Goal: Task Accomplishment & Management: Use online tool/utility

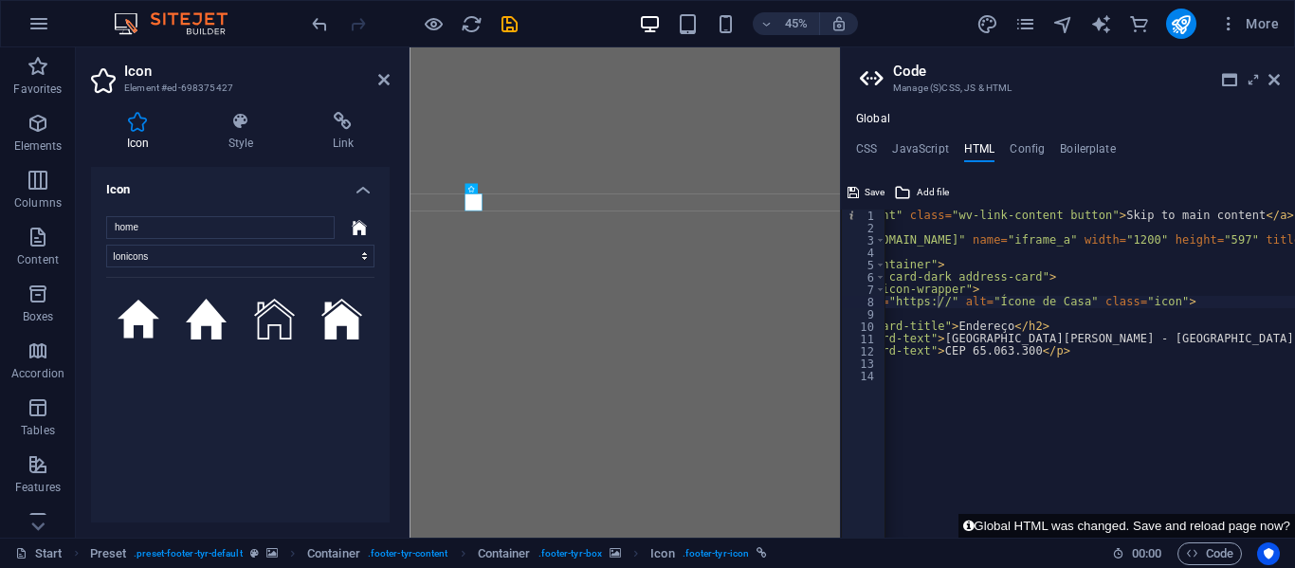
select select "ionicons"
select select "xMidYMid"
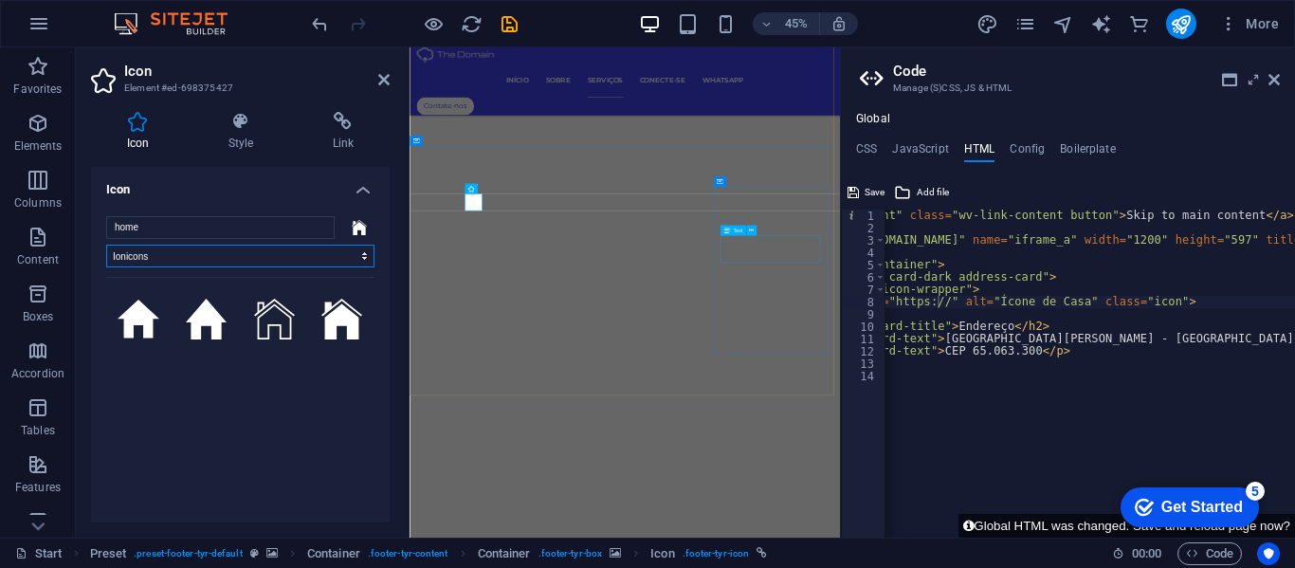
scroll to position [6368, 0]
click at [379, 74] on icon at bounding box center [383, 79] width 11 height 15
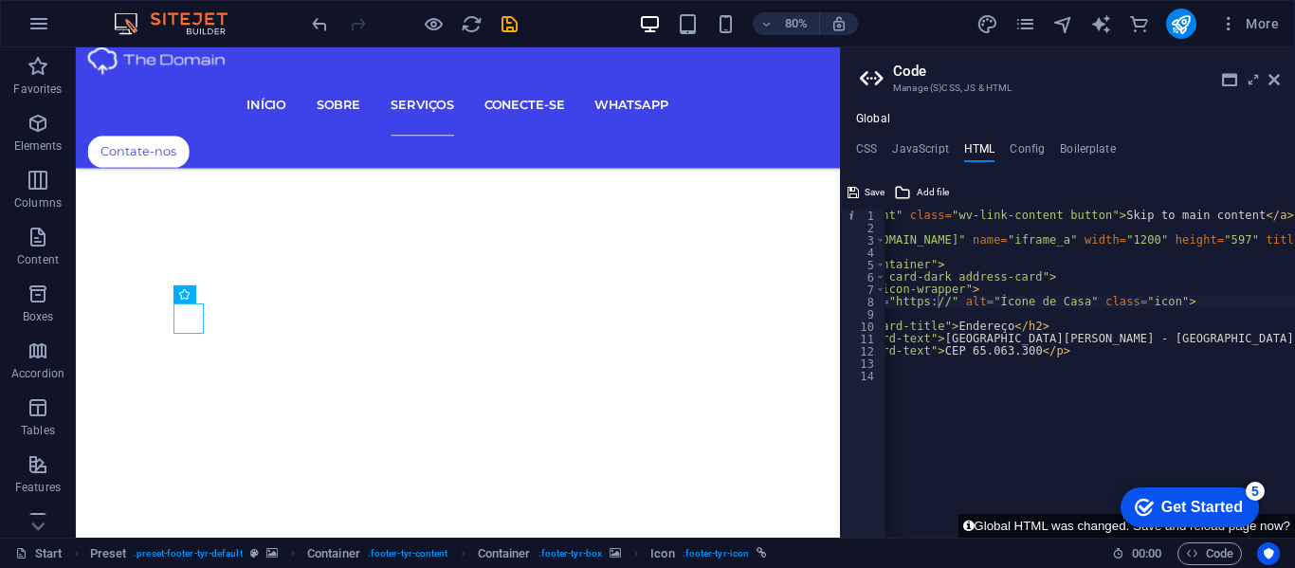
click at [1056, 354] on div "< a href = "#main-content" class = "wv-link-content button" > Skip to main cont…" at bounding box center [1240, 379] width 1002 height 338
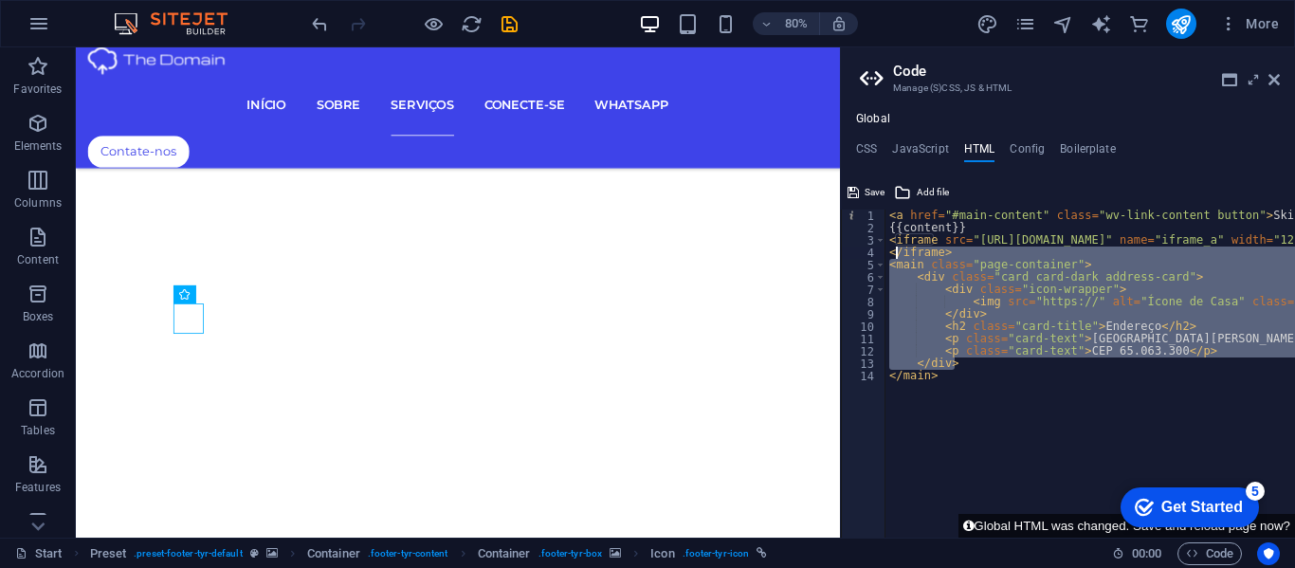
scroll to position [0, 0]
type textarea "<main class="page-container"> <div class="card card-dark address-card">"
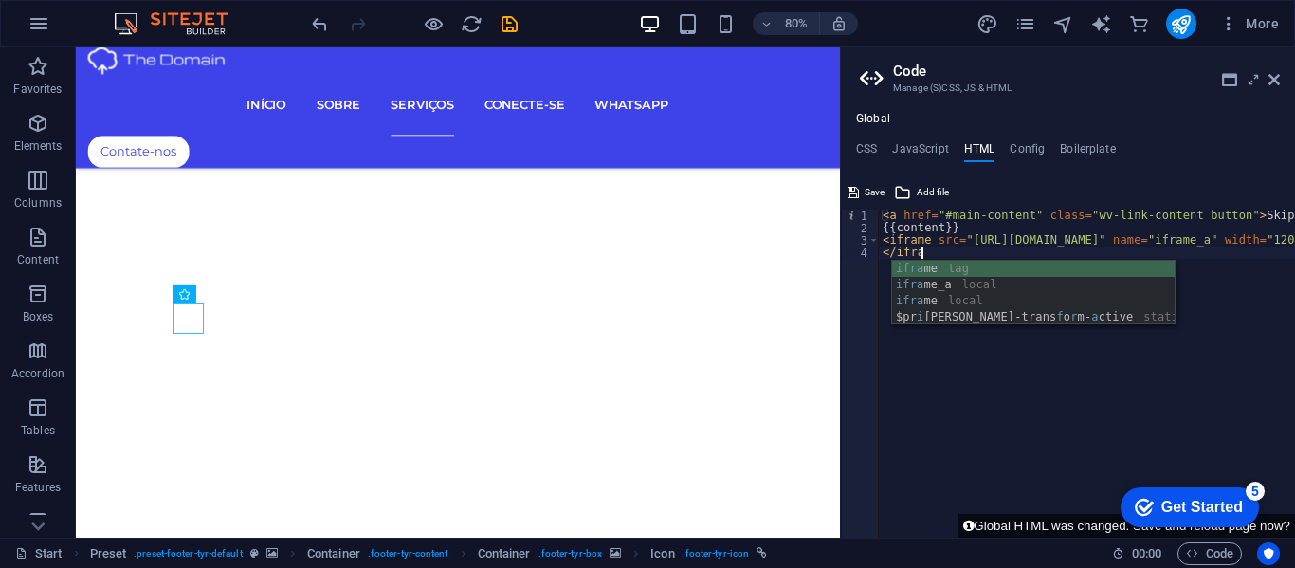
scroll to position [0, 2]
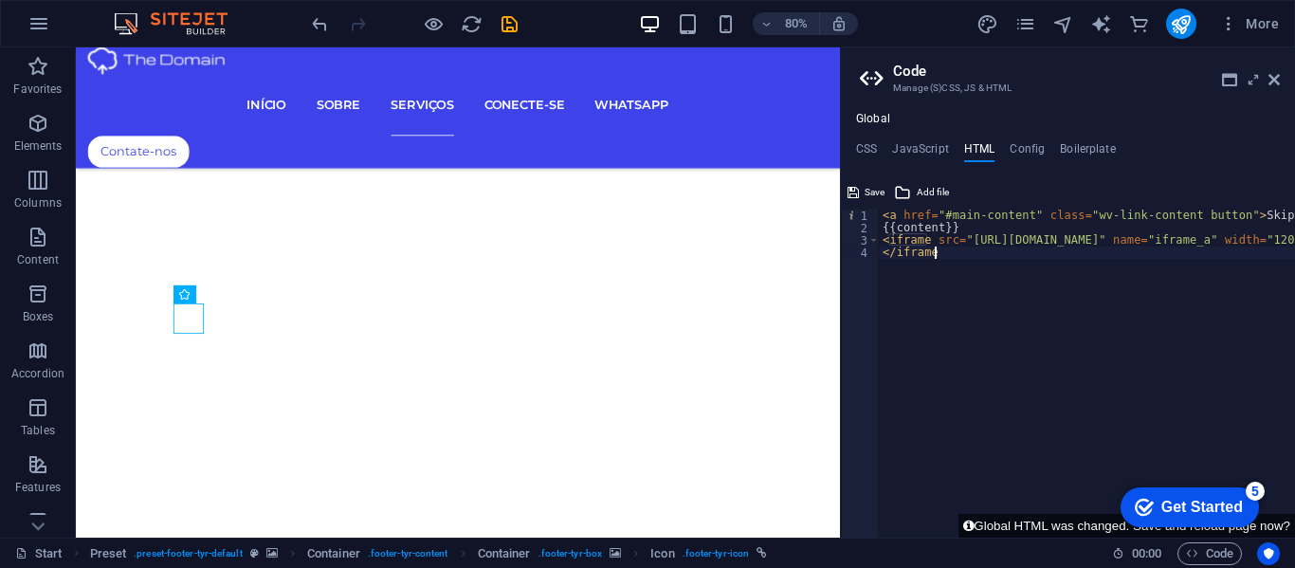
type textarea "</iframe>"
click at [868, 149] on h4 "CSS" at bounding box center [866, 152] width 21 height 21
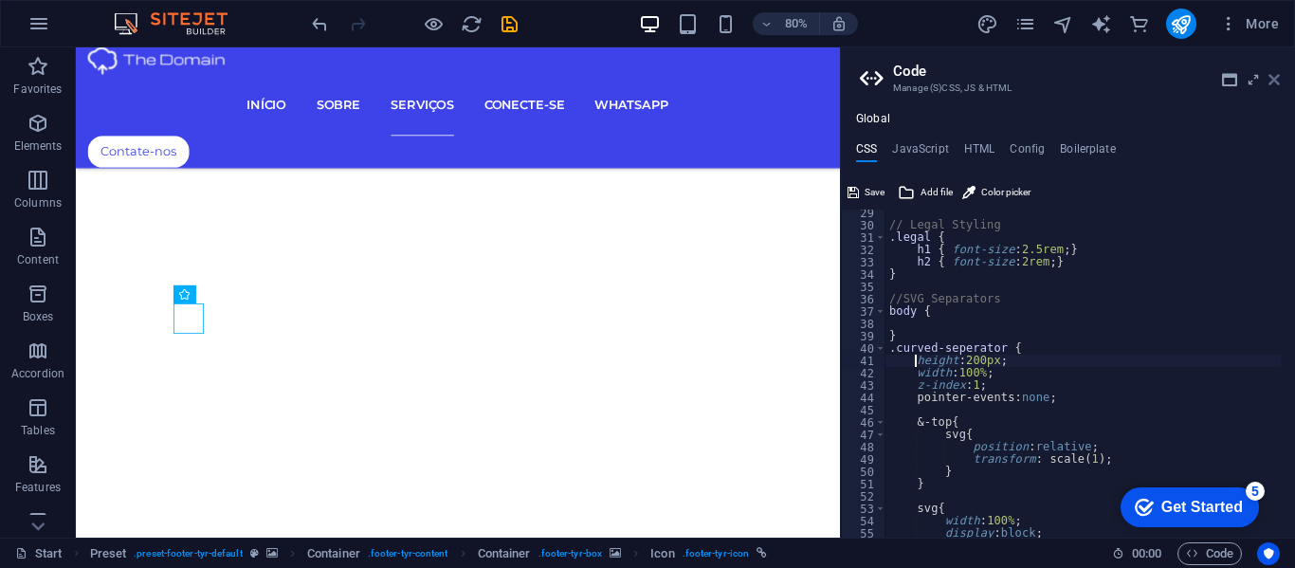
click at [1276, 75] on icon at bounding box center [1274, 79] width 11 height 15
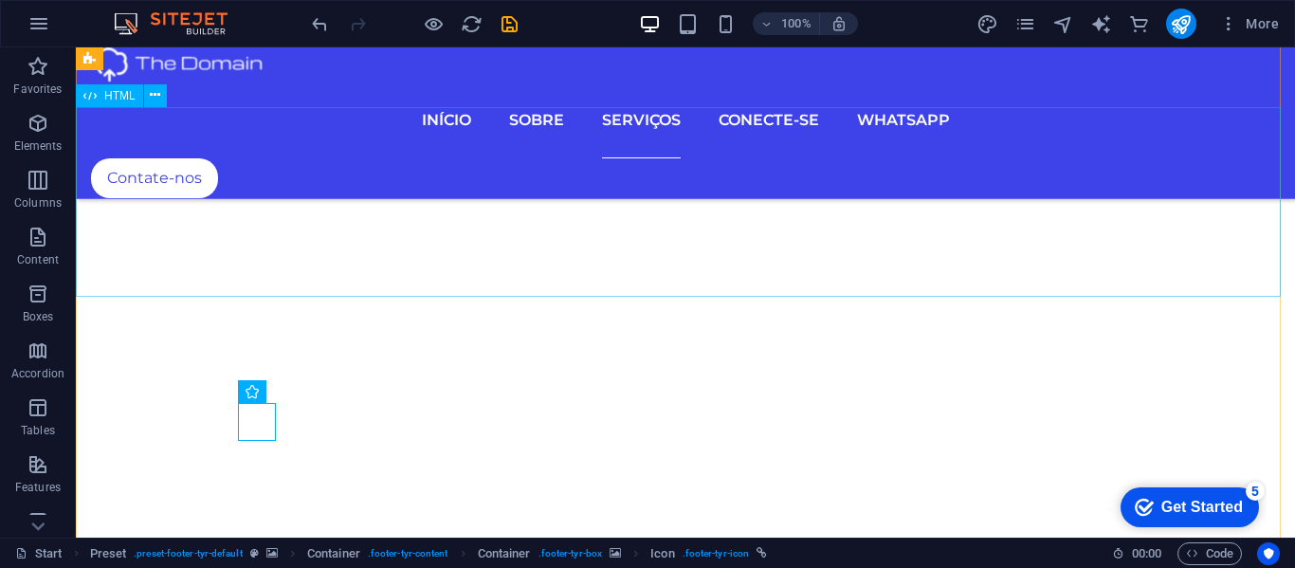
scroll to position [7387, 0]
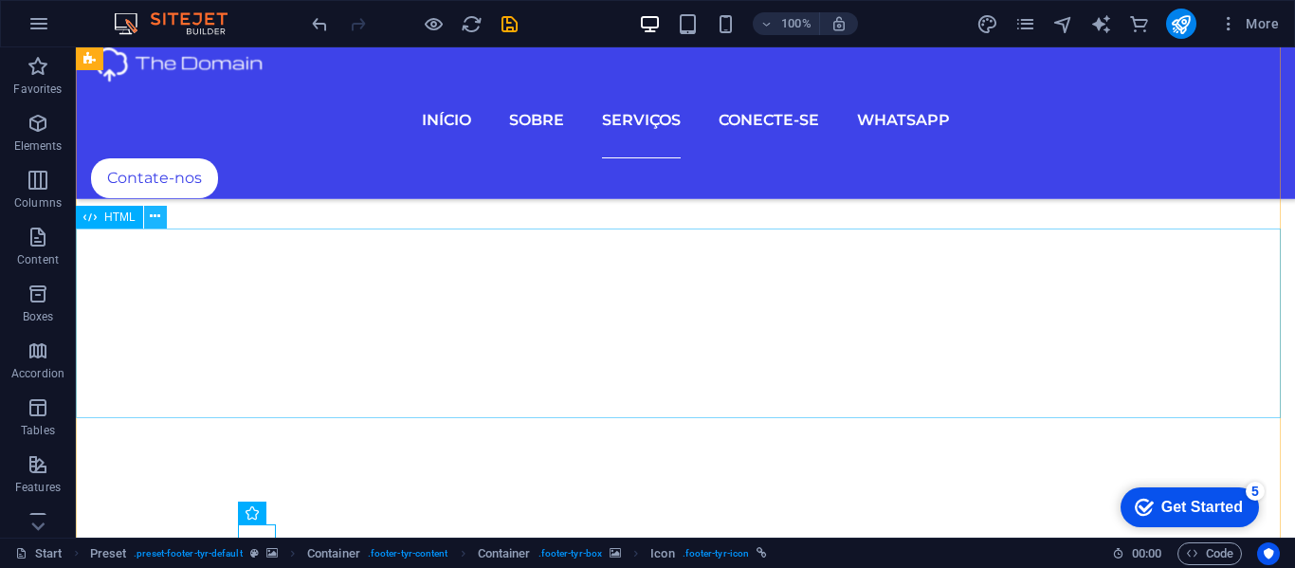
click at [155, 213] on icon at bounding box center [155, 217] width 10 height 20
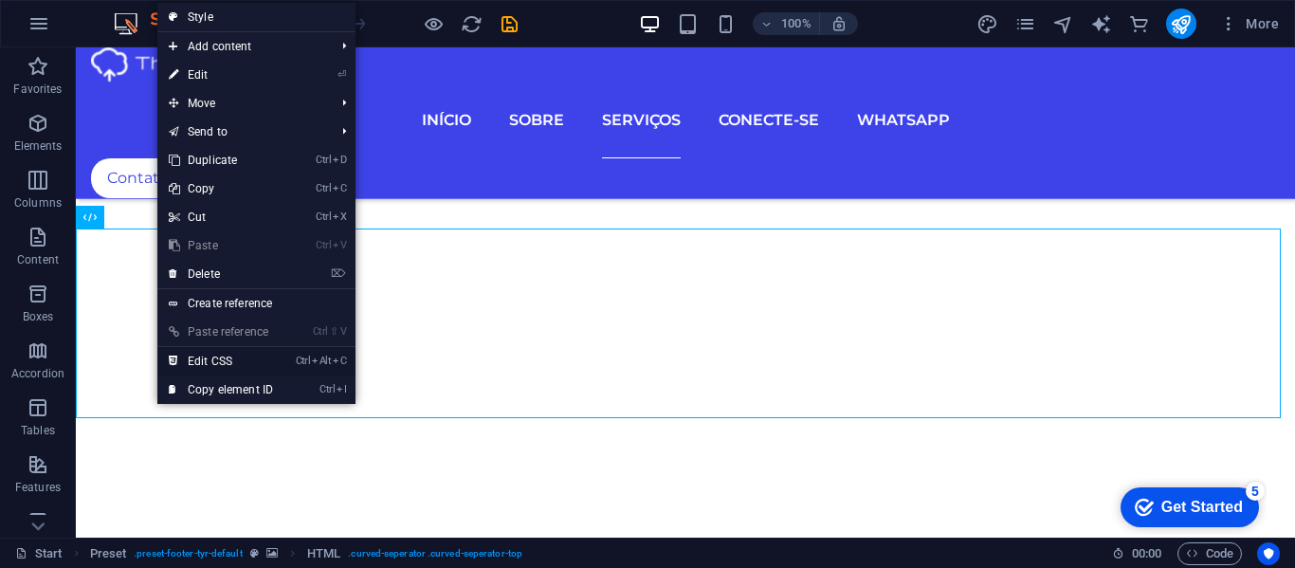
click at [198, 359] on link "Ctrl Alt C Edit CSS" at bounding box center [220, 361] width 127 height 28
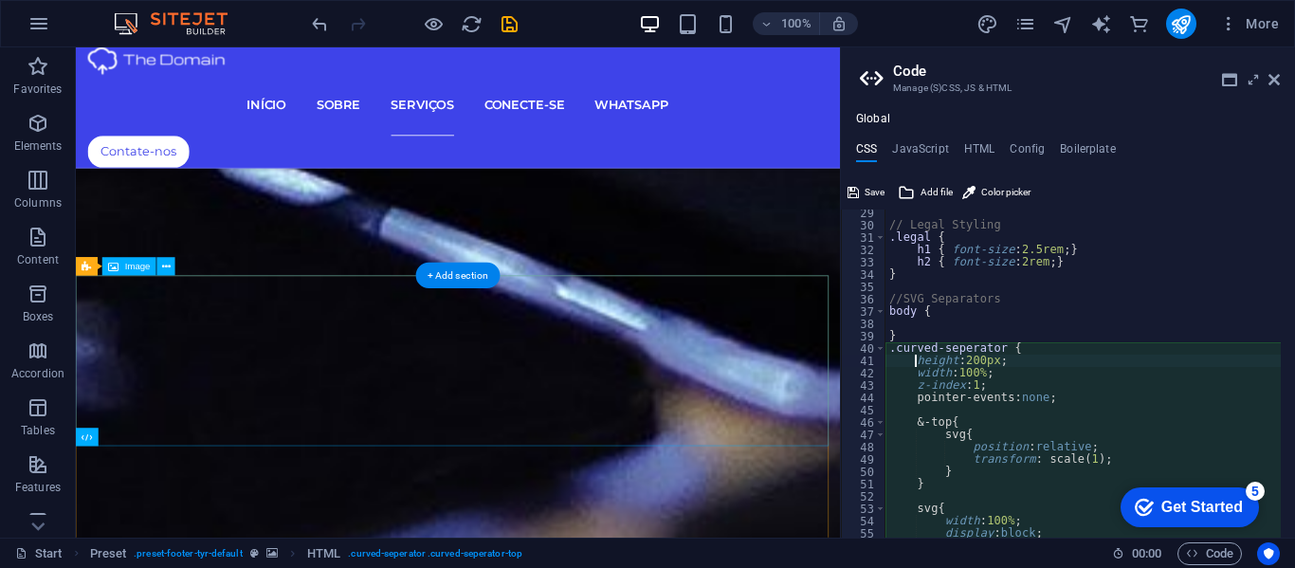
scroll to position [5894, 0]
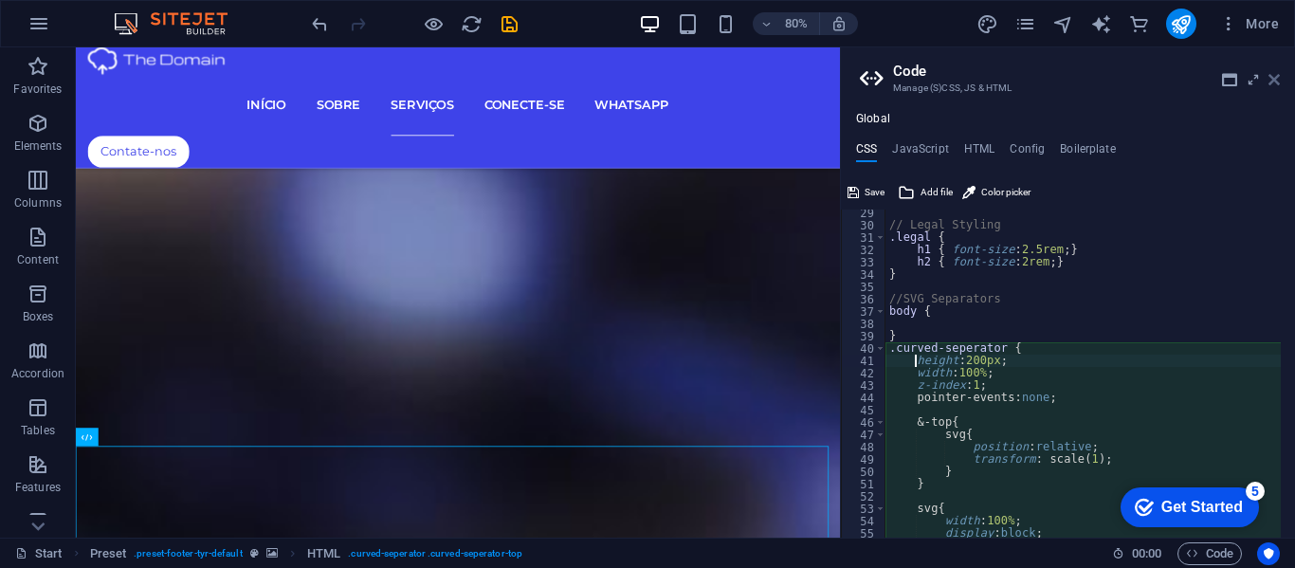
click at [1271, 76] on icon at bounding box center [1274, 79] width 11 height 15
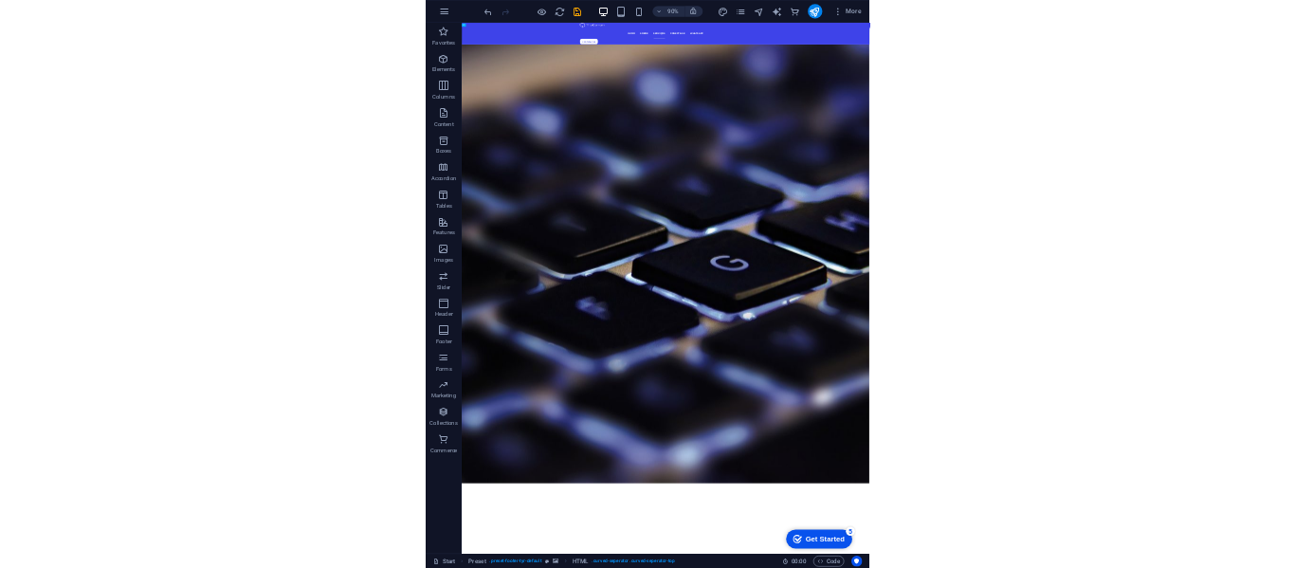
scroll to position [7417, 0]
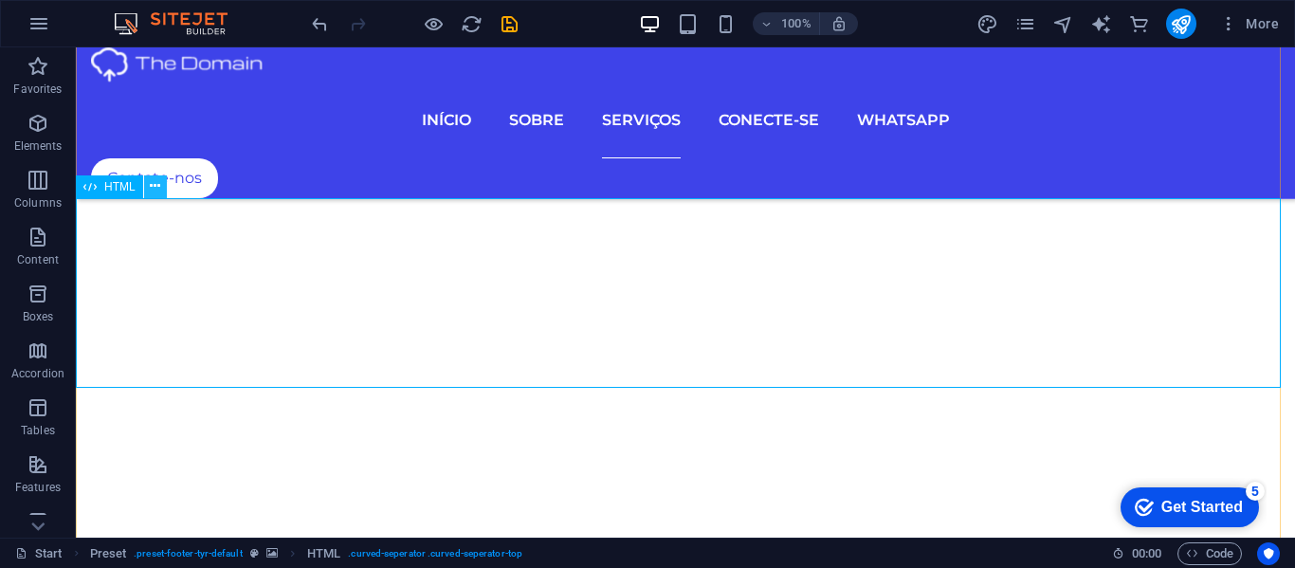
click at [155, 184] on icon at bounding box center [155, 186] width 10 height 20
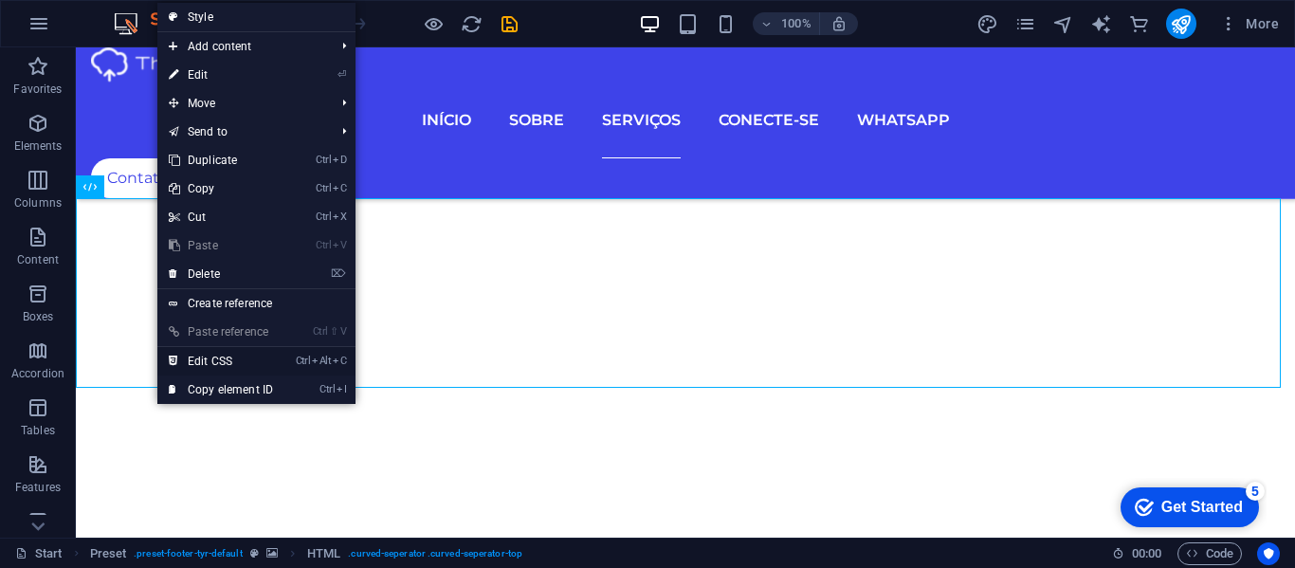
click at [203, 355] on link "Ctrl Alt C Edit CSS" at bounding box center [220, 361] width 127 height 28
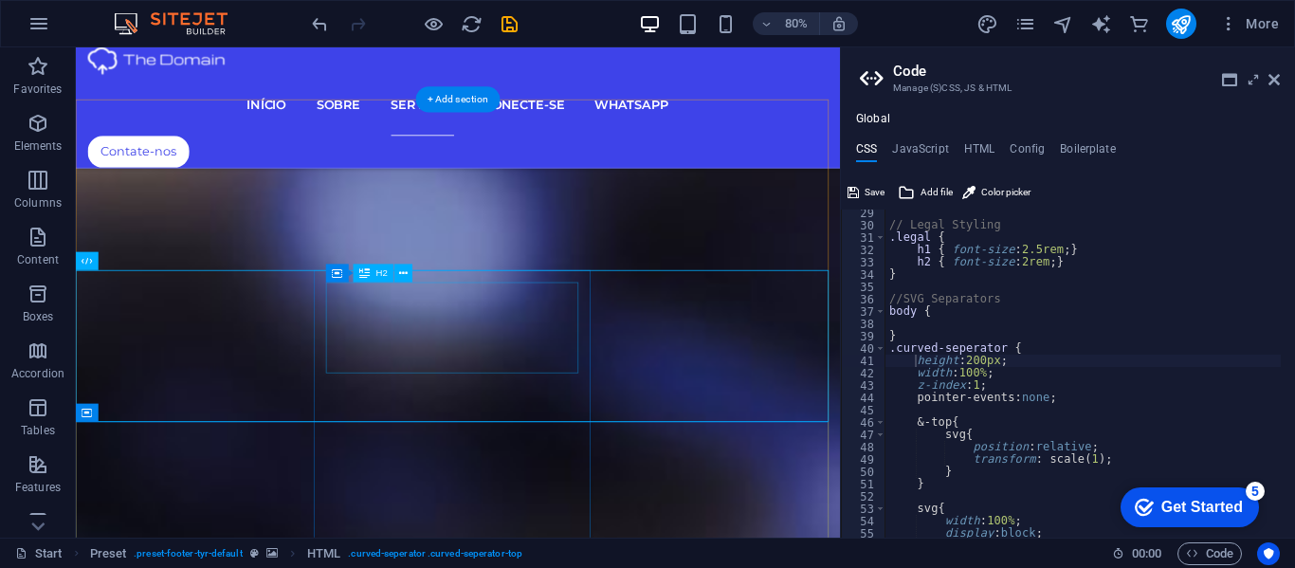
scroll to position [6178, 0]
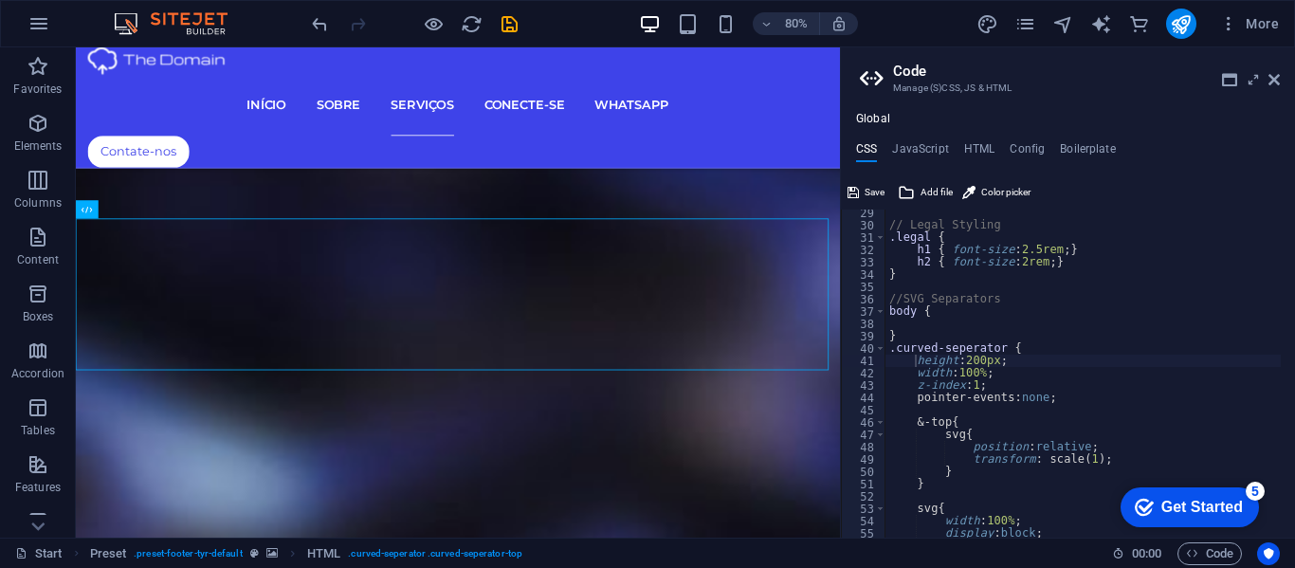
click at [1002, 373] on div "// Legal Styling .legal { h1 { font-size : 2.5rem ; } h2 { font-size : 2rem ; }…" at bounding box center [1264, 376] width 756 height 338
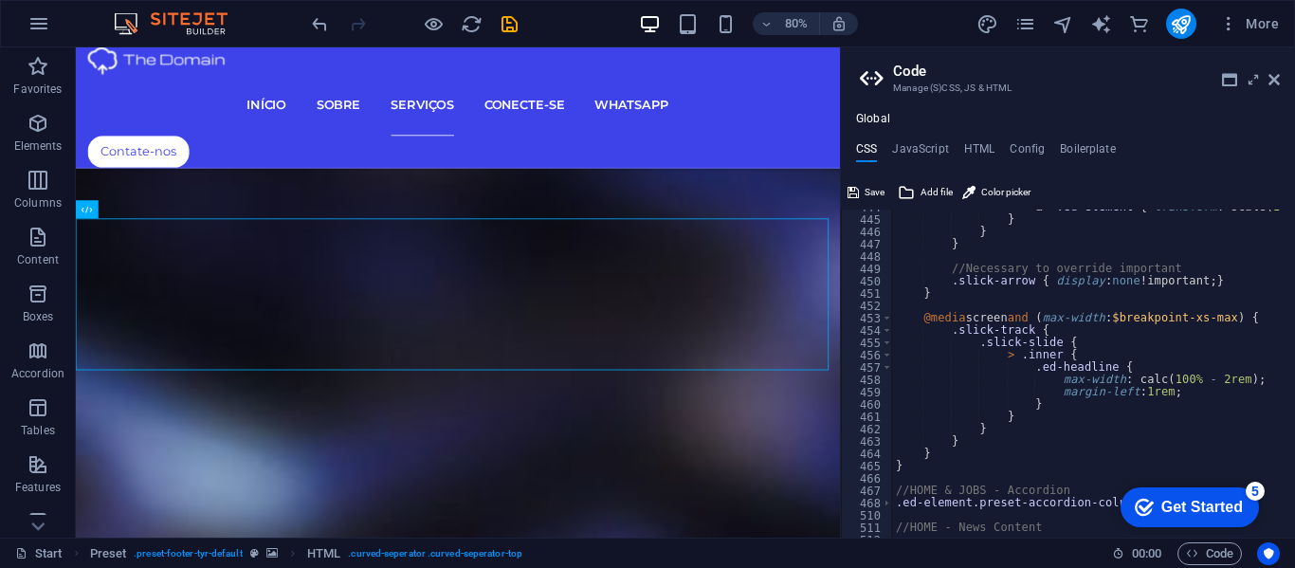
scroll to position [3891, 0]
click at [1046, 405] on div "& + .ed-element { transform : scale ( 1 ) ; } } } } //Necessary to override imp…" at bounding box center [1270, 370] width 756 height 338
type textarea "}"
click at [1273, 74] on icon at bounding box center [1274, 79] width 11 height 15
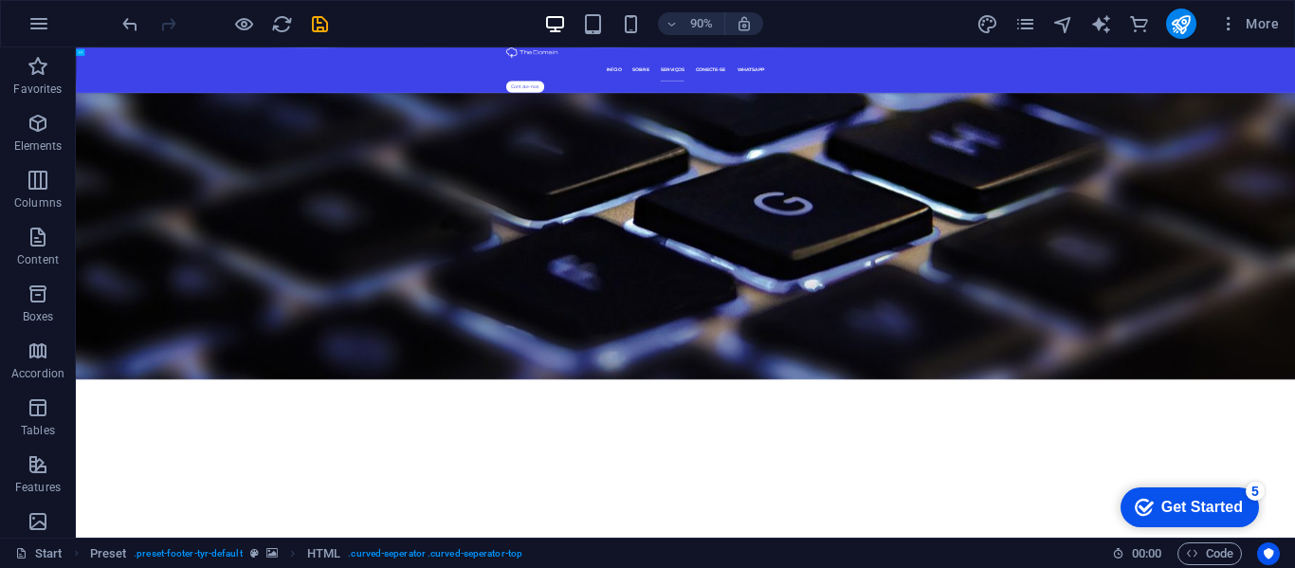
scroll to position [7417, 0]
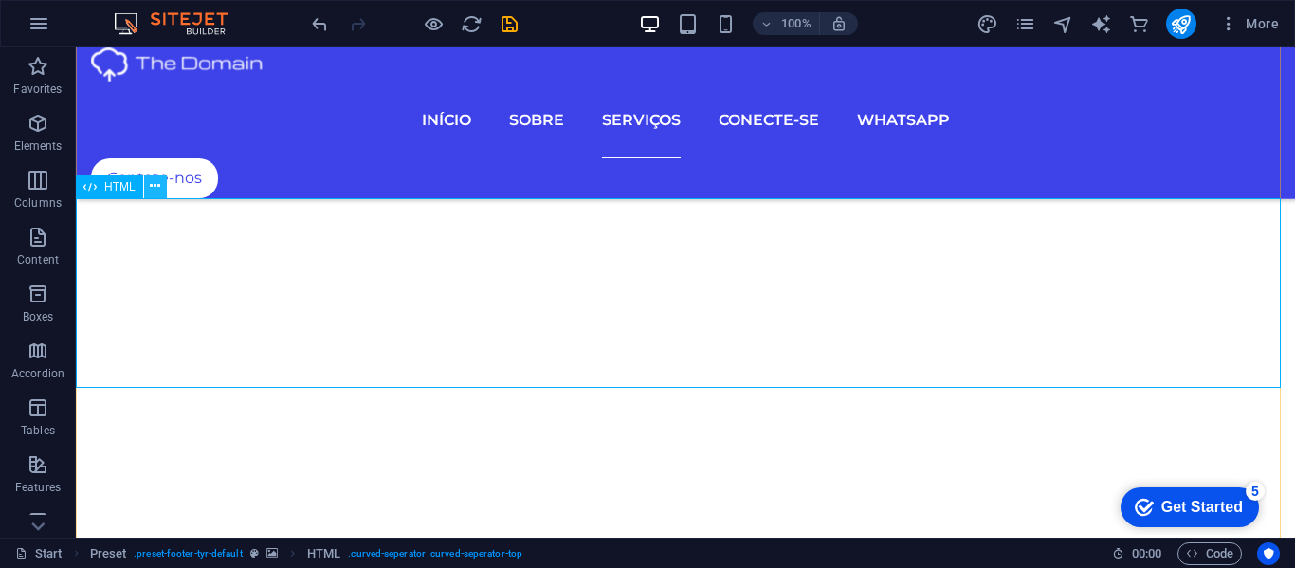
click at [153, 186] on icon at bounding box center [155, 186] width 10 height 20
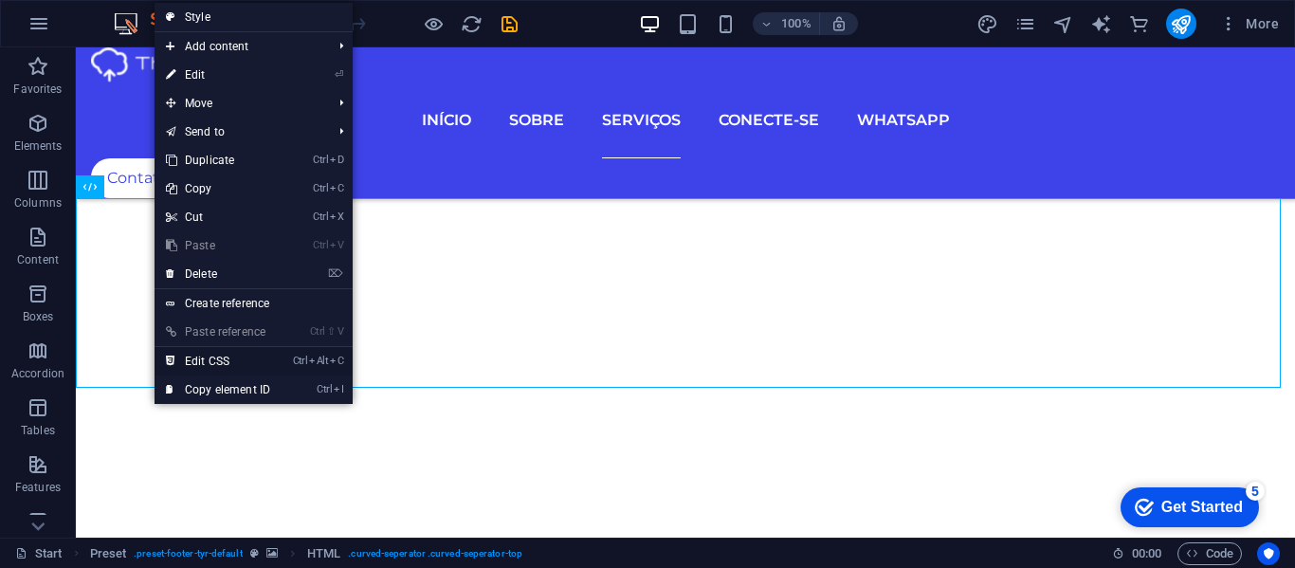
click at [200, 359] on link "Ctrl Alt C Edit CSS" at bounding box center [218, 361] width 127 height 28
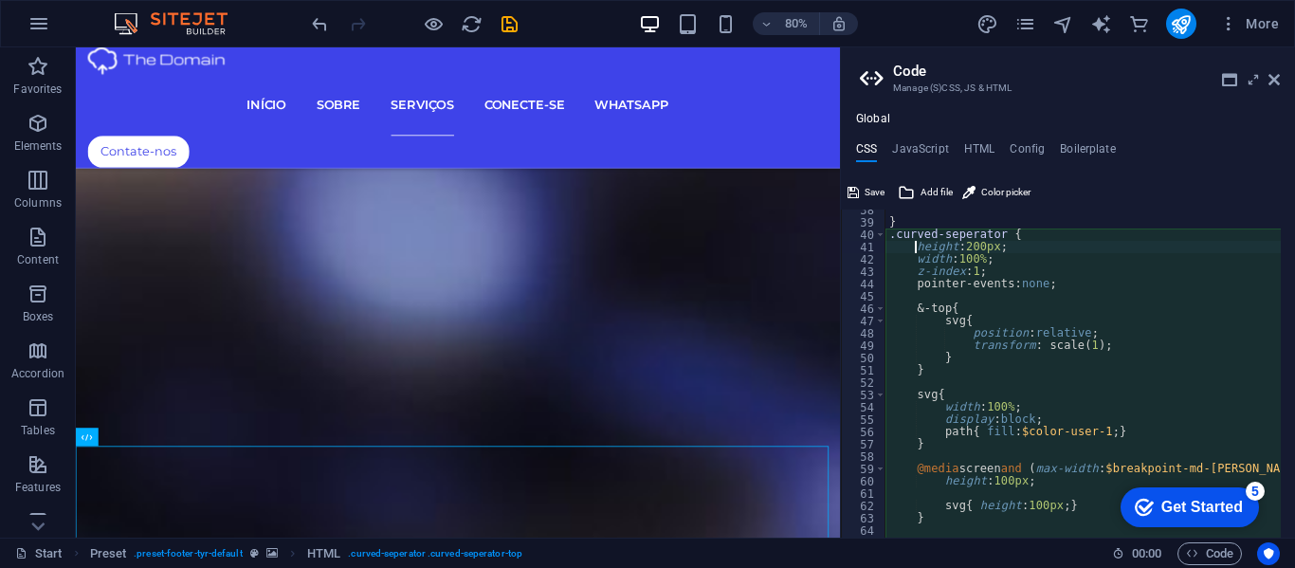
scroll to position [463, 0]
click at [996, 262] on div "} .curved-seperator { height : 200px ; width : 100% ; z-index : 1 ; pointer-eve…" at bounding box center [1264, 373] width 756 height 338
type textarea "width: 100%;"
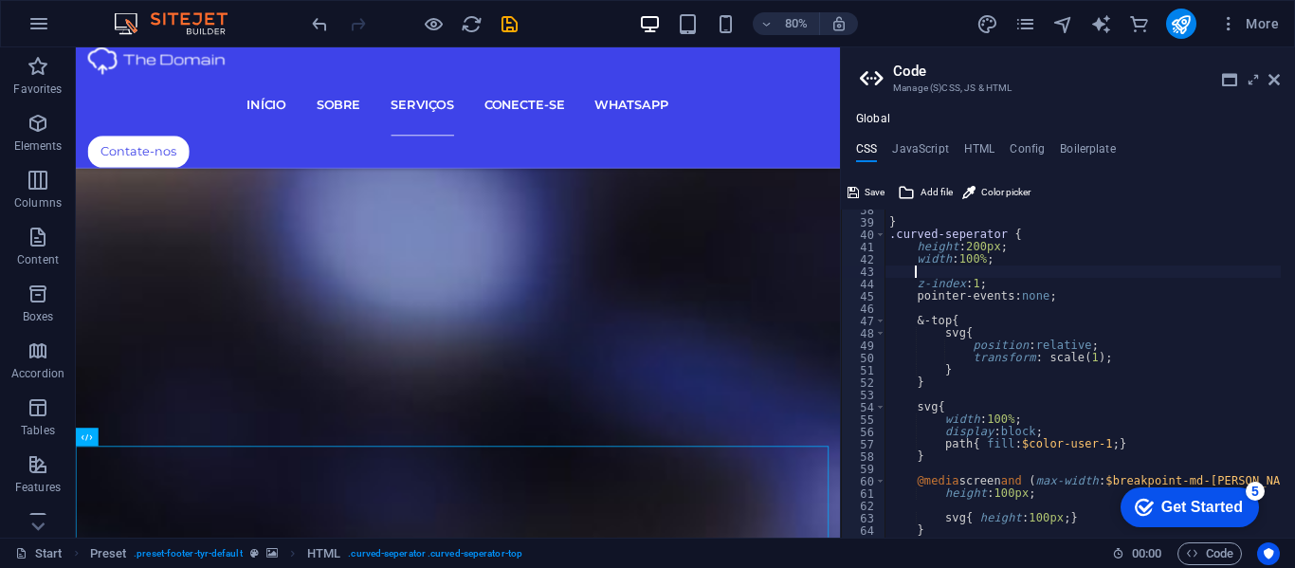
type textarea "."
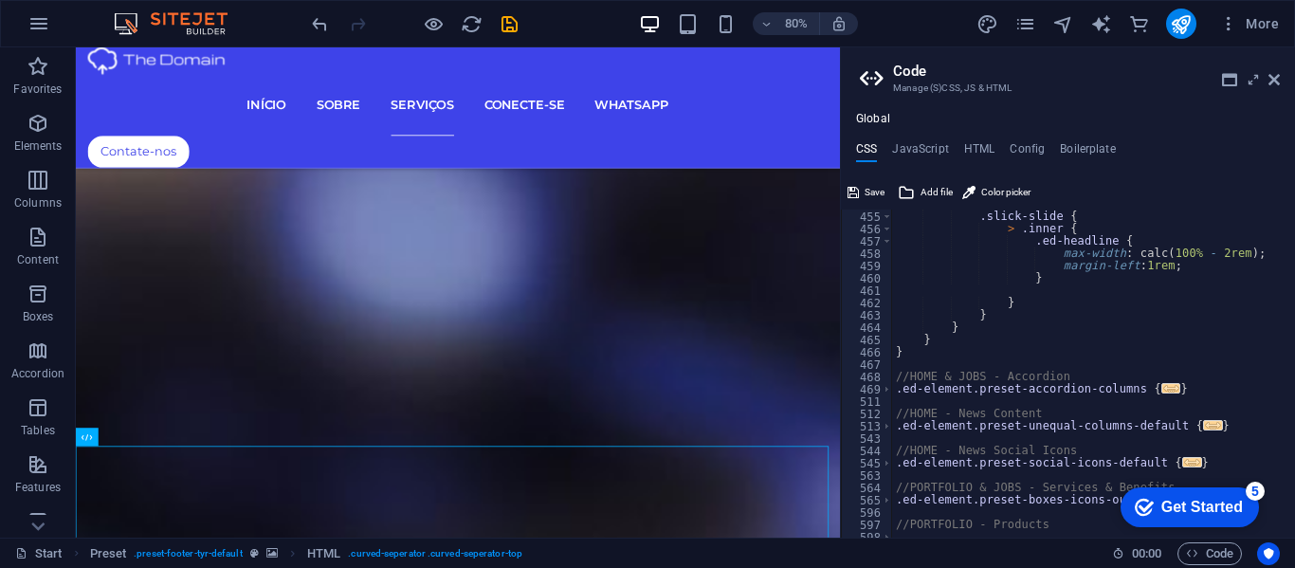
scroll to position [4017, 0]
click at [1049, 281] on div ".slick-track { .slick-slide { > .inner { .ed-headline { max-width : calc ( 100%…" at bounding box center [1270, 367] width 756 height 338
type textarea "}"
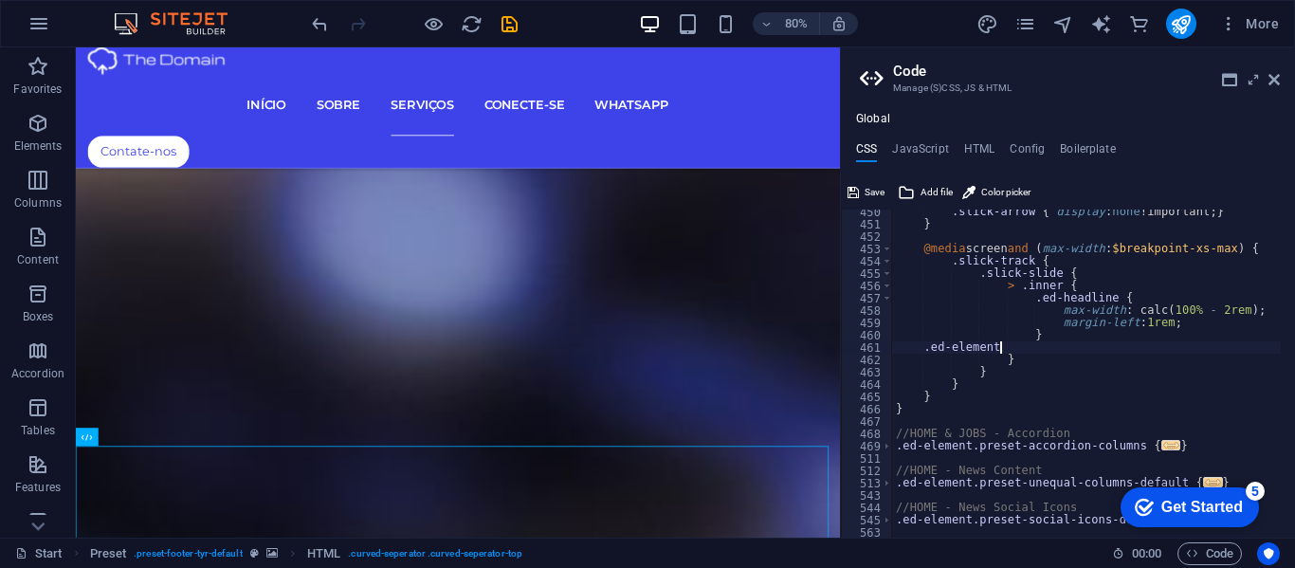
scroll to position [0, 9]
type textarea ".ed-element {}"
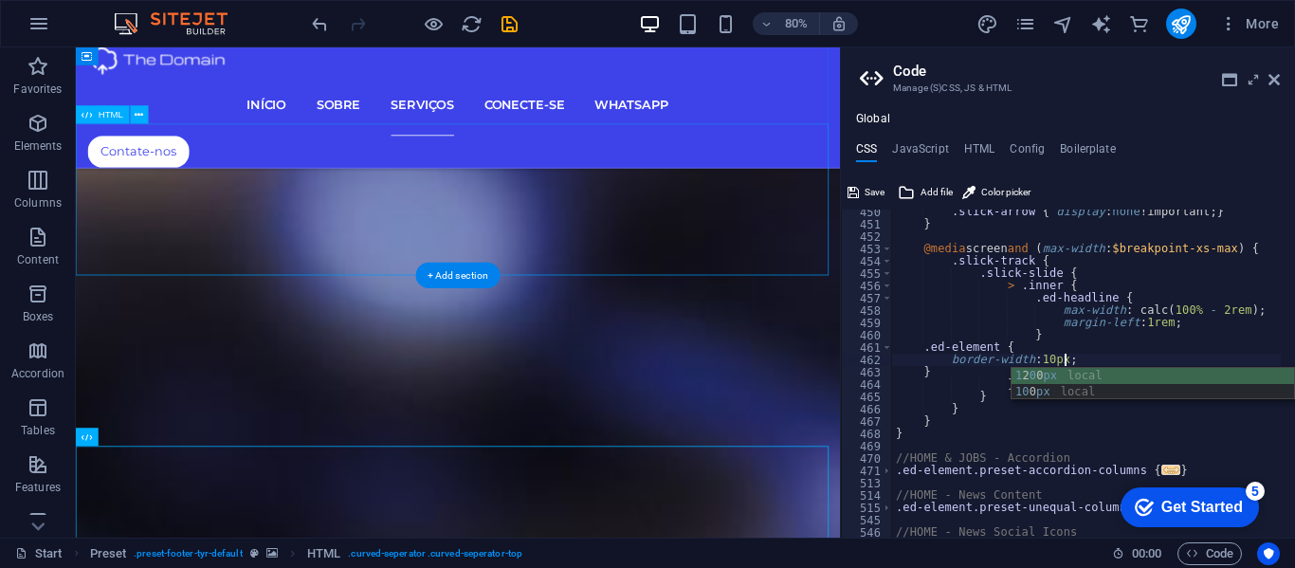
scroll to position [0, 15]
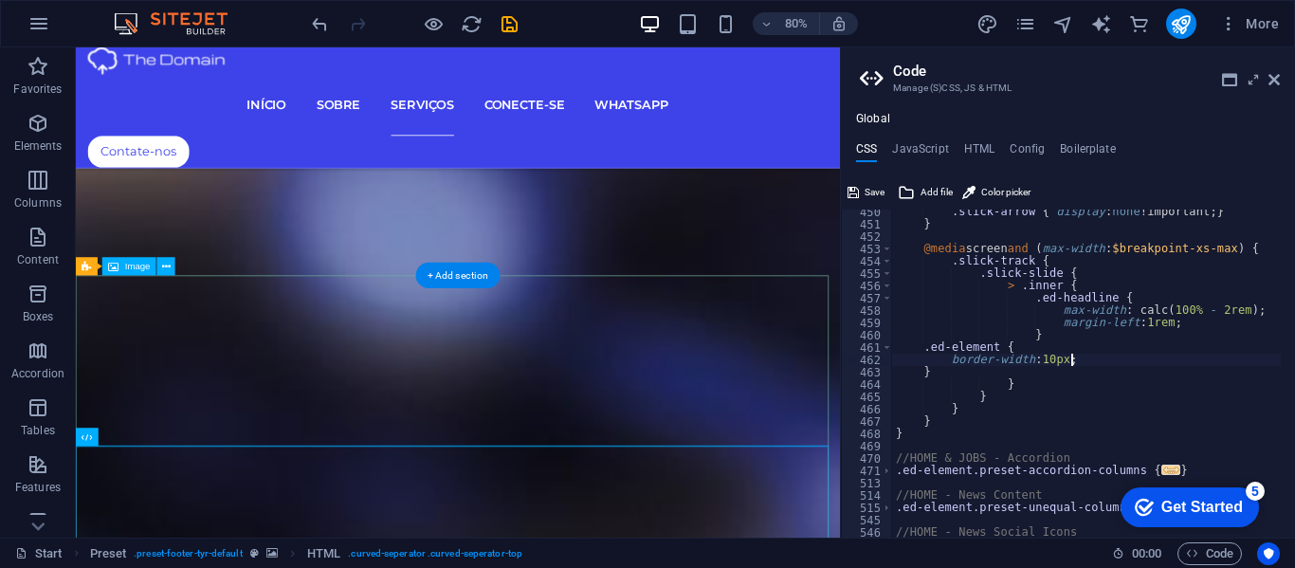
type textarea "border-width: 10px;"
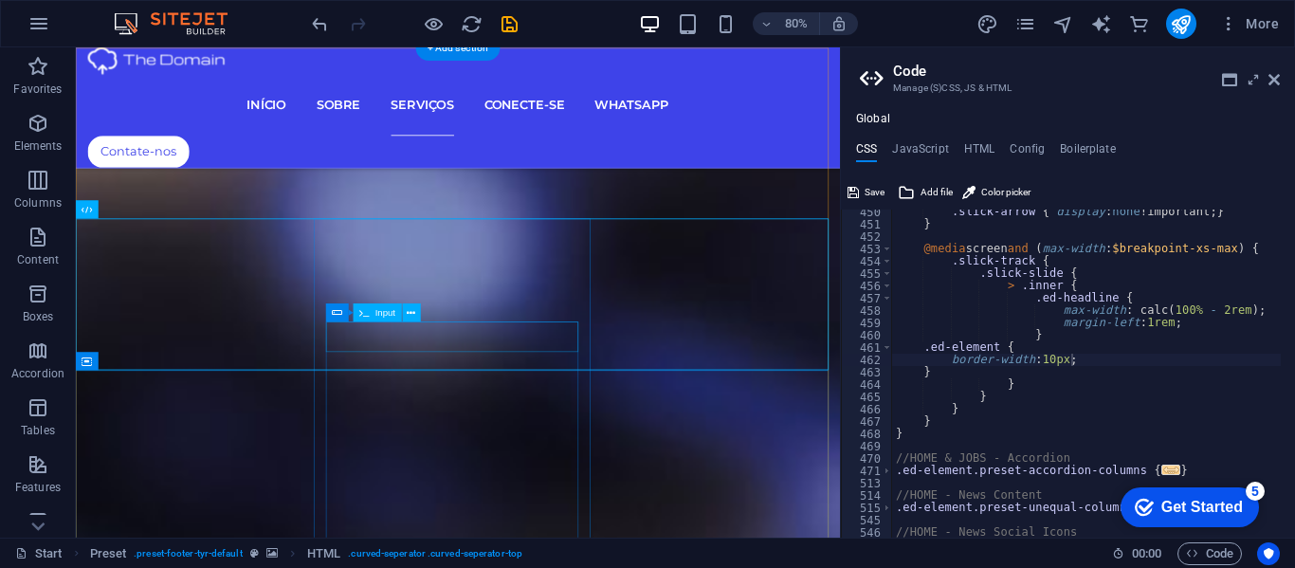
scroll to position [6178, 0]
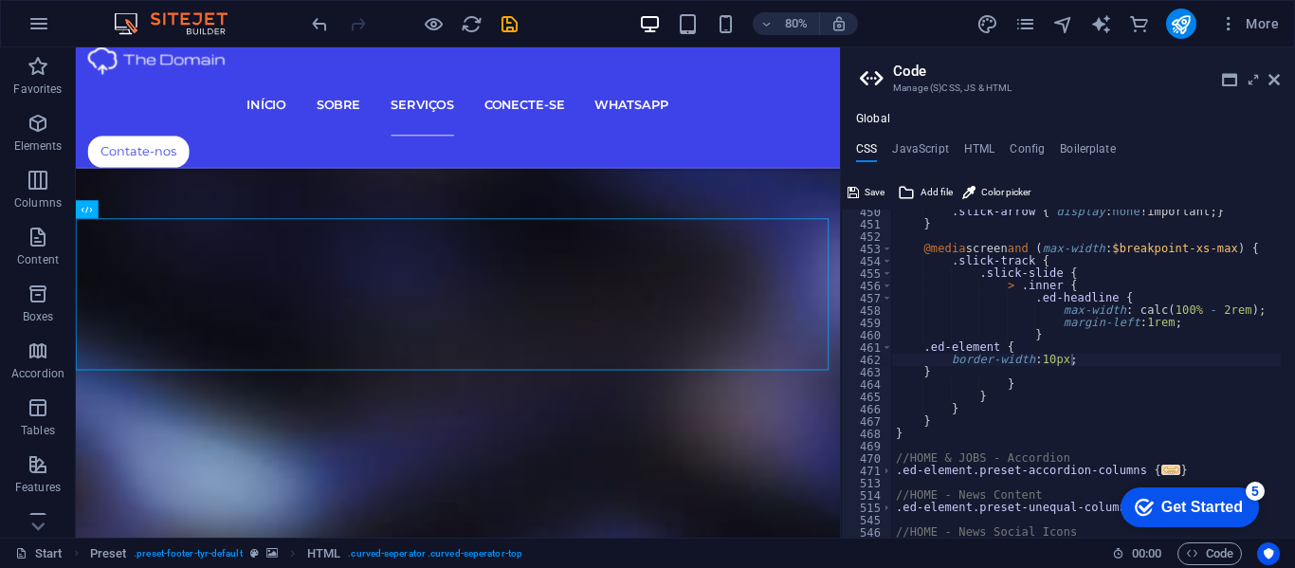
click at [1083, 357] on div ".slick-arrow { display : none !important; } } @media screen and ( max-width : $…" at bounding box center [1270, 375] width 756 height 338
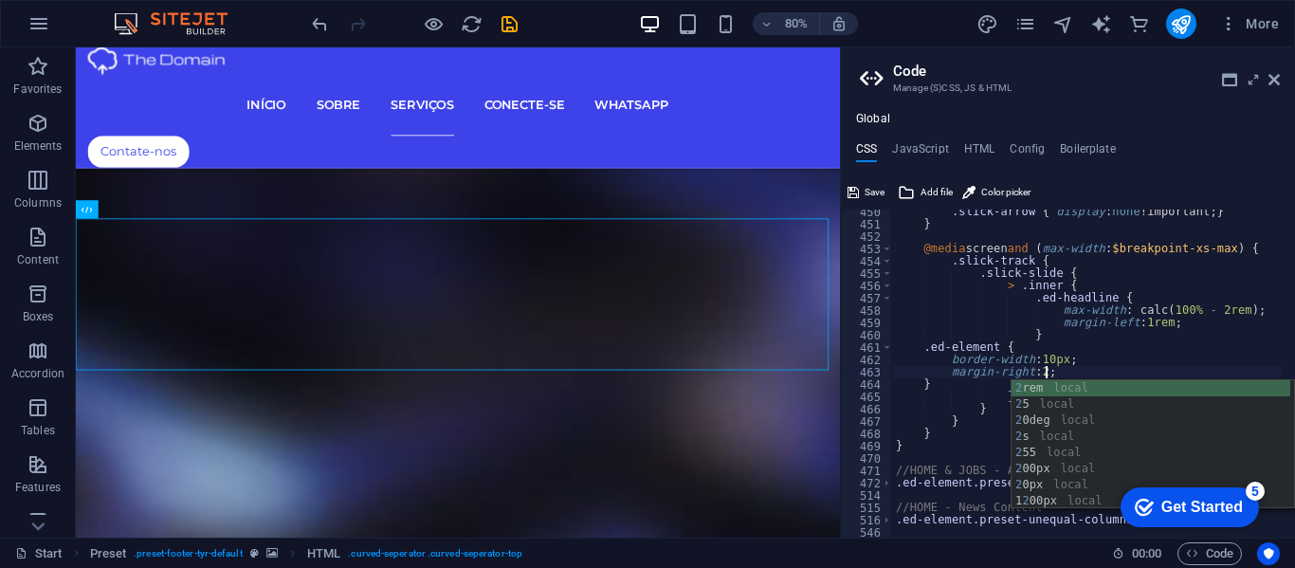
scroll to position [0, 0]
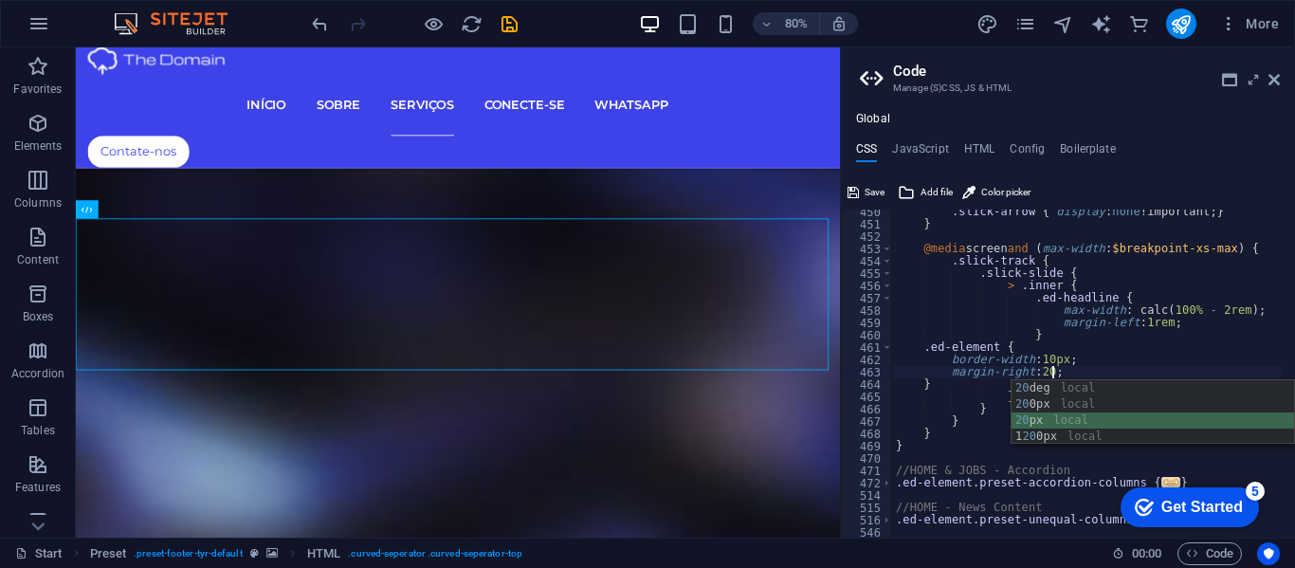
type textarea "margin-right: 20px;"
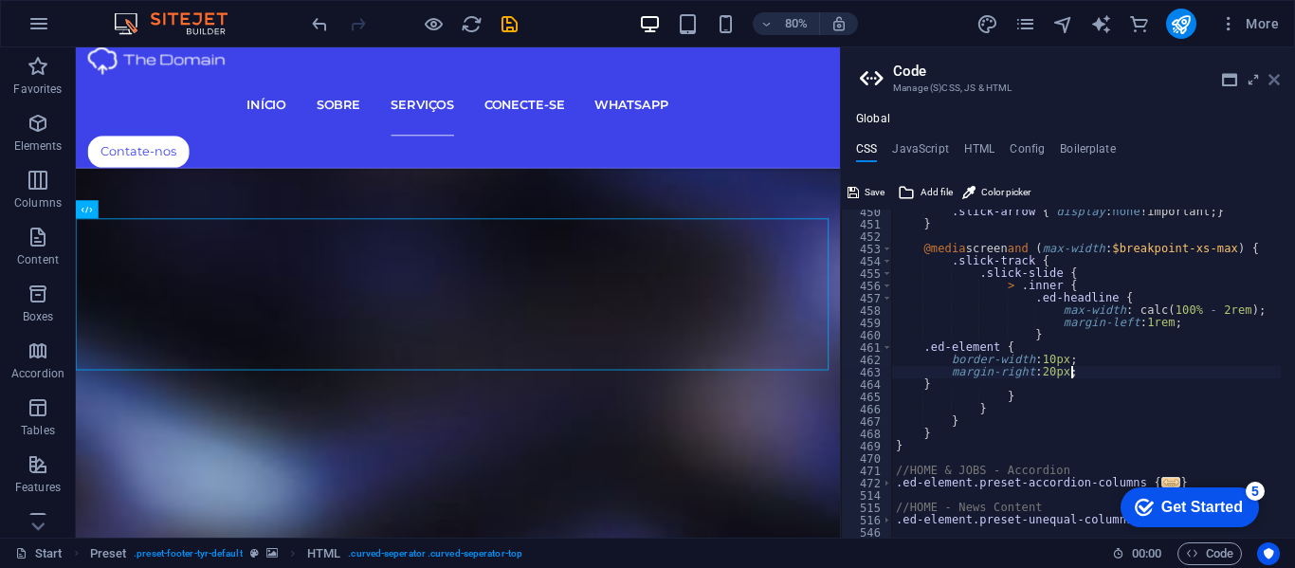
click at [1275, 73] on icon at bounding box center [1274, 79] width 11 height 15
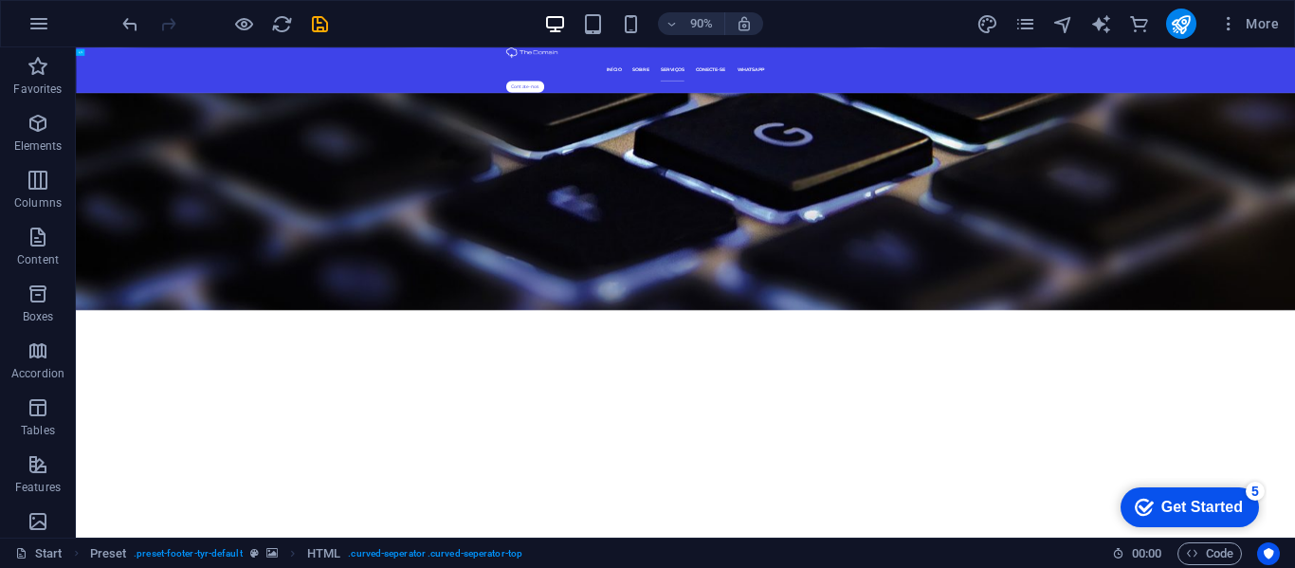
scroll to position [7417, 0]
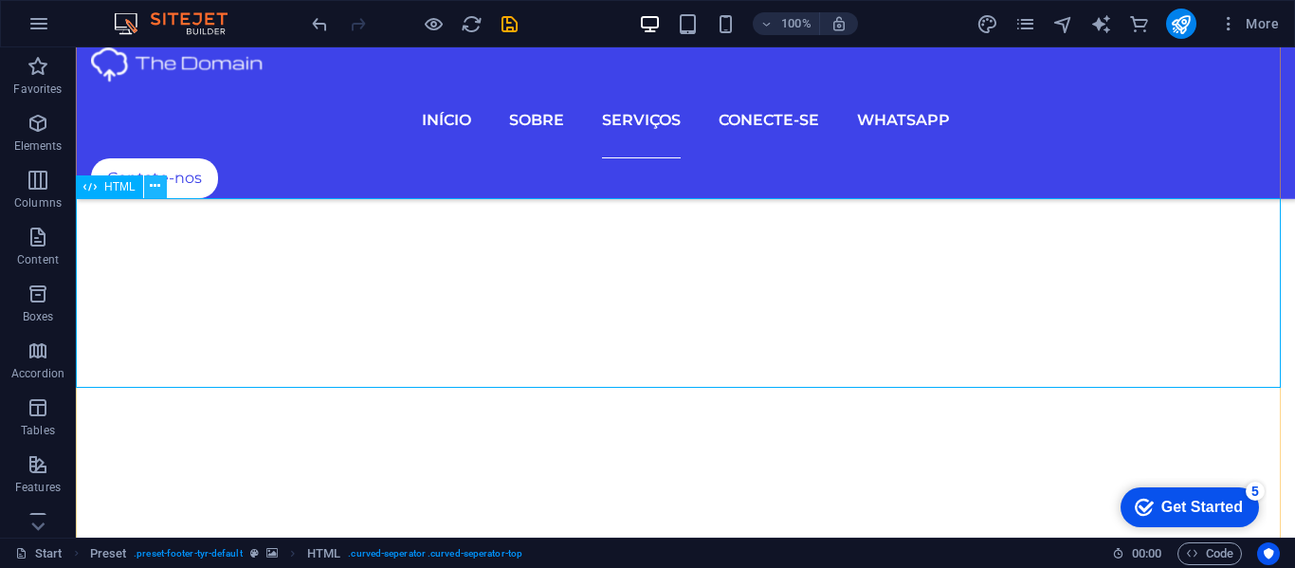
click at [158, 181] on icon at bounding box center [155, 186] width 10 height 20
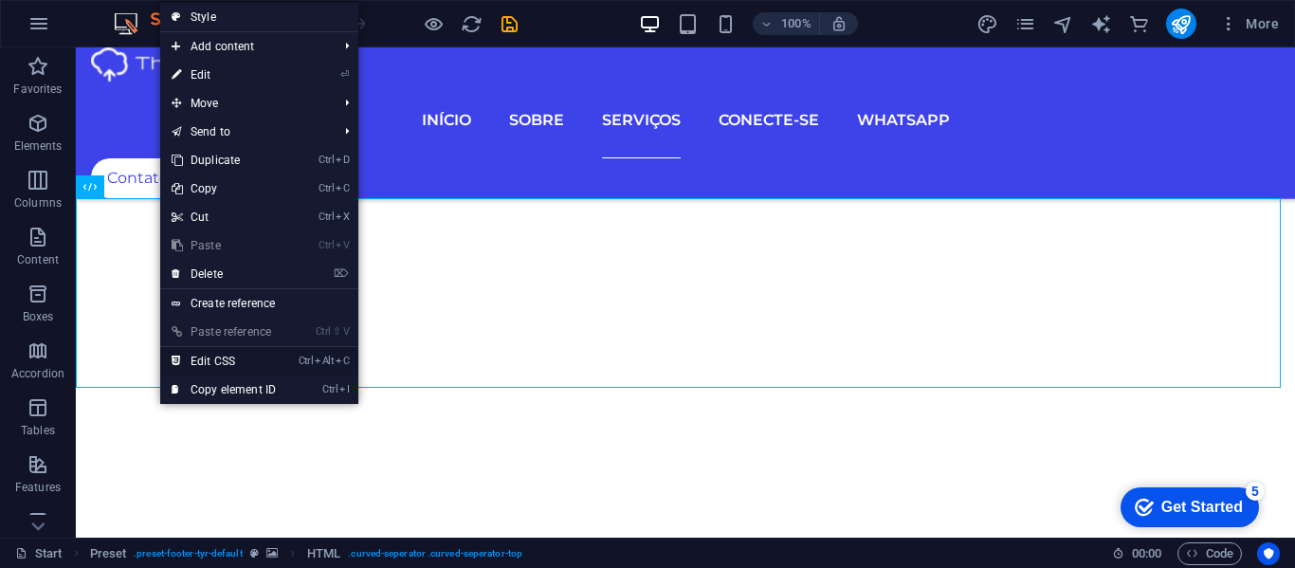
click at [203, 354] on link "Ctrl Alt C Edit CSS" at bounding box center [223, 361] width 127 height 28
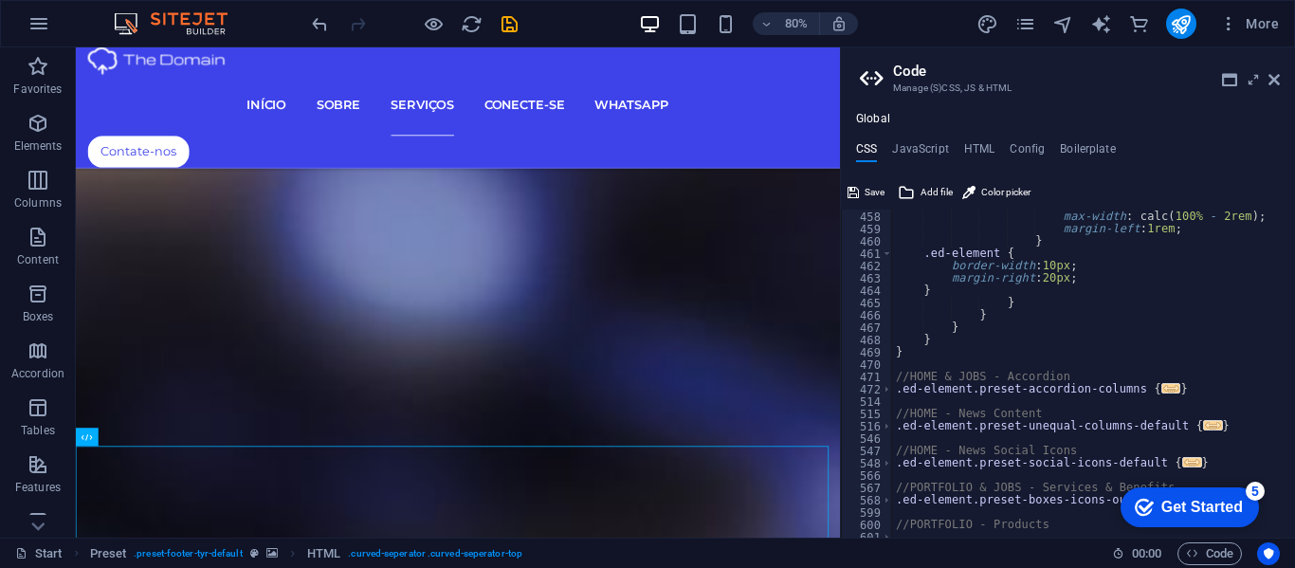
scroll to position [3997, 0]
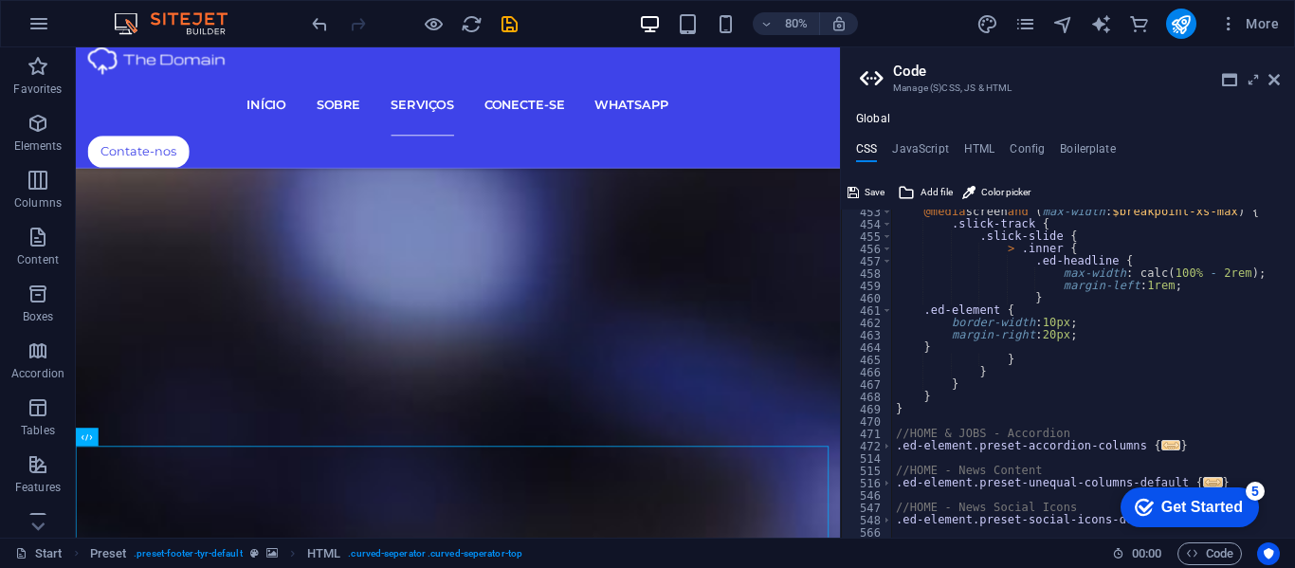
click at [941, 350] on div "@media screen and ( max-width : $breakpoint-xs-max ) { .slick-track { .slick-sl…" at bounding box center [1270, 375] width 756 height 338
type textarea "}"
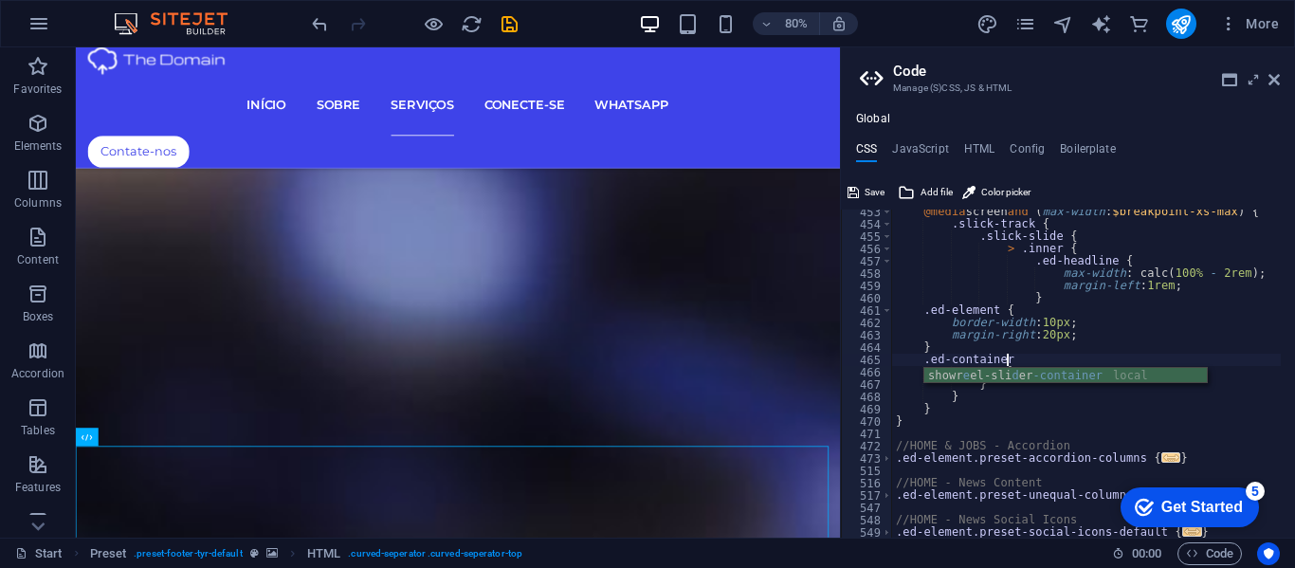
scroll to position [0, 10]
type textarea ".ed-container {}"
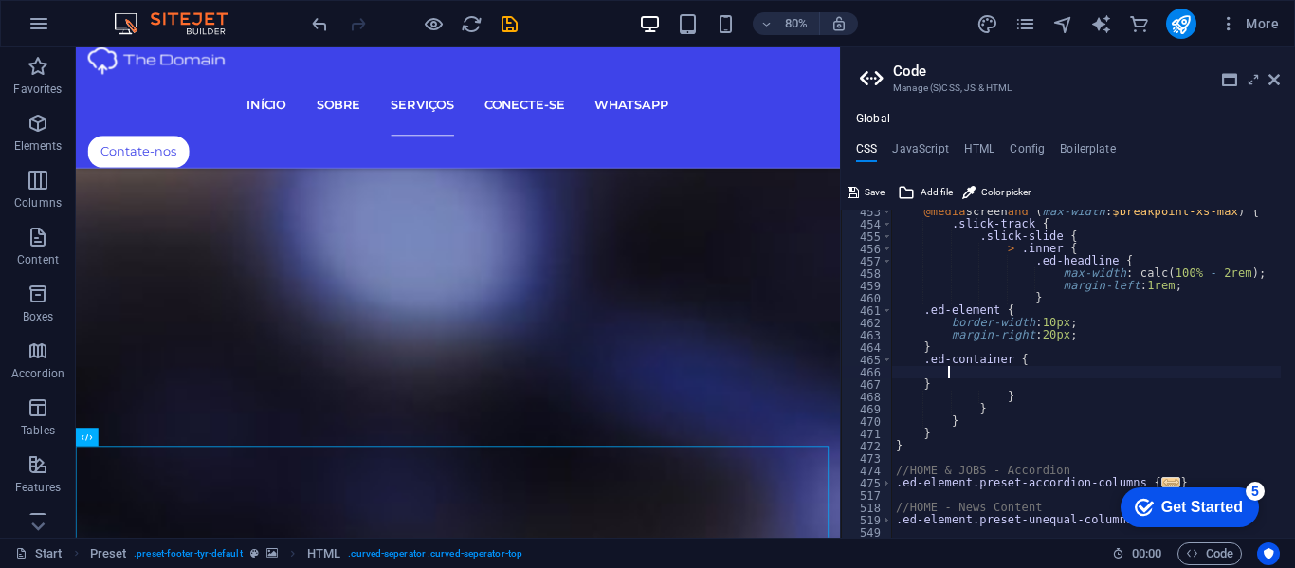
scroll to position [0, 6]
click at [1050, 335] on div "@media screen and ( max-width : $breakpoint-xs-max ) { .slick-track { .slick-sl…" at bounding box center [1270, 375] width 756 height 338
type textarea ".ed-container {"
click at [1275, 73] on icon at bounding box center [1274, 79] width 11 height 15
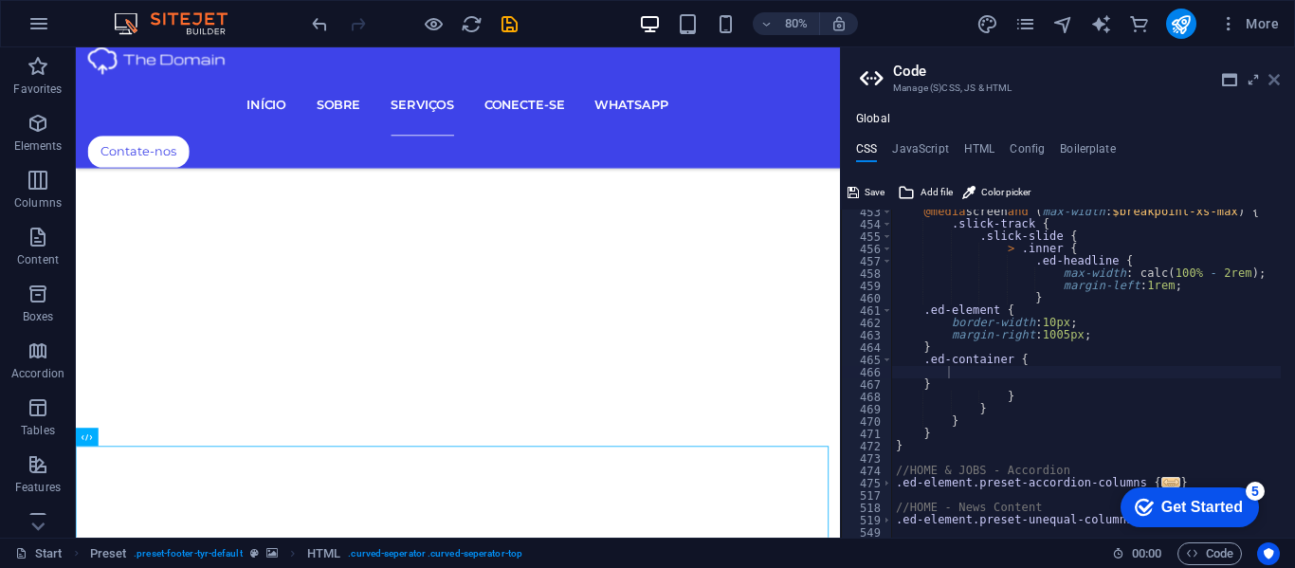
scroll to position [7357, 0]
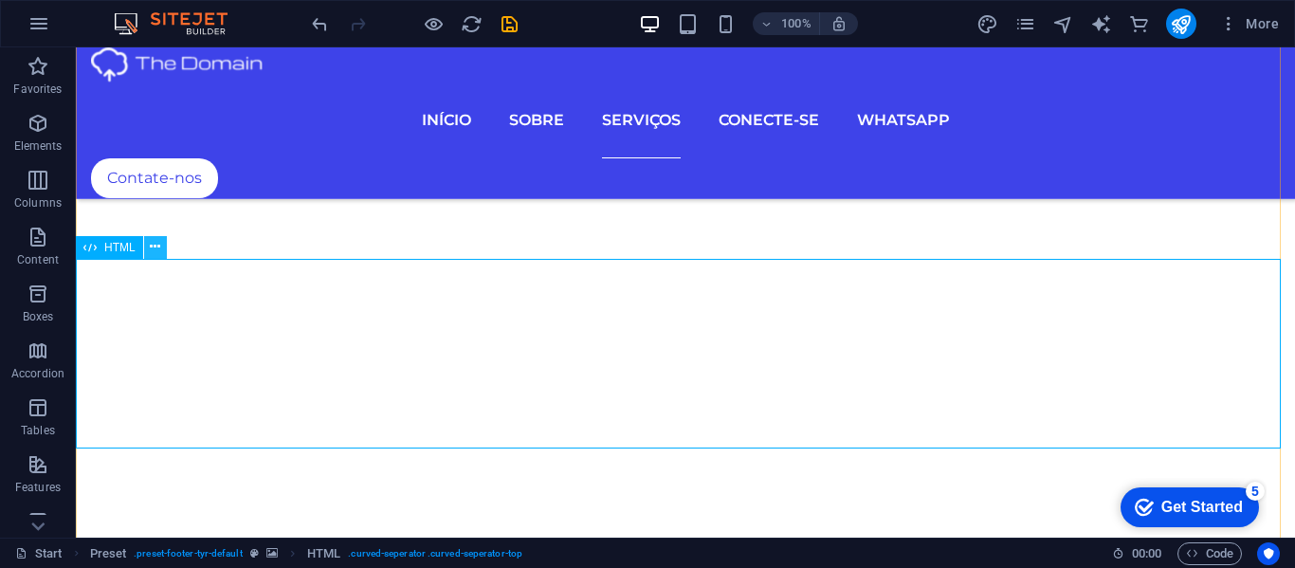
click at [150, 245] on icon at bounding box center [155, 247] width 10 height 20
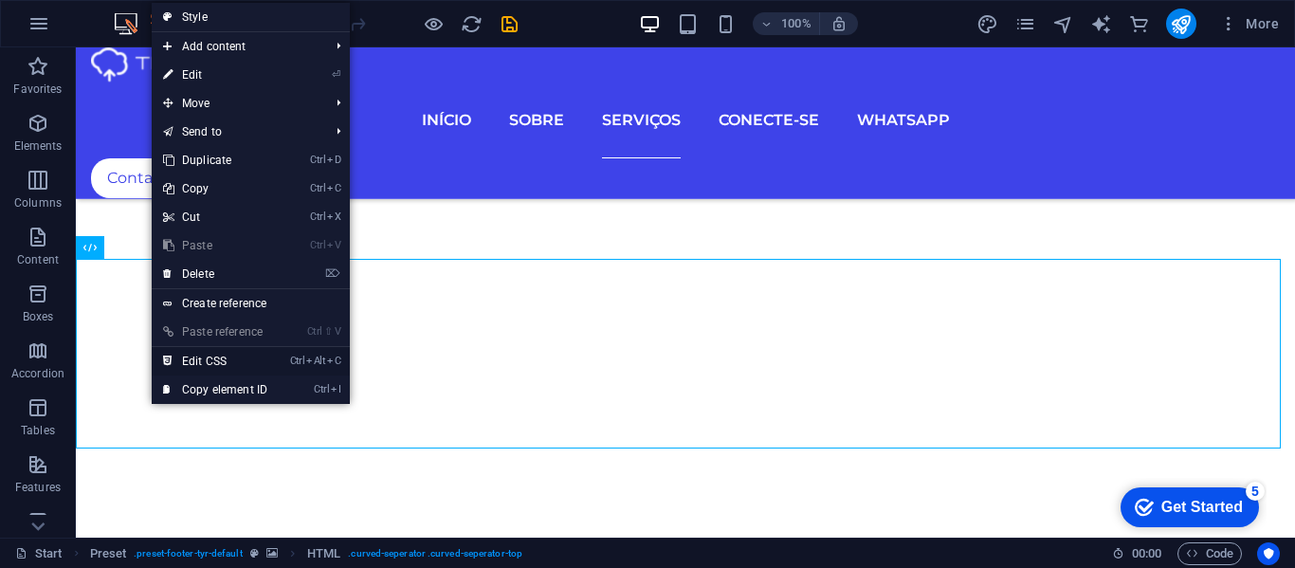
click at [196, 356] on link "Ctrl Alt C Edit CSS" at bounding box center [215, 361] width 127 height 28
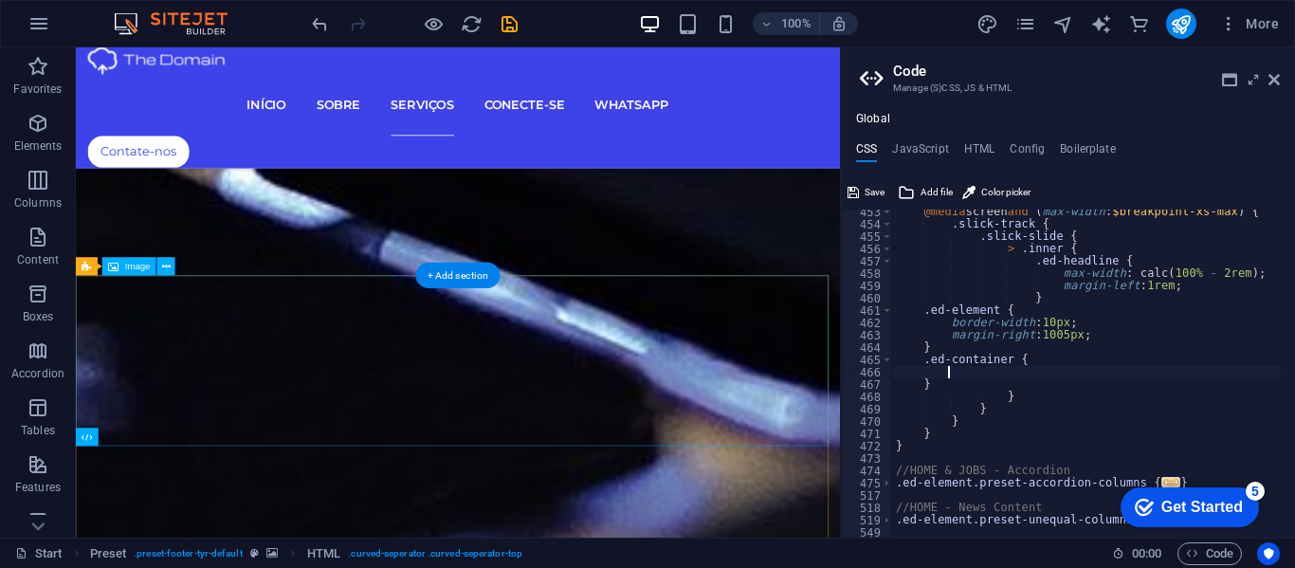
scroll to position [5894, 0]
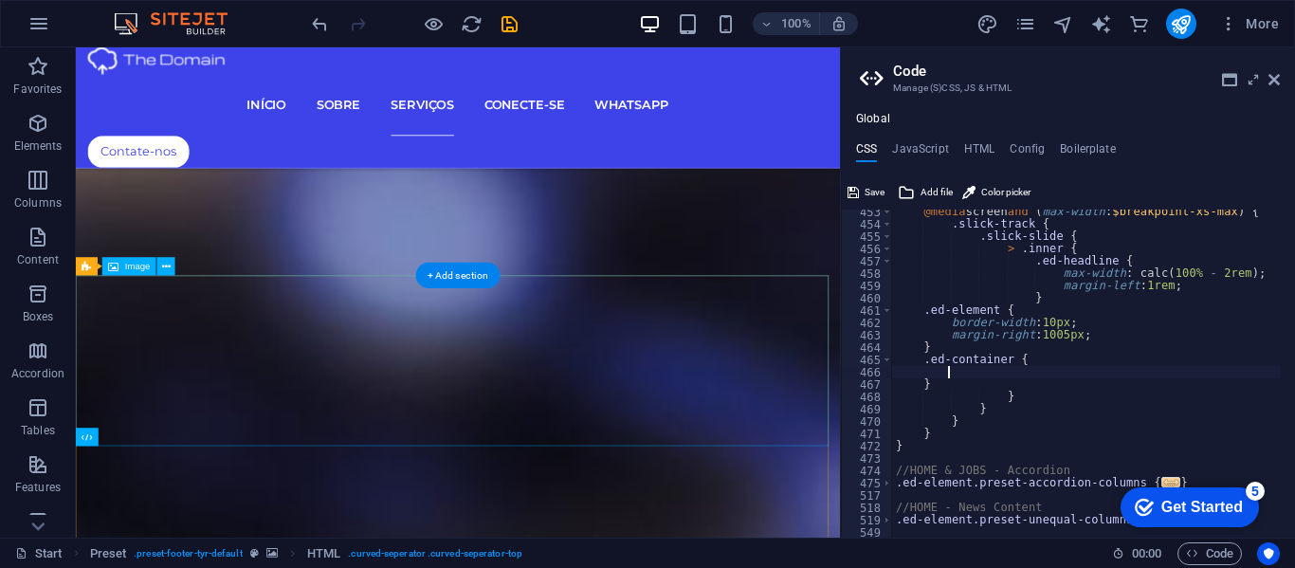
type textarea "height: 200px;"
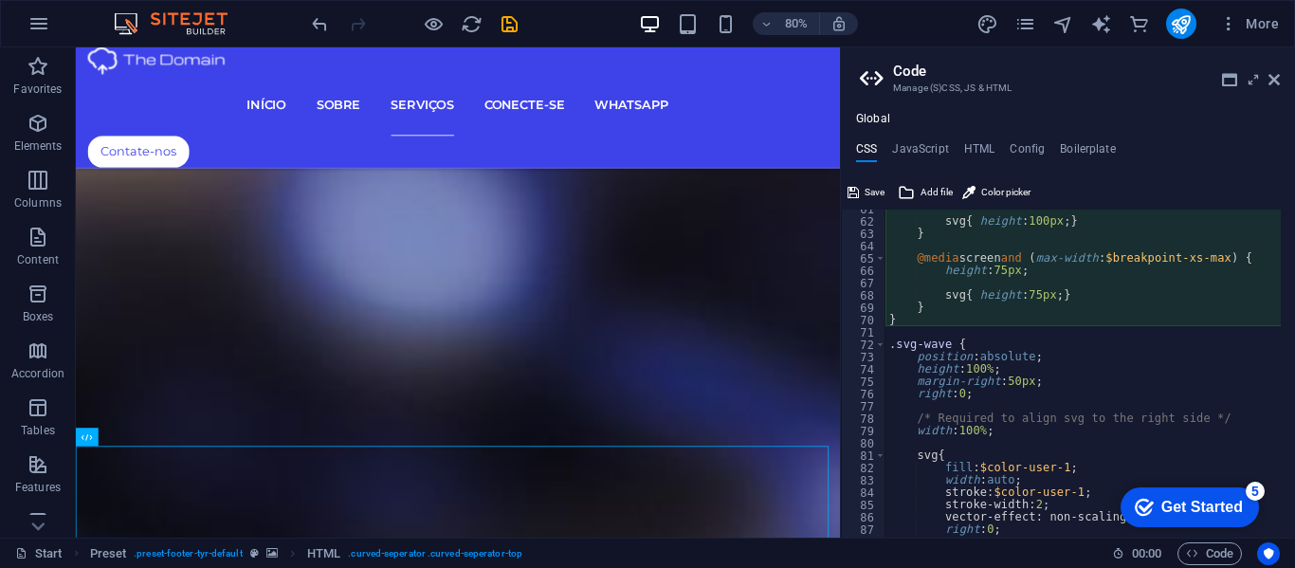
scroll to position [633, 0]
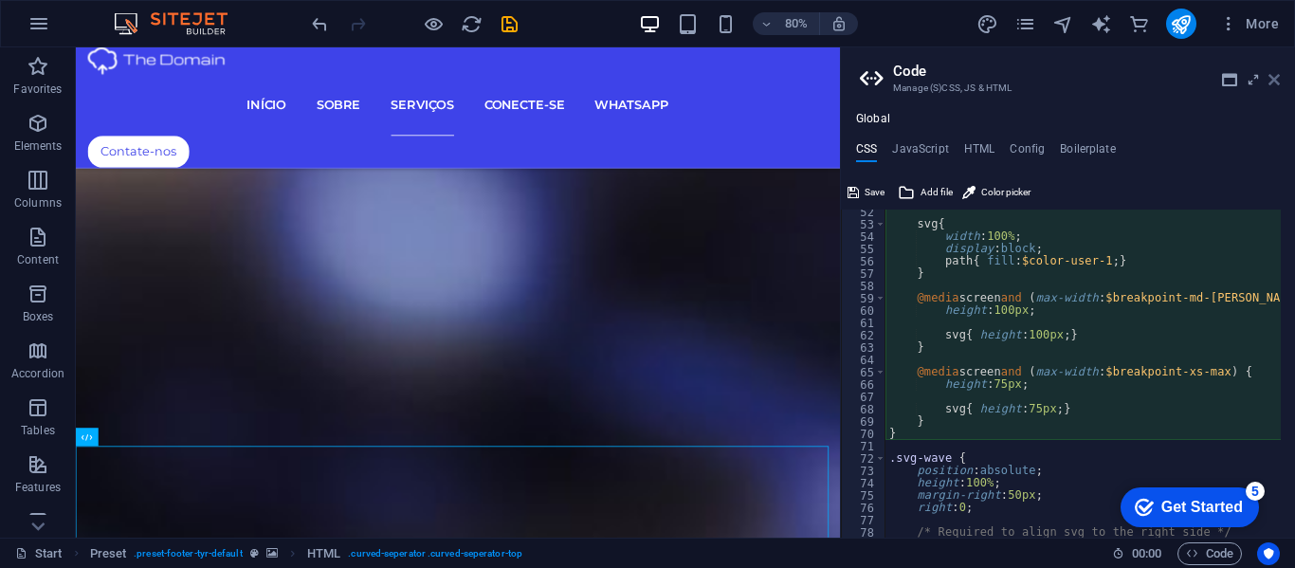
click at [1271, 74] on icon at bounding box center [1274, 79] width 11 height 15
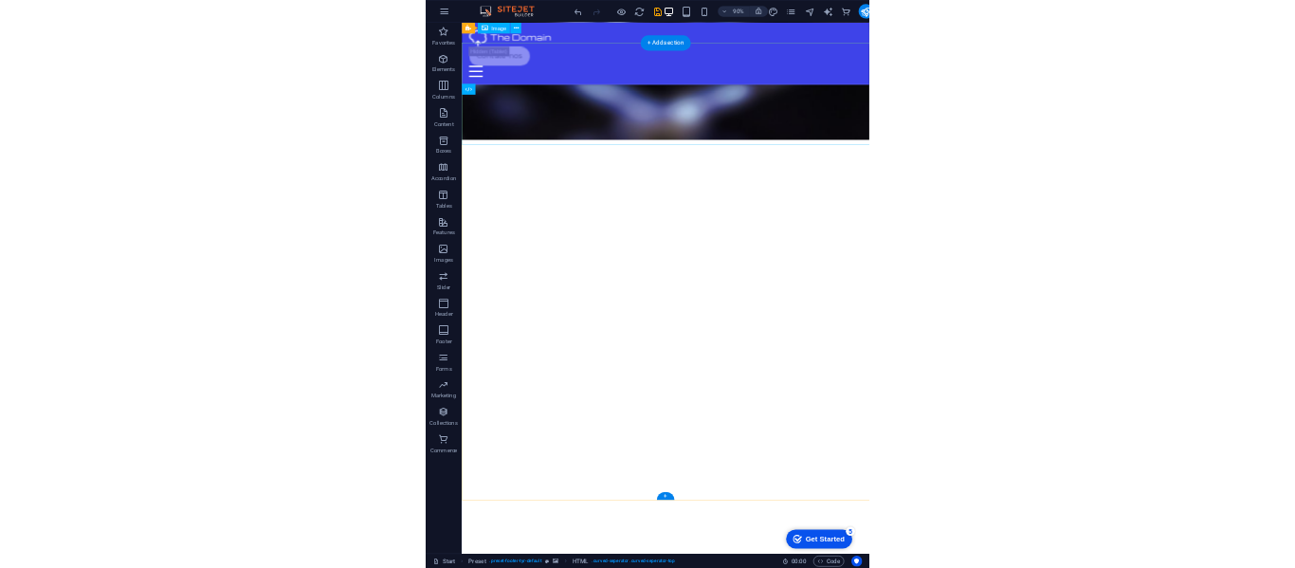
scroll to position [7417, 0]
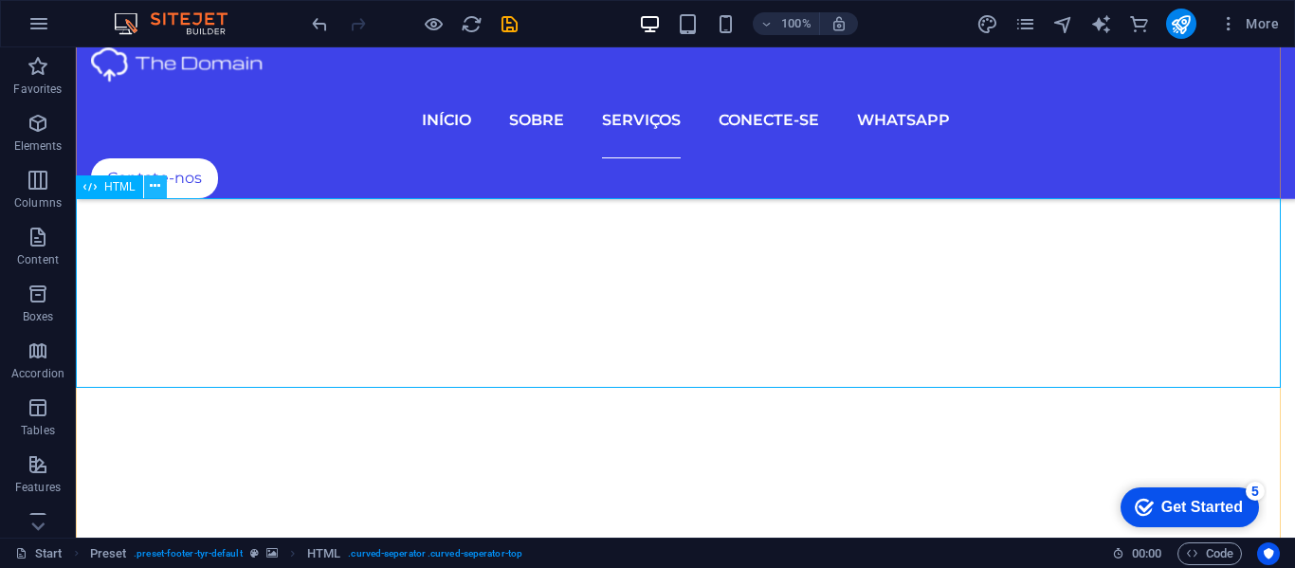
click at [155, 185] on icon at bounding box center [155, 186] width 10 height 20
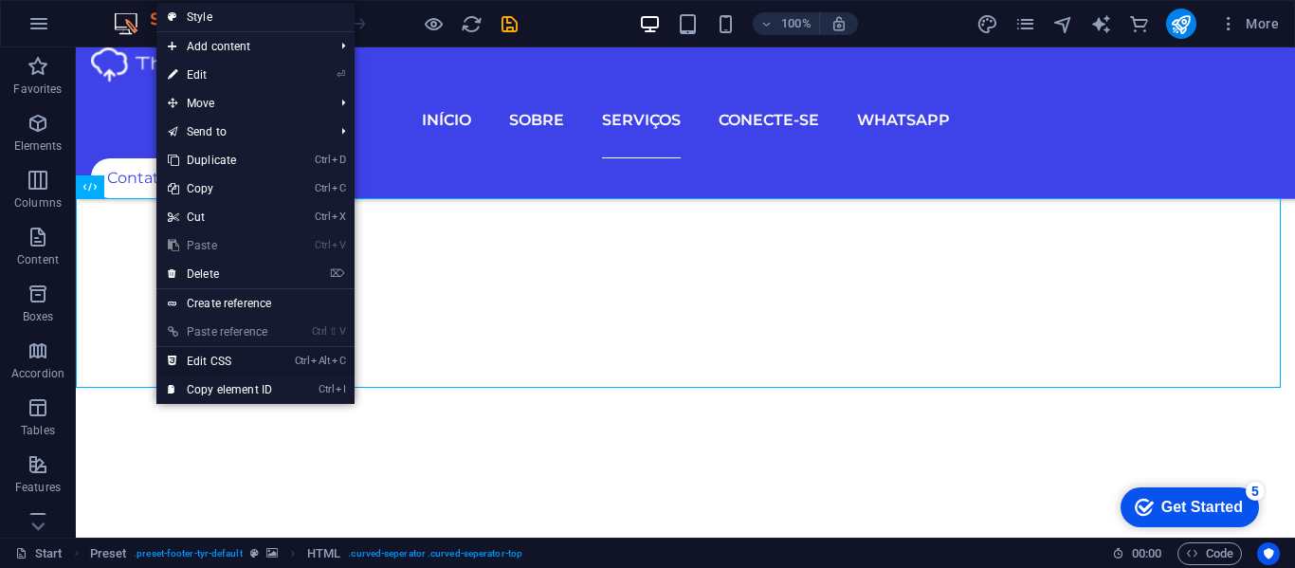
click at [209, 359] on link "Ctrl Alt C Edit CSS" at bounding box center [219, 361] width 127 height 28
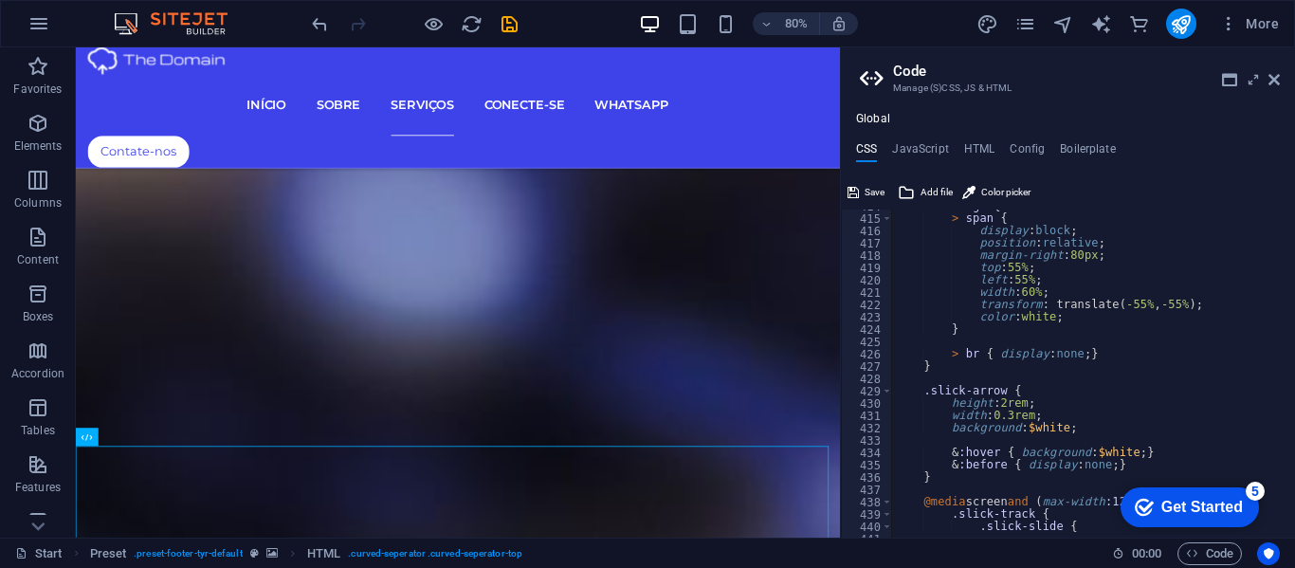
scroll to position [3465, 0]
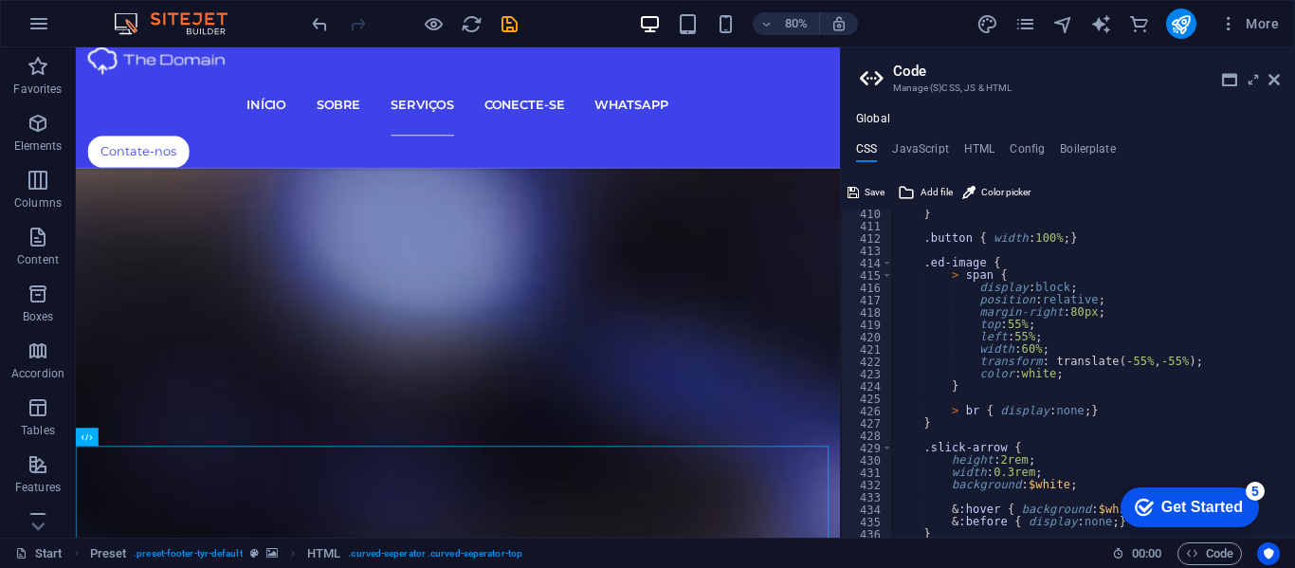
click at [1050, 348] on div "} .button { width : 100% ; } .ed-image { > span { display : block ; position : …" at bounding box center [1270, 377] width 756 height 338
type textarea "w"
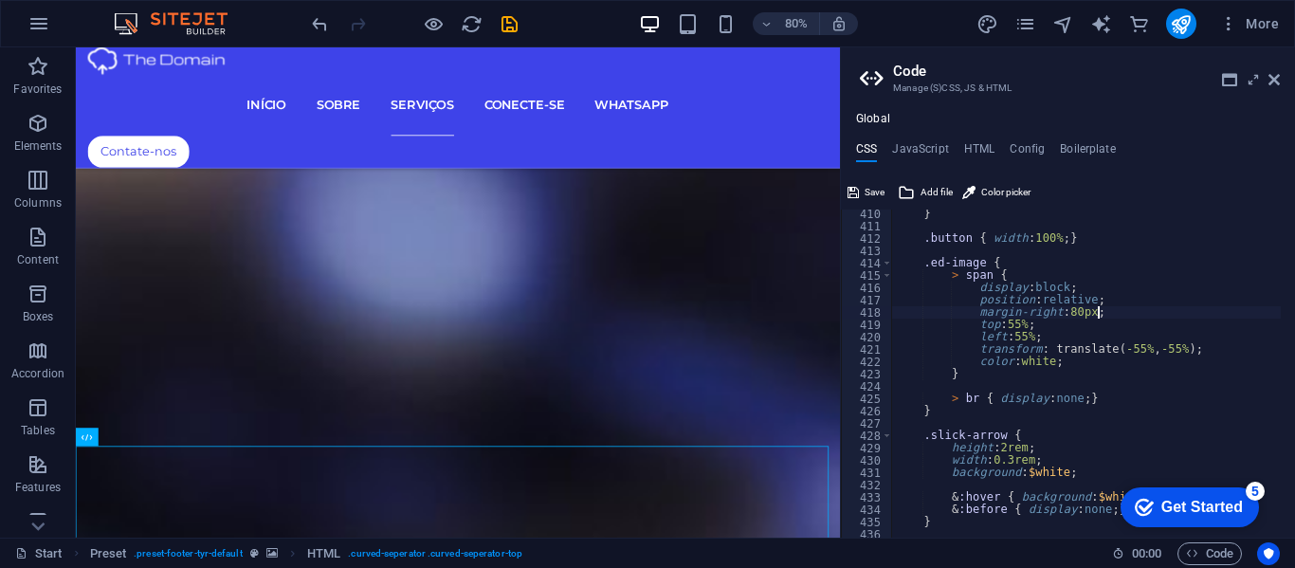
click at [1105, 310] on div "} .button { width : 100% ; } .ed-image { > span { display : block ; position : …" at bounding box center [1270, 377] width 756 height 338
type textarea "m"
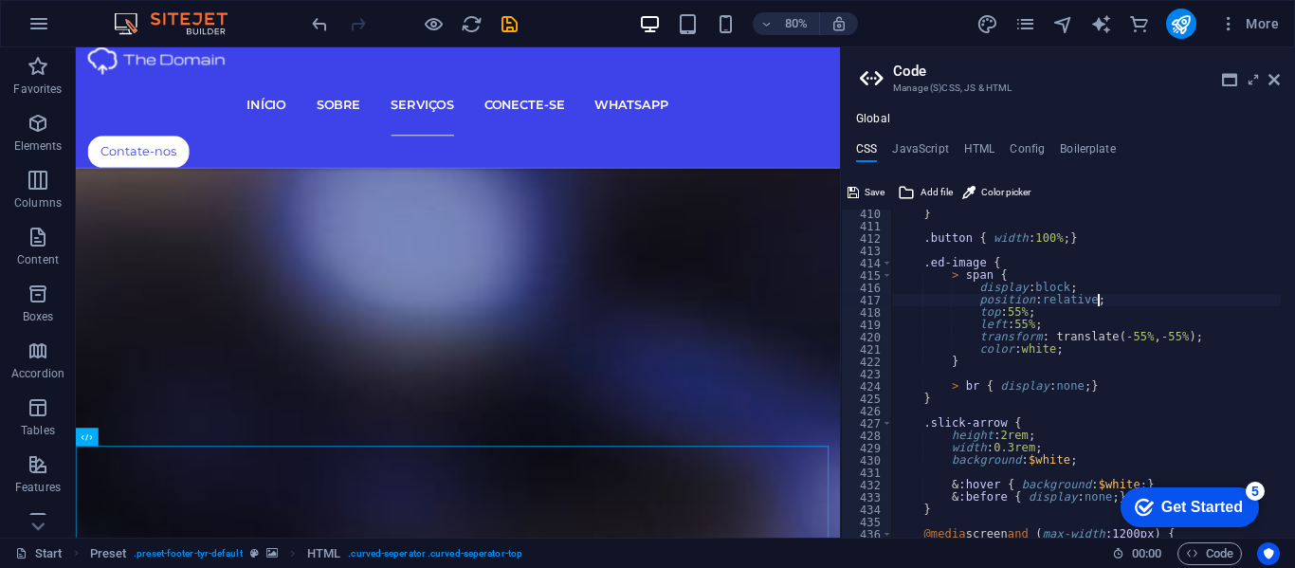
click at [1017, 313] on div "} .button { width : 100% ; } .ed-image { > span { display : block ; position : …" at bounding box center [1270, 377] width 756 height 338
click at [1037, 313] on div "} .button { width : 100% ; } .ed-image { > span { display : block ; position : …" at bounding box center [1270, 377] width 756 height 338
click at [1025, 322] on div "} .button { width : 100% ; } .ed-image { > span { display : block ; position : …" at bounding box center [1270, 377] width 756 height 338
click at [1072, 357] on div "} .button { width : 100% ; } .ed-image { > span { display : block ; position : …" at bounding box center [1270, 377] width 756 height 338
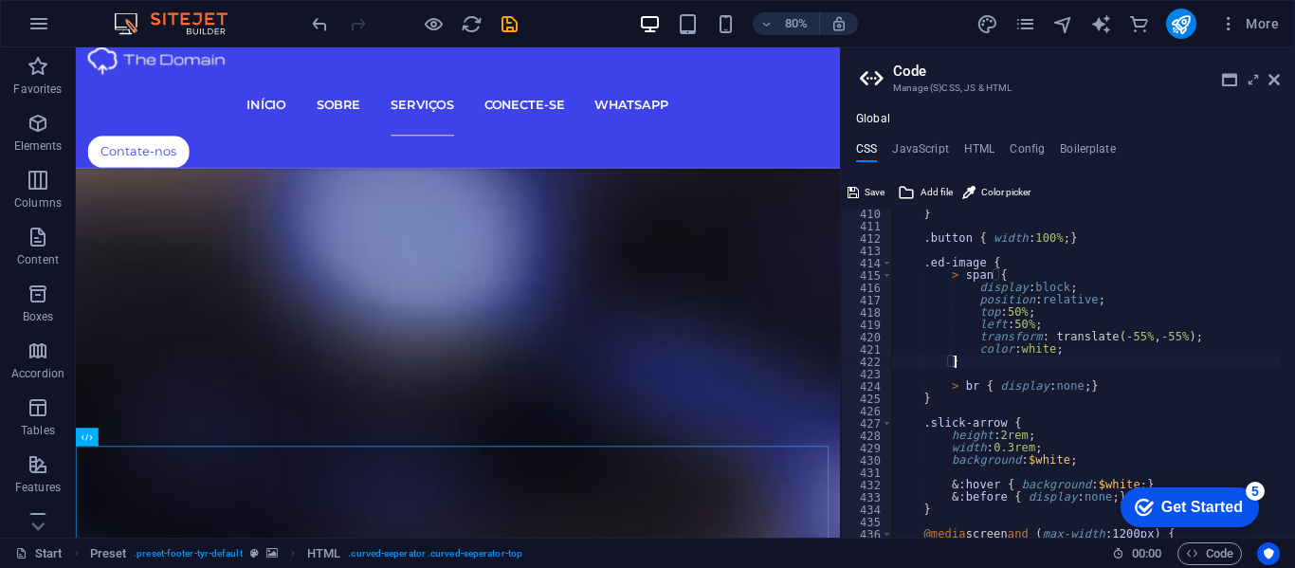
scroll to position [0, 9]
click at [1127, 338] on div "} .button { width : 100% ; } .ed-image { > span { display : block ; position : …" at bounding box center [1270, 377] width 756 height 338
click at [1166, 337] on div "} .button { width : 100% ; } .ed-image { > span { display : block ; position : …" at bounding box center [1270, 377] width 756 height 338
type textarea "transform: translate(-50%, -50%);"
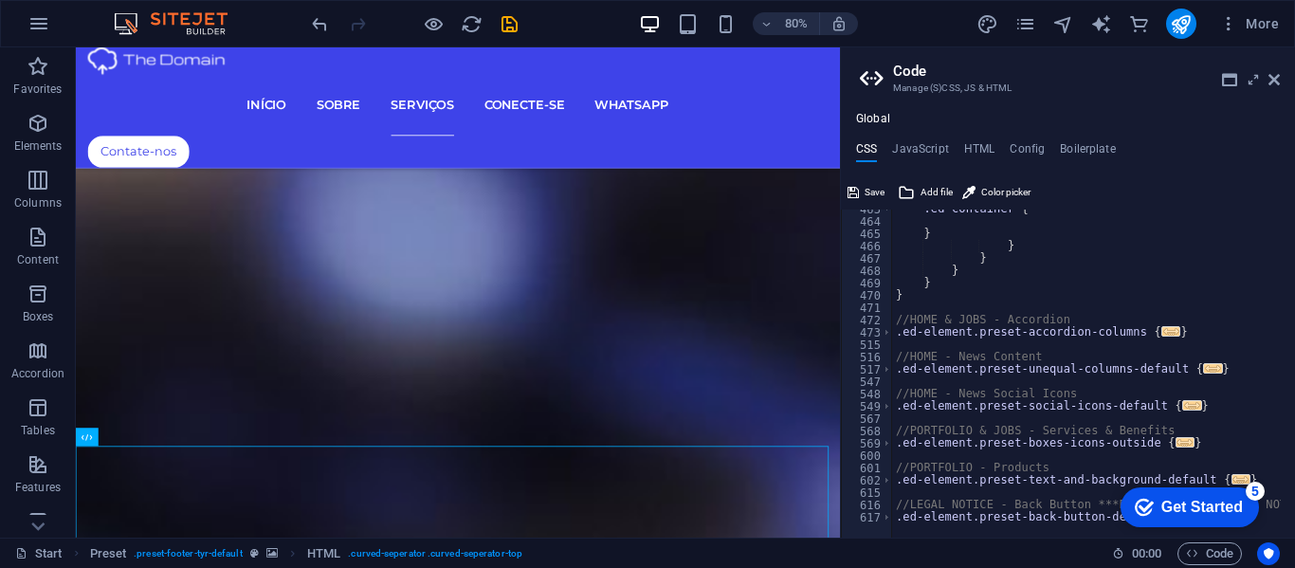
scroll to position [3953, 0]
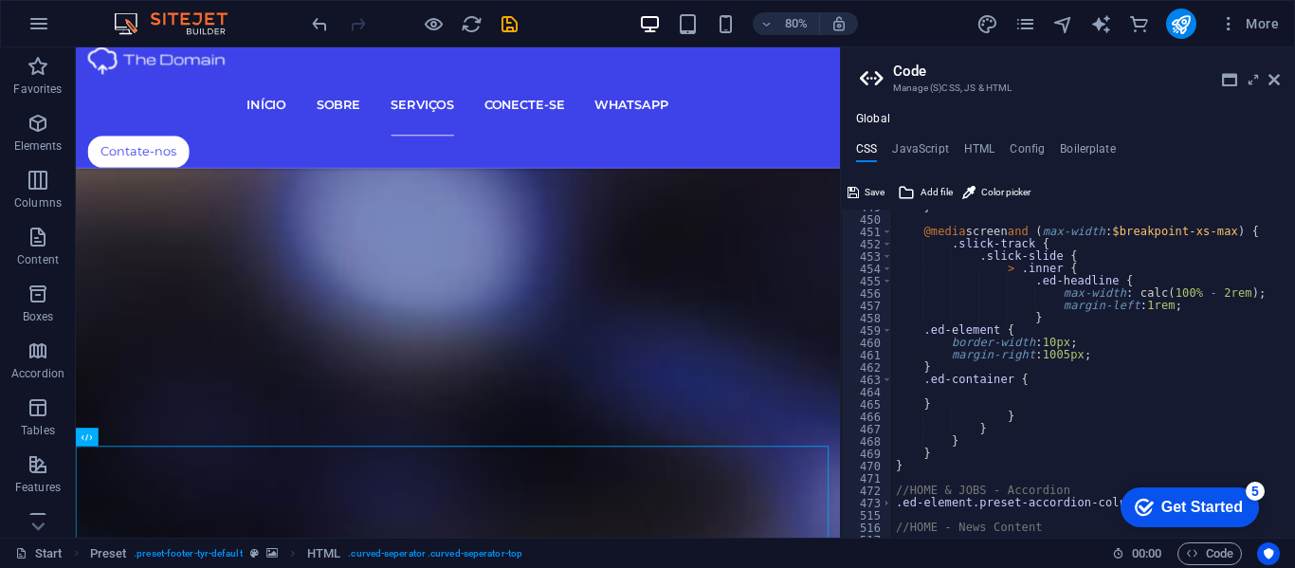
click at [1033, 395] on div "} @media screen and ( max-width : $breakpoint-xs-max ) { .slick-track { .slick-…" at bounding box center [1270, 370] width 756 height 338
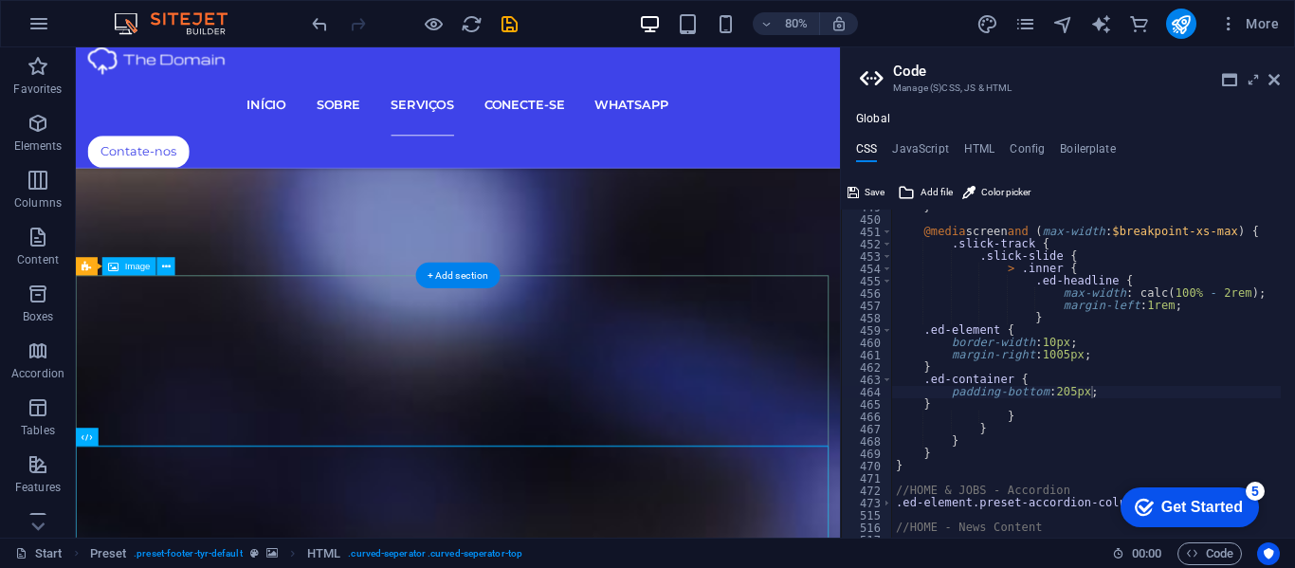
scroll to position [6178, 0]
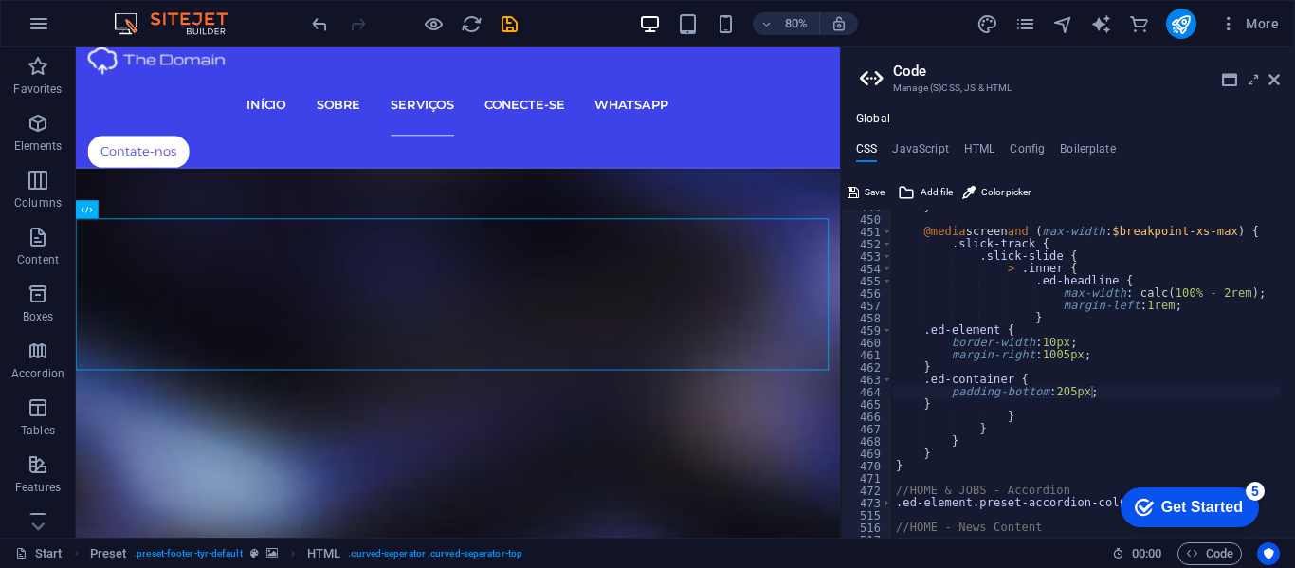
click at [1026, 379] on div "} @media screen and ( max-width : $breakpoint-xs-max ) { .slick-track { .slick-…" at bounding box center [1270, 370] width 756 height 338
type textarea ".ed-container {"
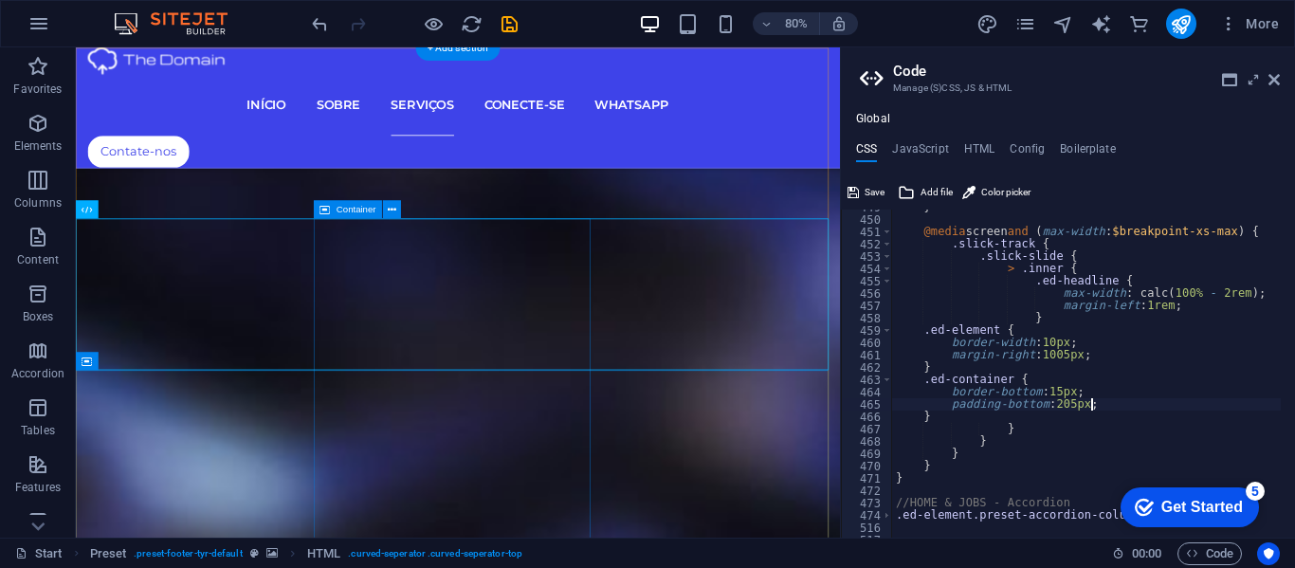
scroll to position [0, 4]
click at [1043, 319] on div "} @media screen and ( max-width : $breakpoint-xs-max ) { .slick-track { .slick-…" at bounding box center [1270, 370] width 756 height 338
type textarea "}"
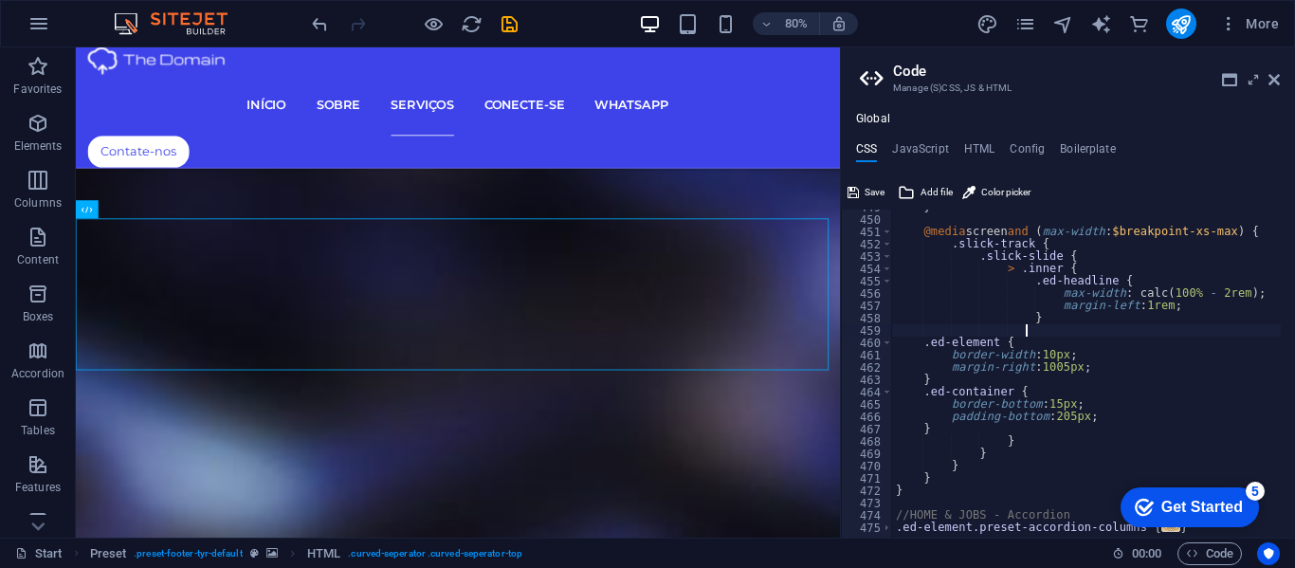
click at [941, 430] on div "} @media screen and ( max-width : $breakpoint-xs-max ) { .slick-track { .slick-…" at bounding box center [1270, 370] width 756 height 338
type textarea "}"
click at [1274, 75] on icon at bounding box center [1274, 79] width 11 height 15
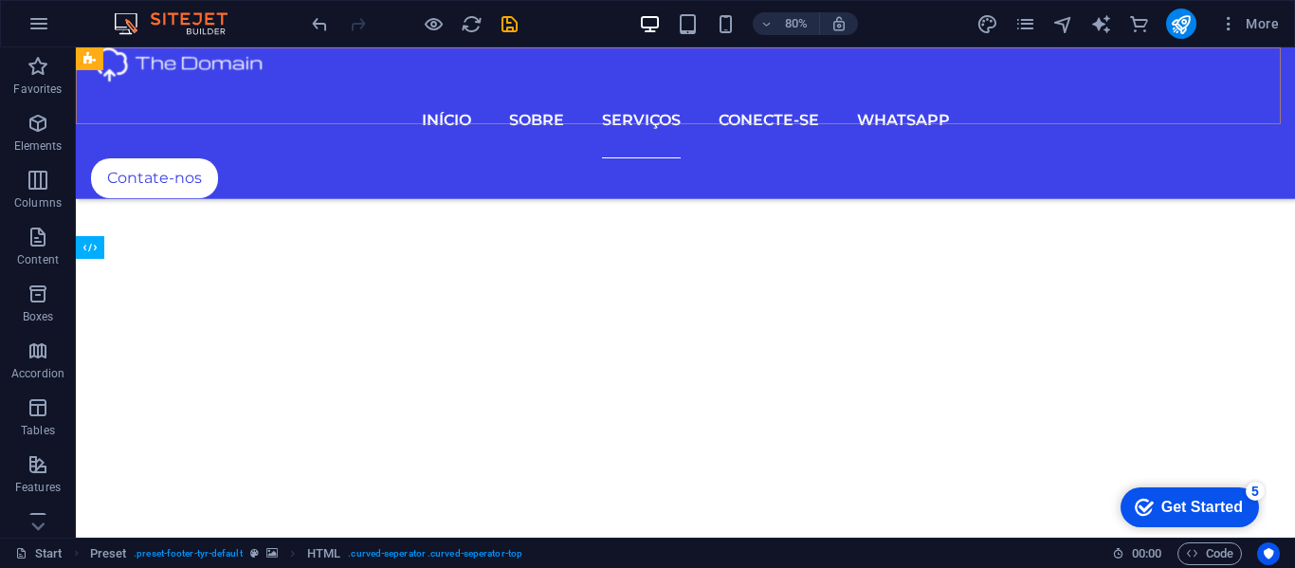
scroll to position [7357, 0]
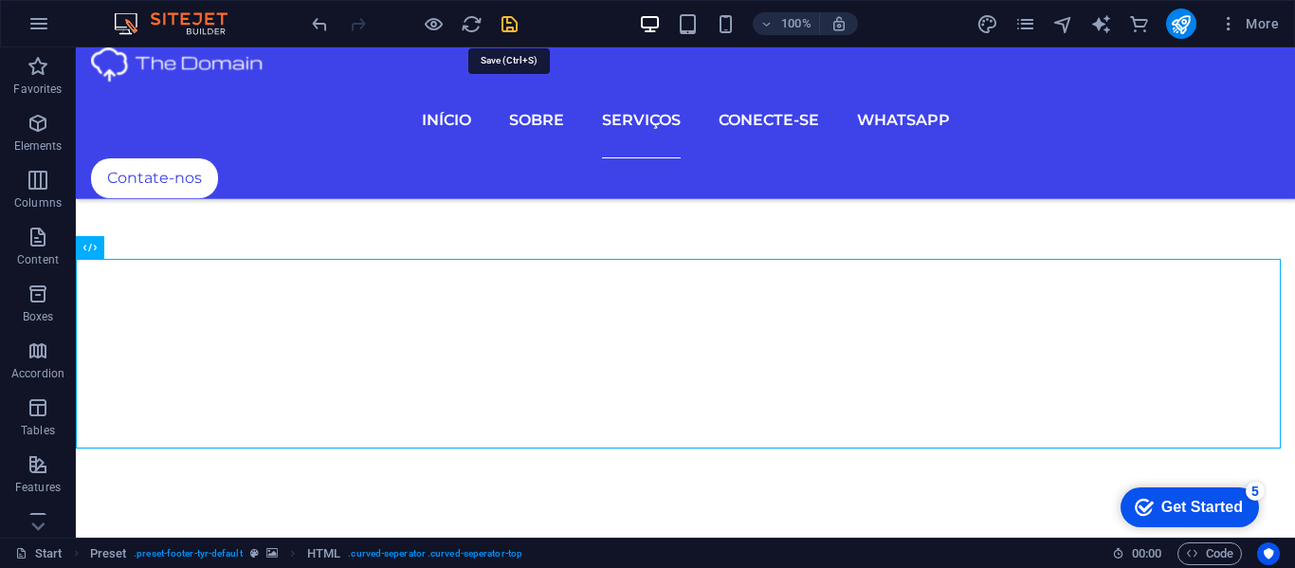
click at [508, 22] on icon "save" at bounding box center [510, 24] width 22 height 22
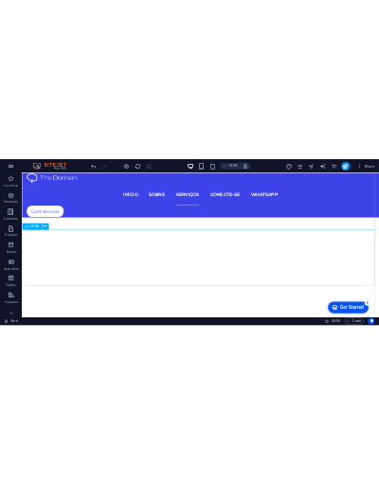
scroll to position [7546, 0]
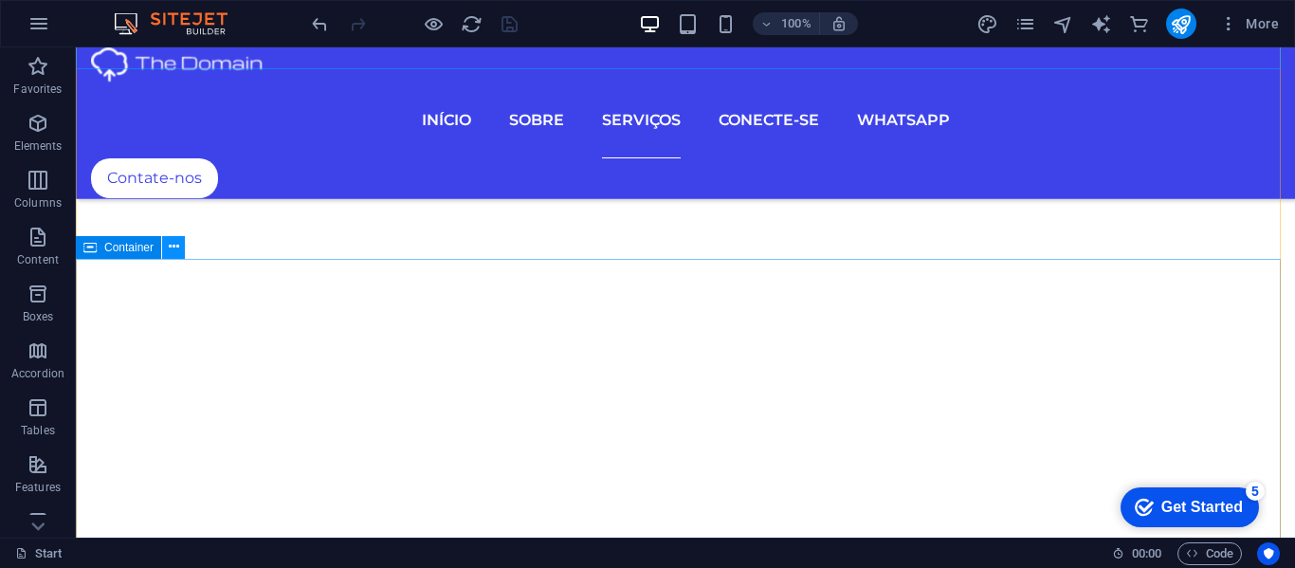
click at [176, 244] on icon at bounding box center [174, 247] width 10 height 20
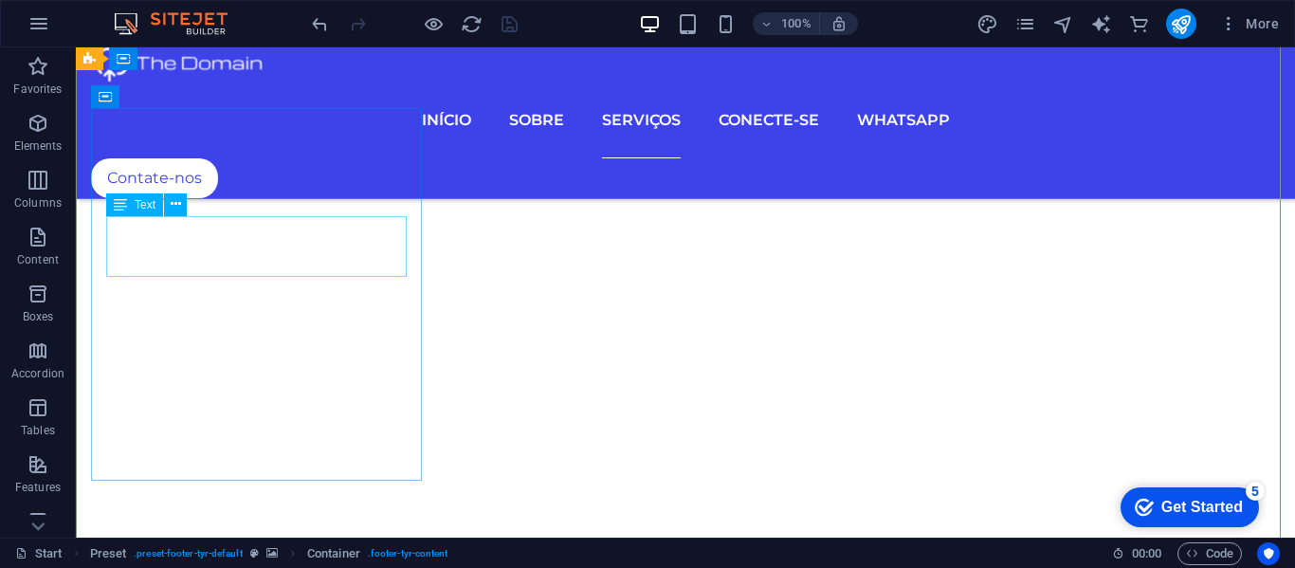
scroll to position [7600, 0]
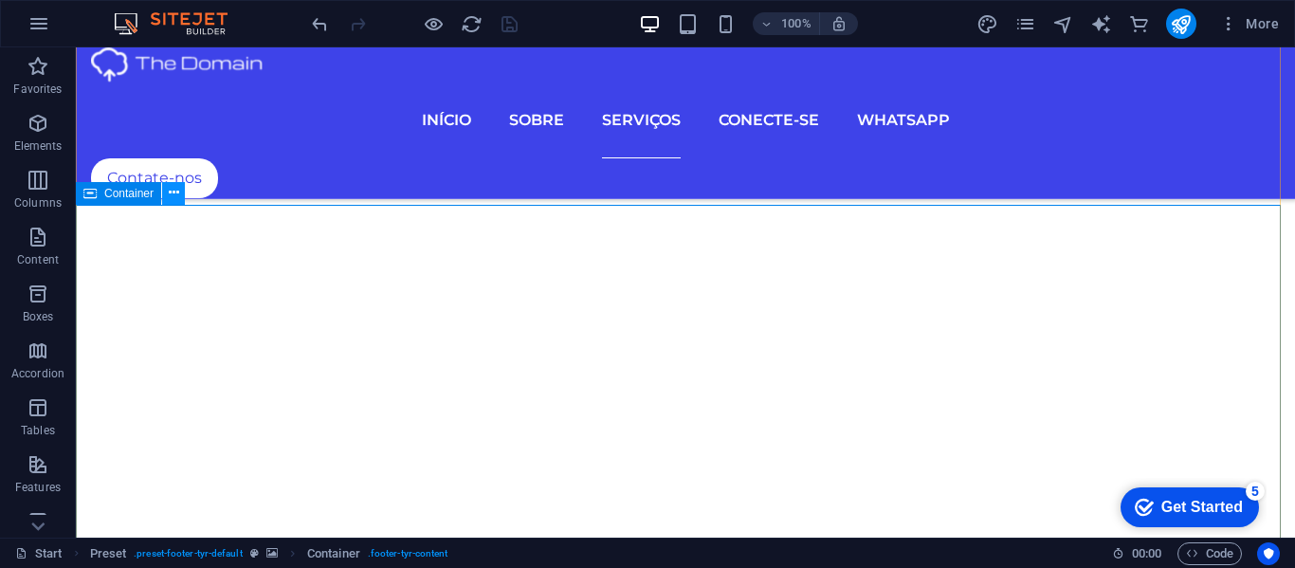
click at [175, 189] on icon at bounding box center [174, 193] width 10 height 20
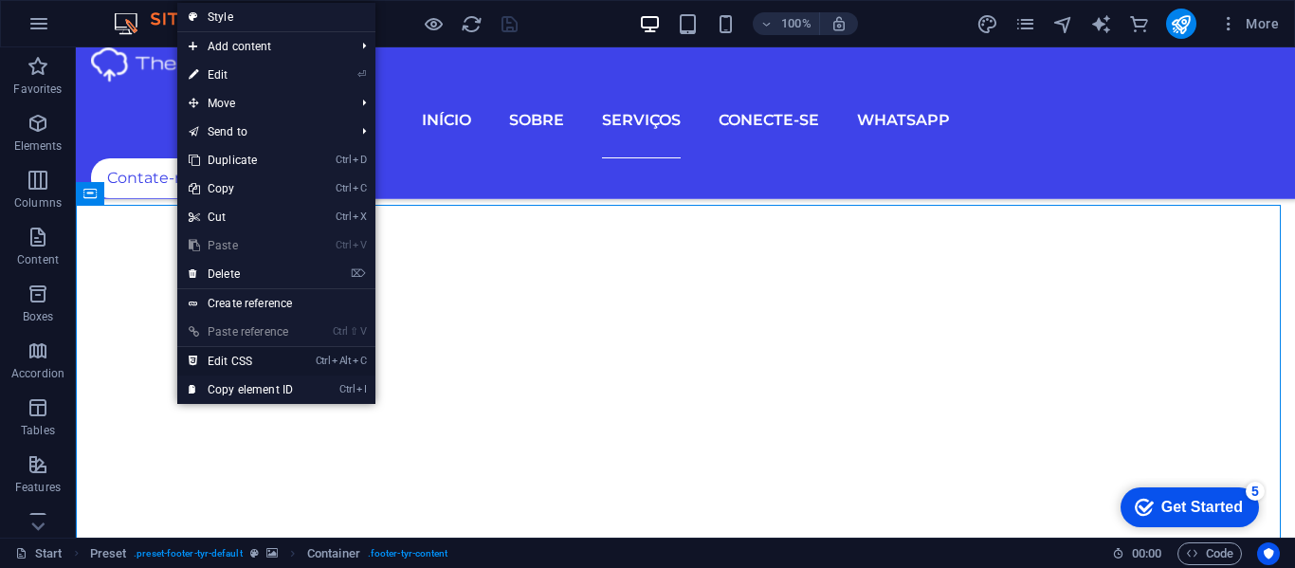
click at [217, 356] on link "Ctrl Alt C Edit CSS" at bounding box center [240, 361] width 127 height 28
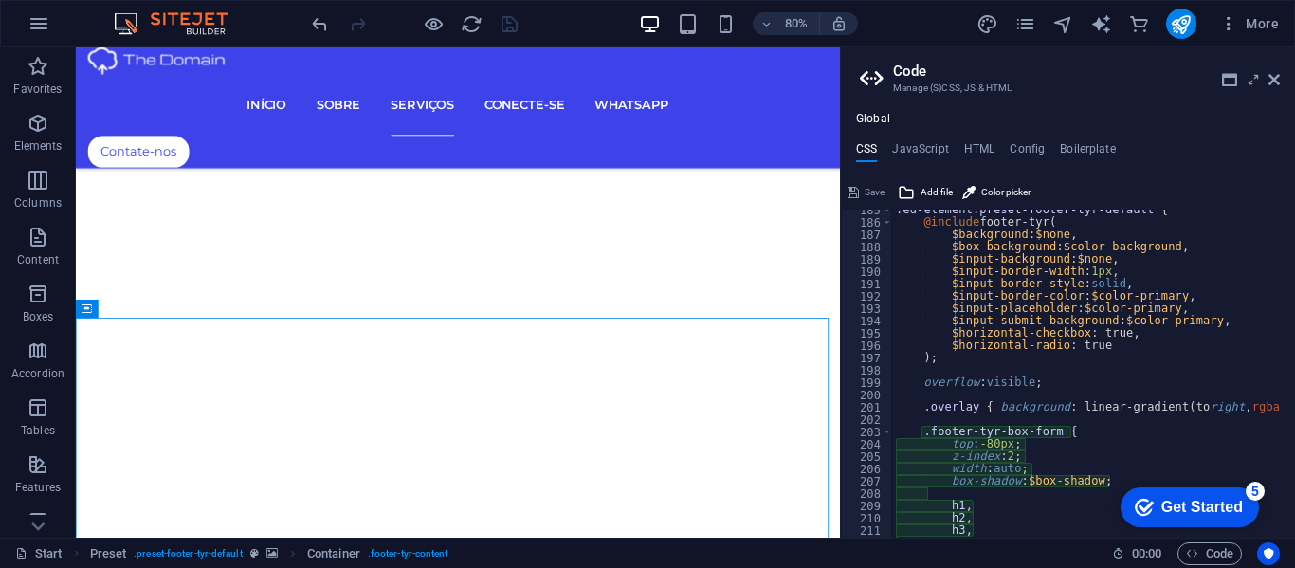
scroll to position [2080, 0]
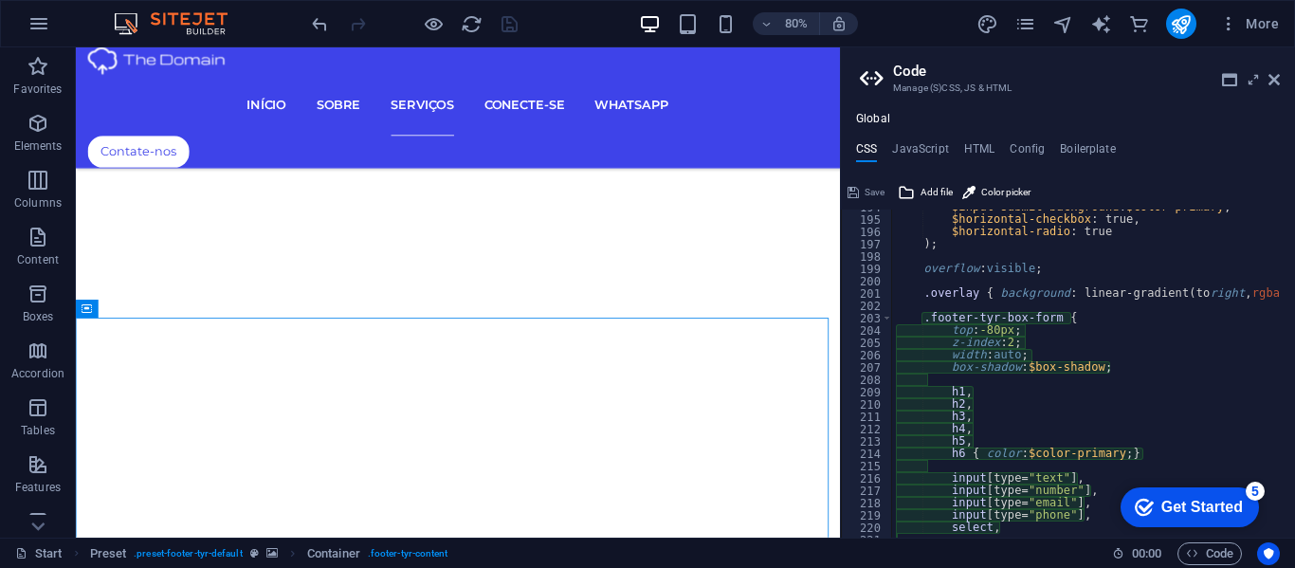
click at [1029, 354] on div "$input-submit-background : $color-primary , $horizontal-checkbox : true, $horiz…" at bounding box center [1270, 370] width 756 height 338
type textarea "w"
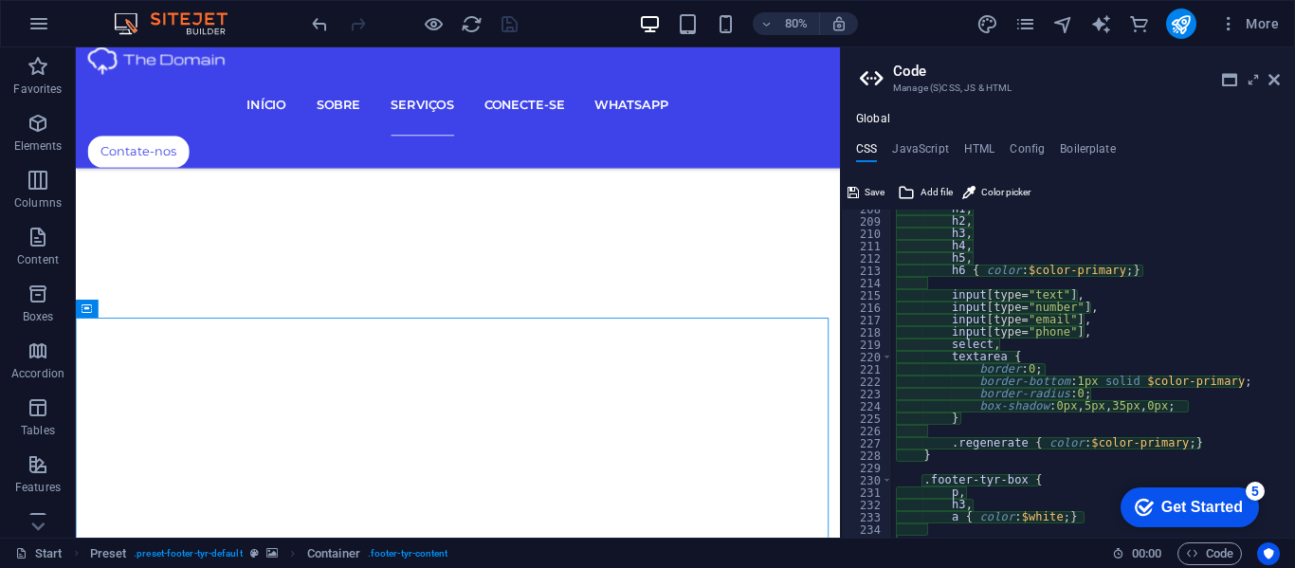
scroll to position [2251, 0]
click at [1191, 410] on div "h1 , h2 , h3 , h4 , h5 , h6 { color : $color-primary ; } input [ type= "text" ]…" at bounding box center [1270, 372] width 756 height 338
type textarea "b"
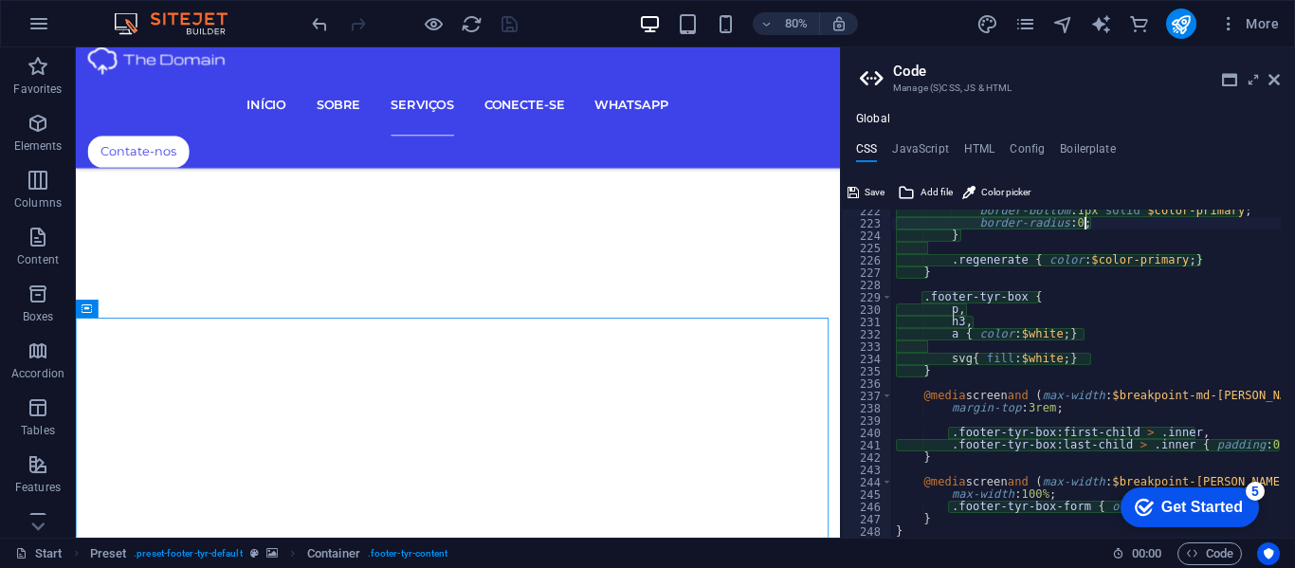
scroll to position [2478, 0]
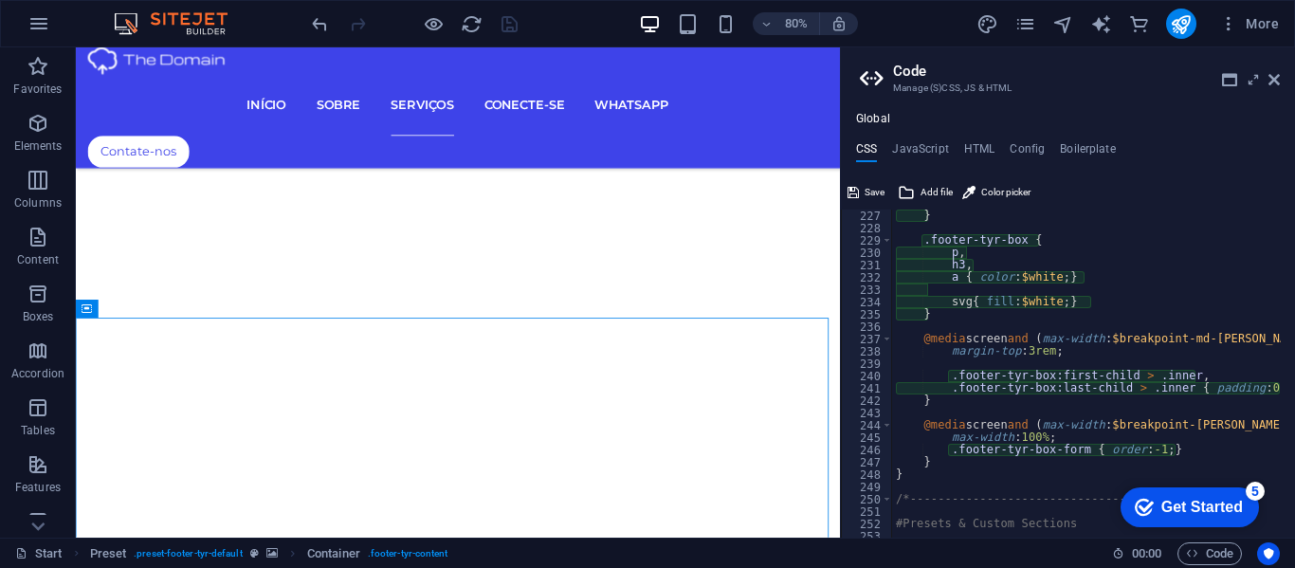
click at [1063, 433] on div "} .footer-tyr-box { p , h3 , a { color : $white ; } svg { fill : $white ; } } @…" at bounding box center [1270, 379] width 756 height 338
type textarea "m"
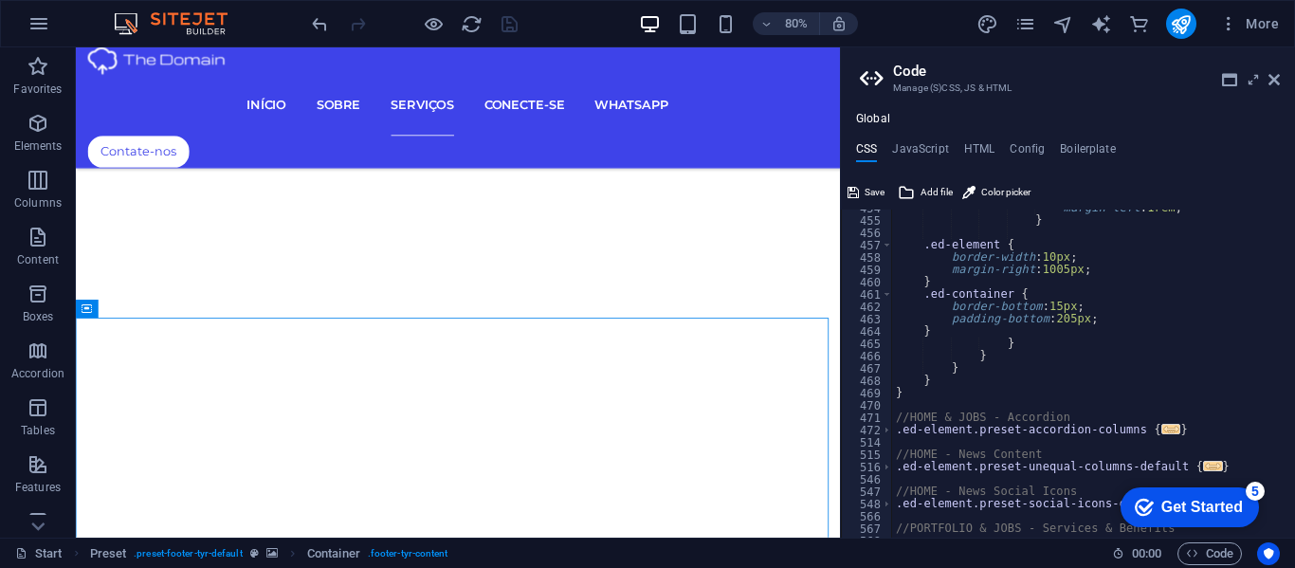
scroll to position [4014, 0]
click at [945, 337] on div "margin-left : 1rem ; } .ed-element { border-width : 10px ; margin-right : 1005p…" at bounding box center [1270, 371] width 756 height 338
type textarea "}"
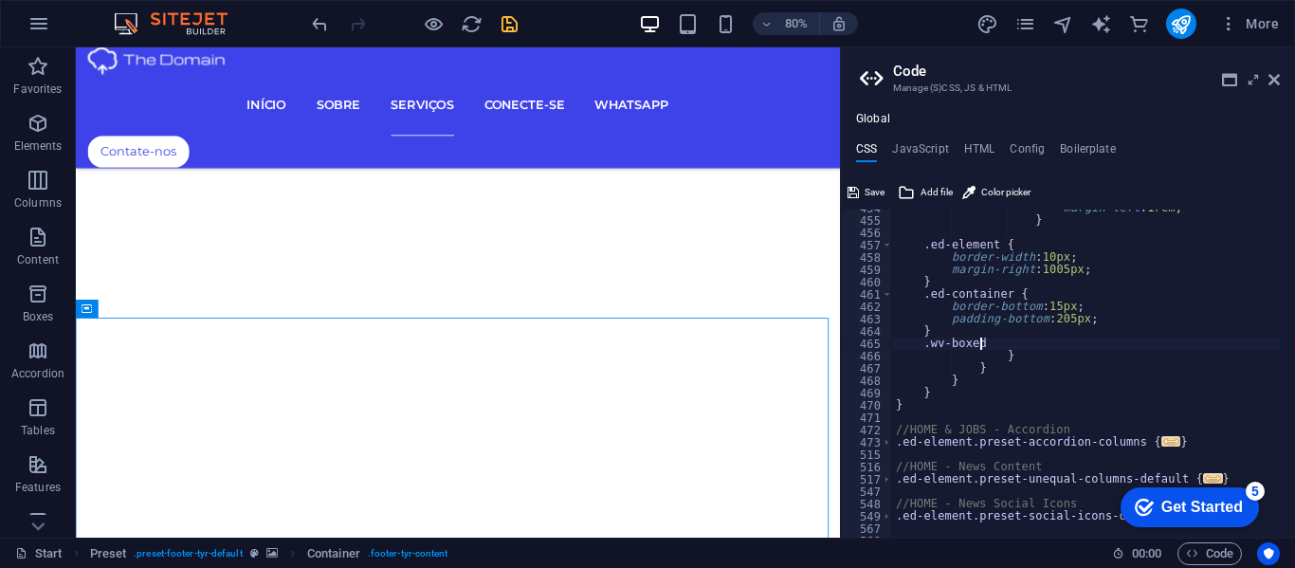
scroll to position [0, 9]
type textarea ".wv-boxed {}"
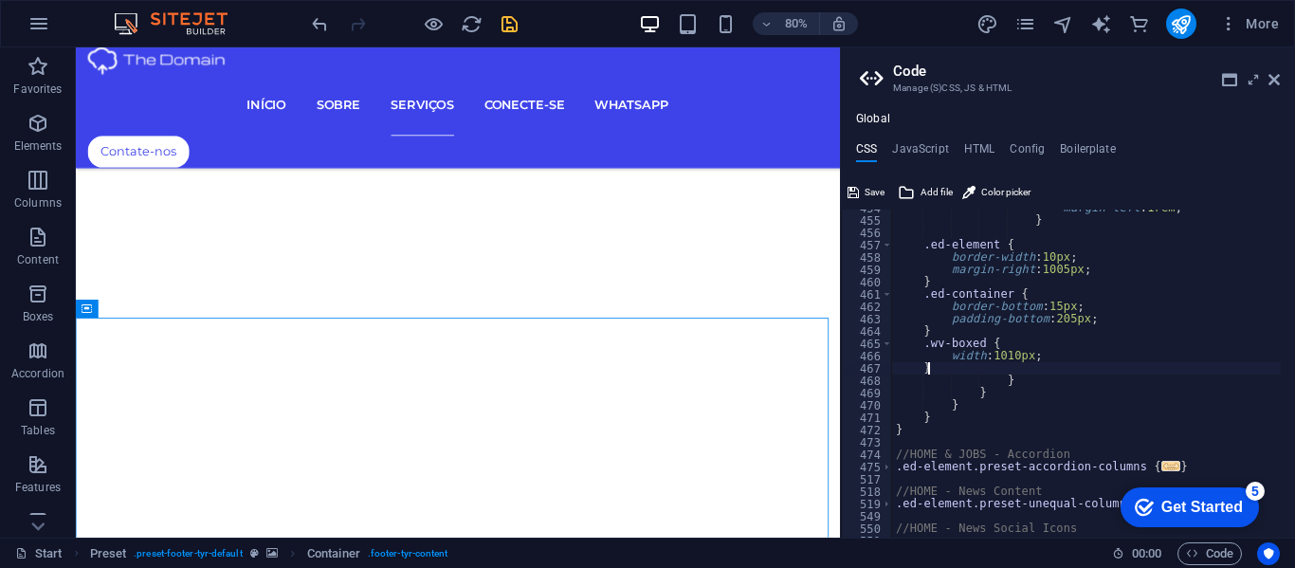
scroll to position [0, 4]
type textarea "width: 1010px;"
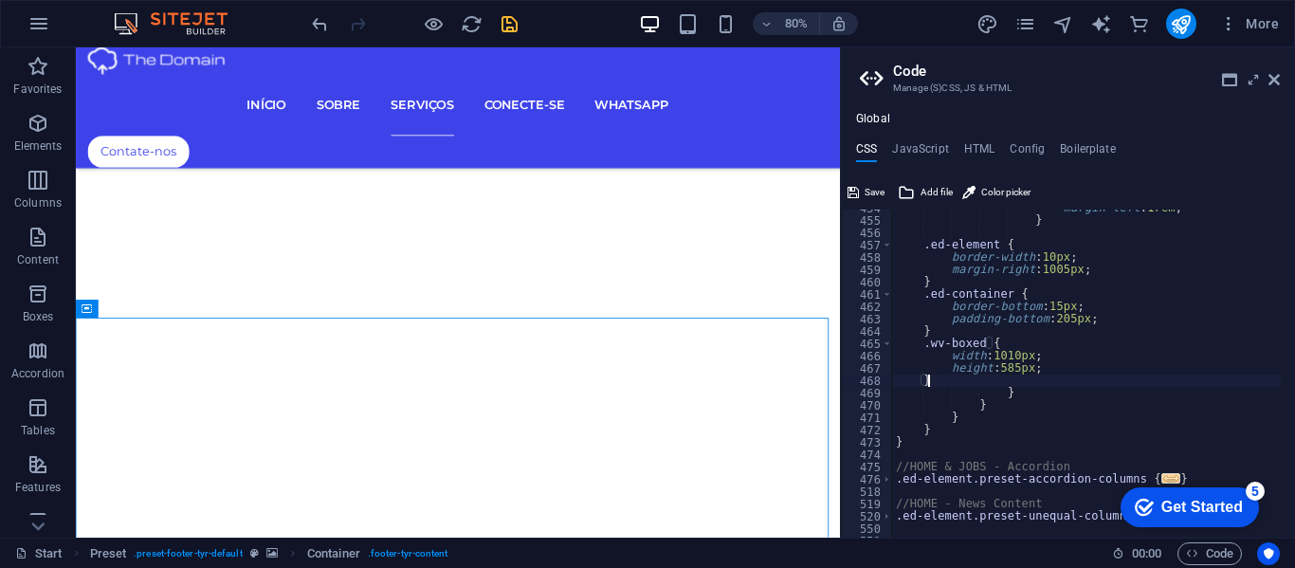
type textarea "}"
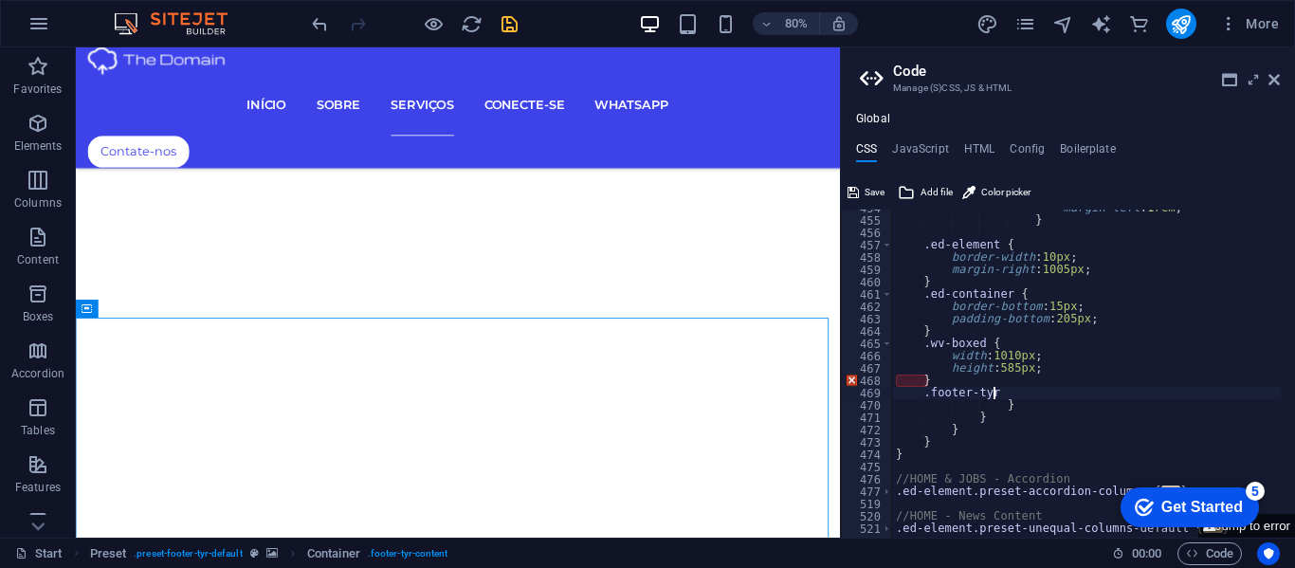
scroll to position [0, 9]
type textarea ".footer-tyr {}"
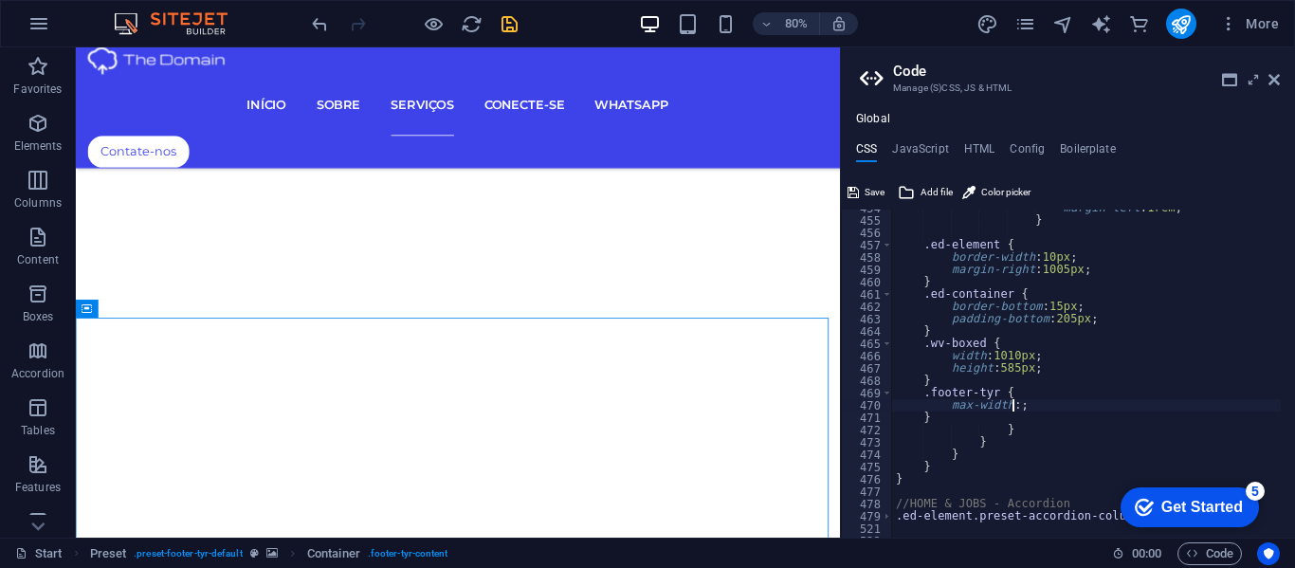
scroll to position [0, 10]
click at [950, 280] on div "margin-left : 1rem ; } .ed-element { border-width : 10px ; margin-right : 1005p…" at bounding box center [1270, 371] width 756 height 338
type textarea "}"
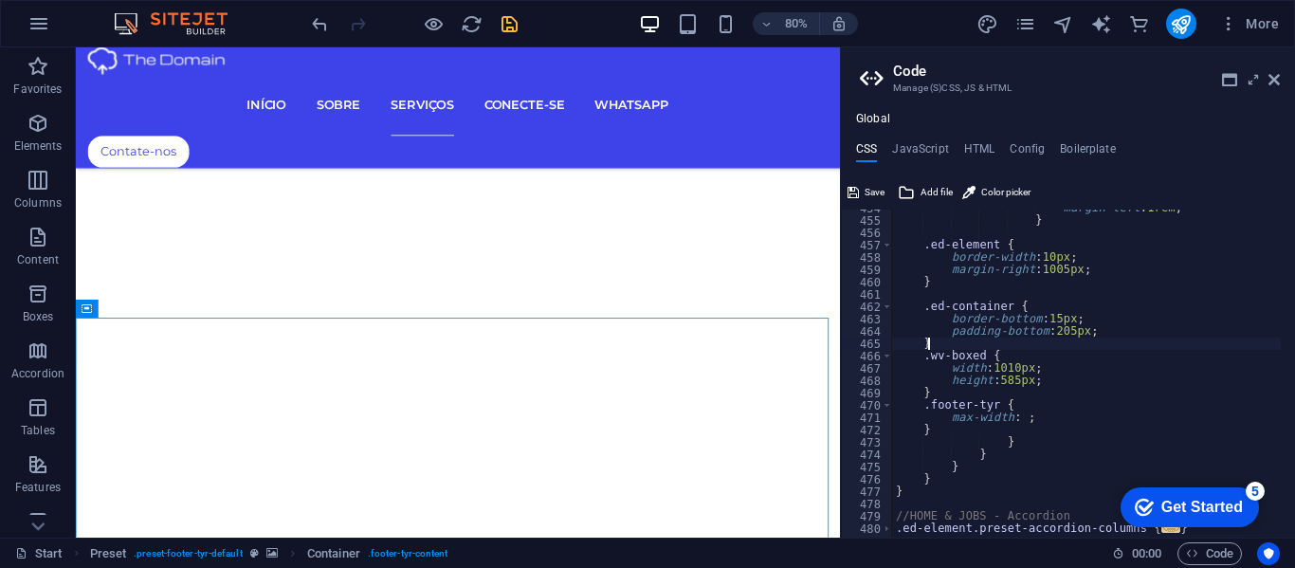
click at [937, 342] on div "margin-left : 1rem ; } .ed-element { border-width : 10px ; margin-right : 1005p…" at bounding box center [1270, 371] width 756 height 338
type textarea "}"
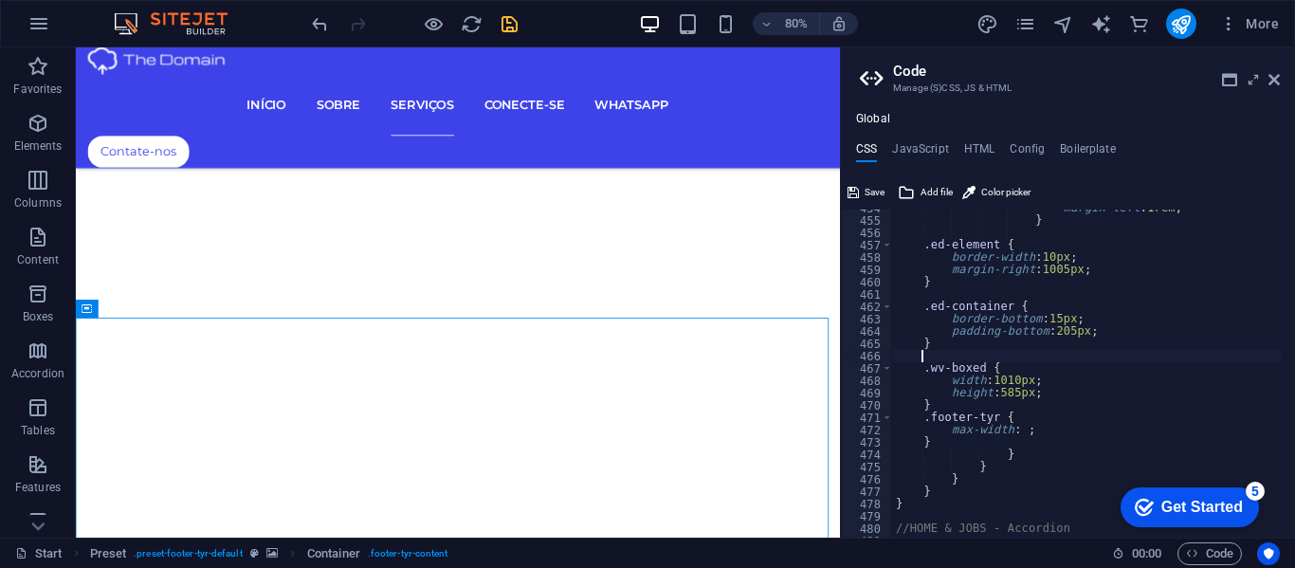
click at [934, 404] on div "margin-left : 1rem ; } .ed-element { border-width : 10px ; margin-right : 1005p…" at bounding box center [1270, 371] width 756 height 338
type textarea "}"
click at [1019, 442] on div "margin-left : 1rem ; } .ed-element { border-width : 10px ; margin-right : 1005p…" at bounding box center [1270, 371] width 756 height 338
type textarea "max-width: ;"
click at [1275, 77] on icon at bounding box center [1274, 79] width 11 height 15
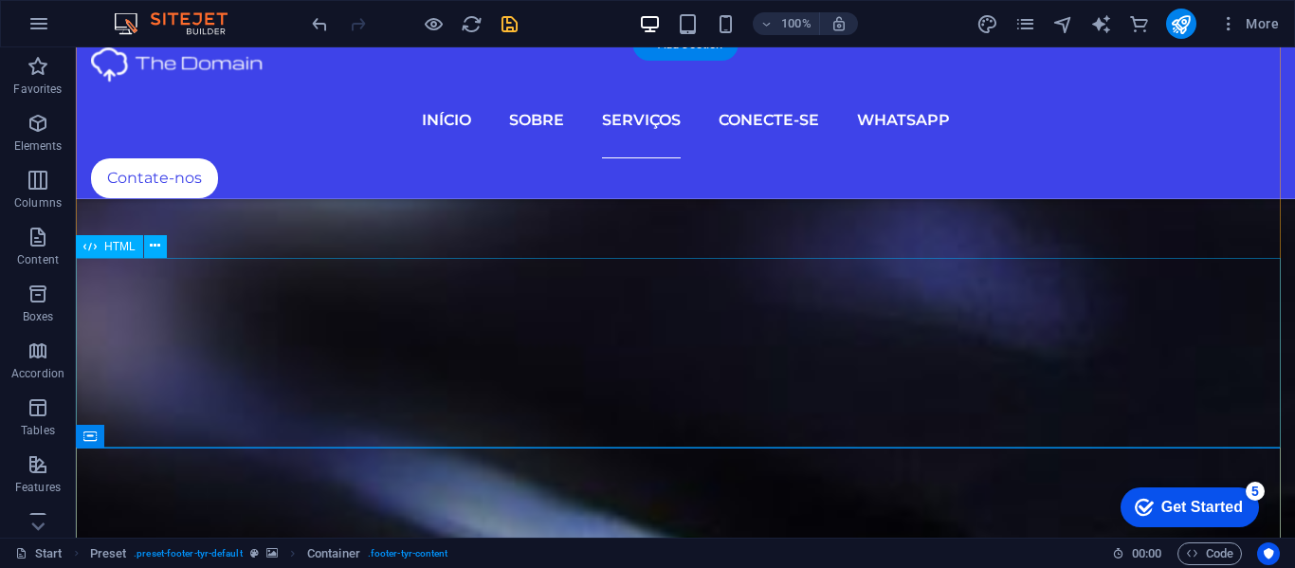
scroll to position [7411, 0]
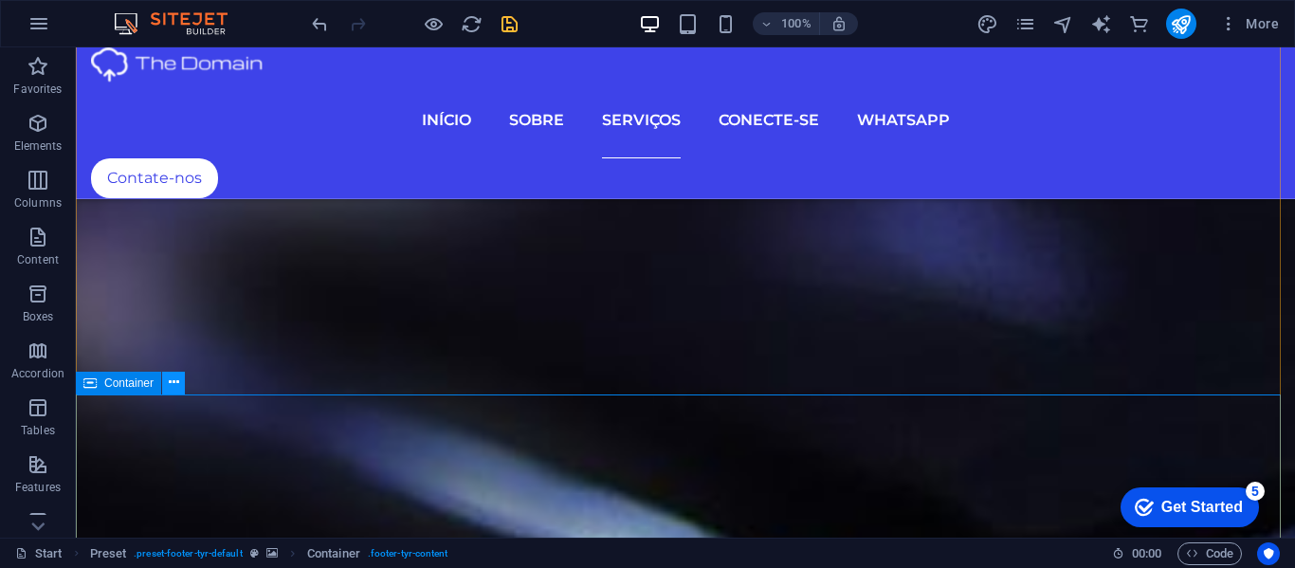
click at [169, 380] on icon at bounding box center [174, 383] width 10 height 20
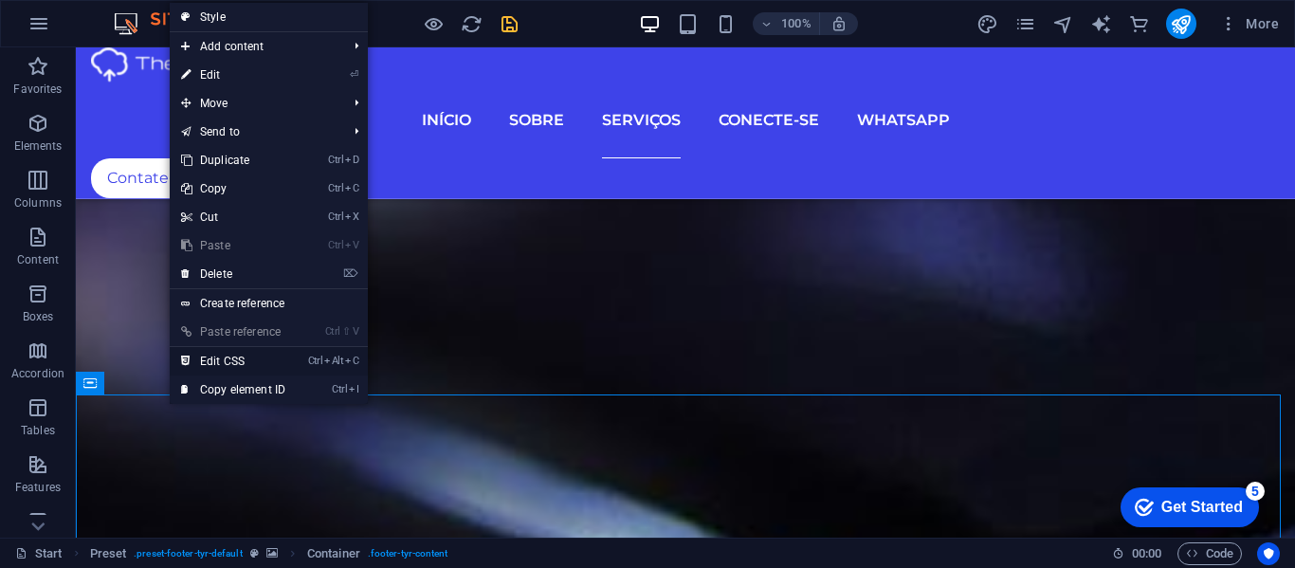
click at [215, 354] on link "Ctrl Alt C Edit CSS" at bounding box center [233, 361] width 127 height 28
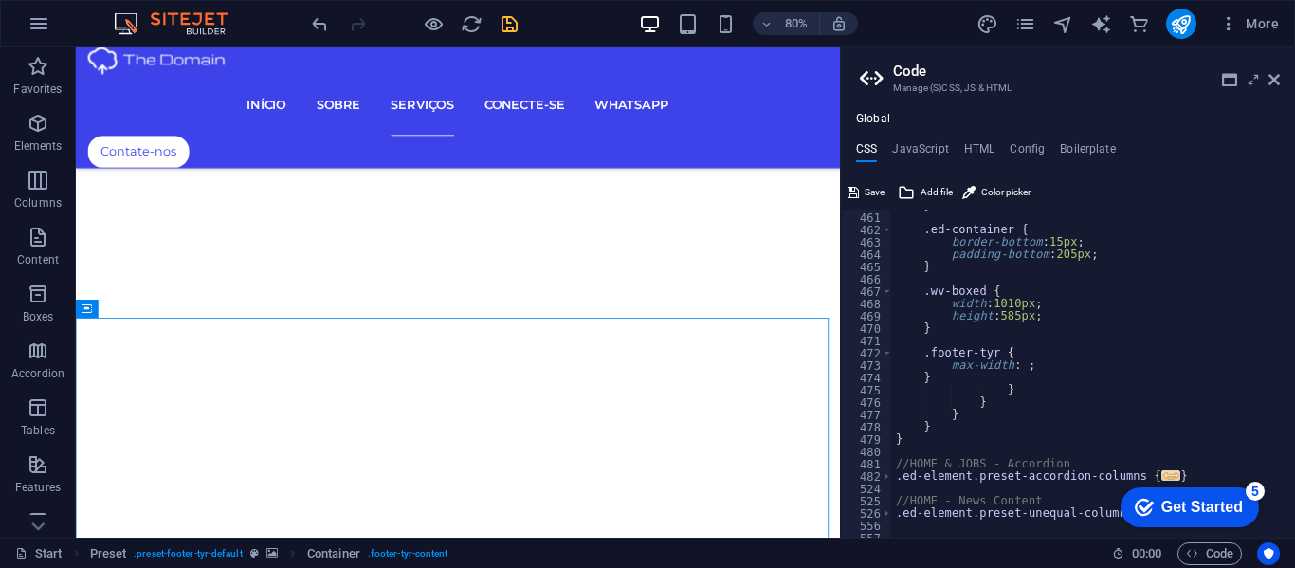
scroll to position [4091, 0]
click at [1015, 316] on div "} .ed-container { border-bottom : 15px ; padding-bottom : 205px ; } .wv-boxed {…" at bounding box center [1270, 368] width 756 height 338
click at [1019, 369] on div "} .ed-container { border-bottom : 15px ; padding-bottom : 205px ; } .wv-boxed {…" at bounding box center [1270, 368] width 756 height 338
click at [1017, 303] on div "} .ed-container { border-bottom : 15px ; padding-bottom : 205px ; } .wv-boxed {…" at bounding box center [1270, 368] width 756 height 338
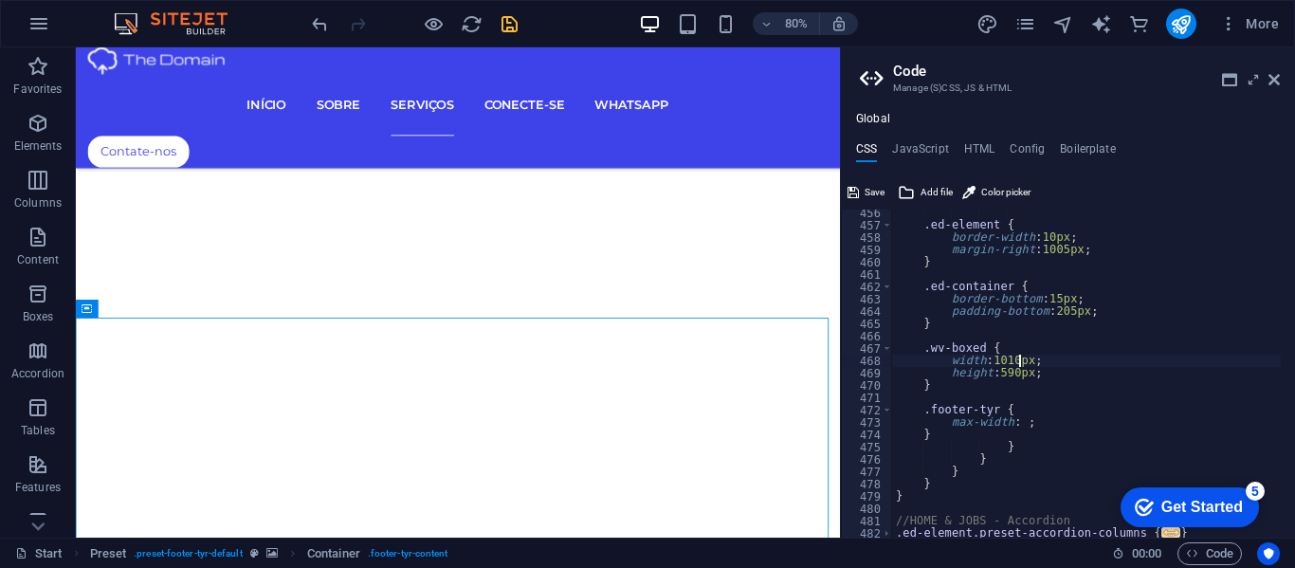
scroll to position [4034, 0]
click at [1018, 426] on div ".ed-element { border-width : 10px ; margin-right : 1005px ; } .ed-container { b…" at bounding box center [1270, 376] width 756 height 338
type textarea "max-width: ;"
click at [1273, 76] on icon at bounding box center [1274, 79] width 11 height 15
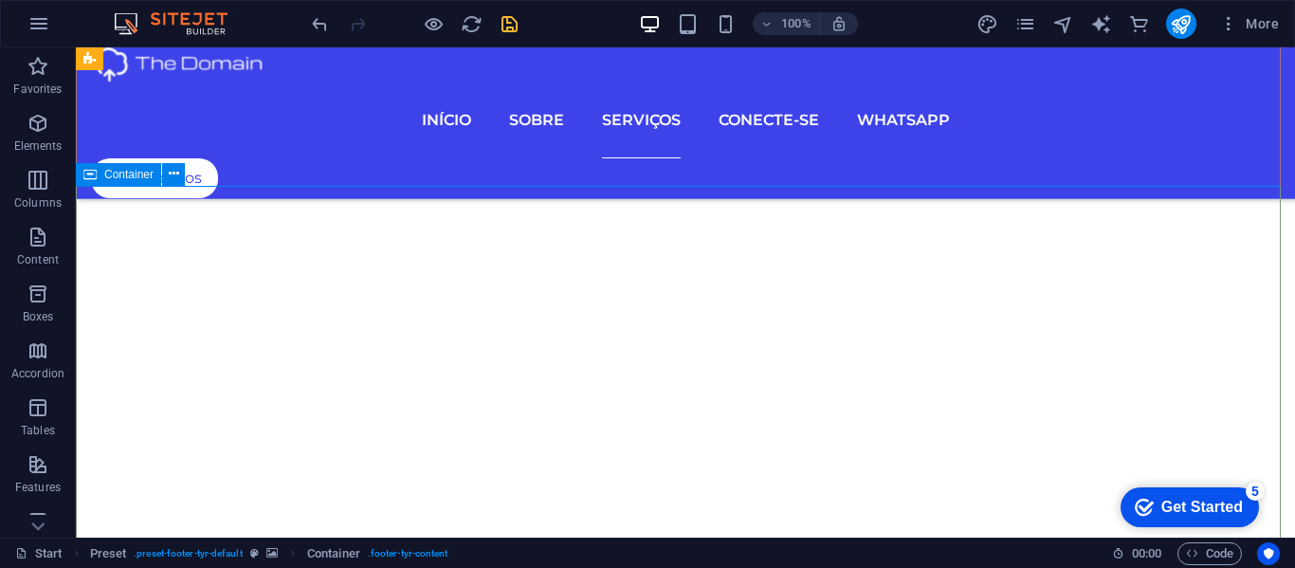
scroll to position [7600, 0]
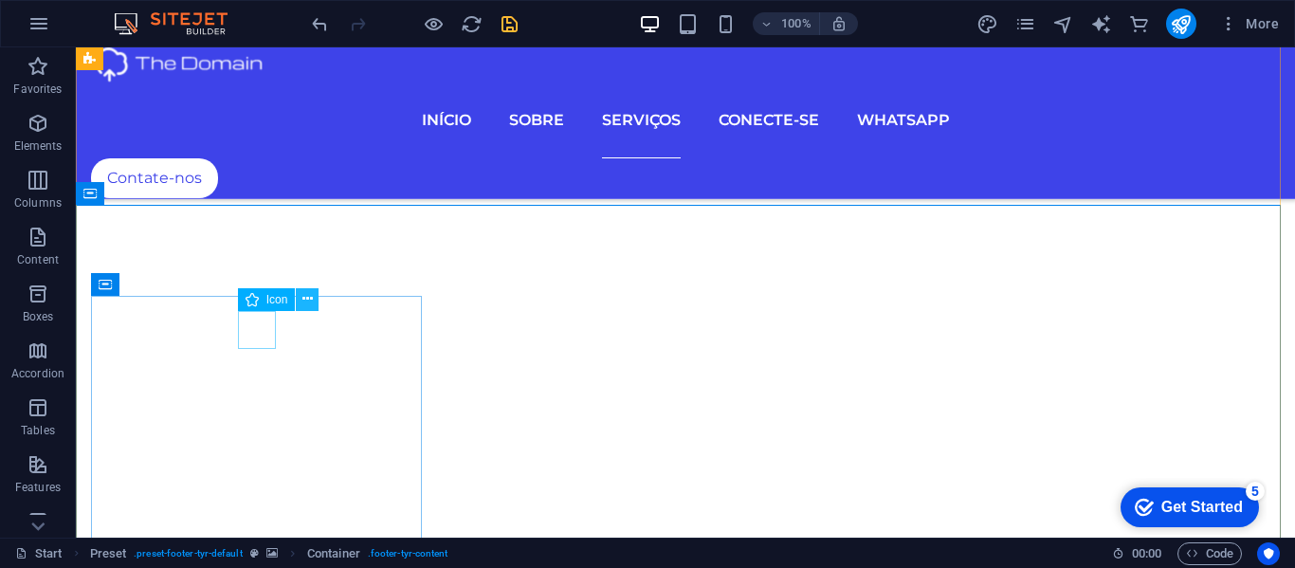
click at [308, 298] on icon at bounding box center [307, 299] width 10 height 20
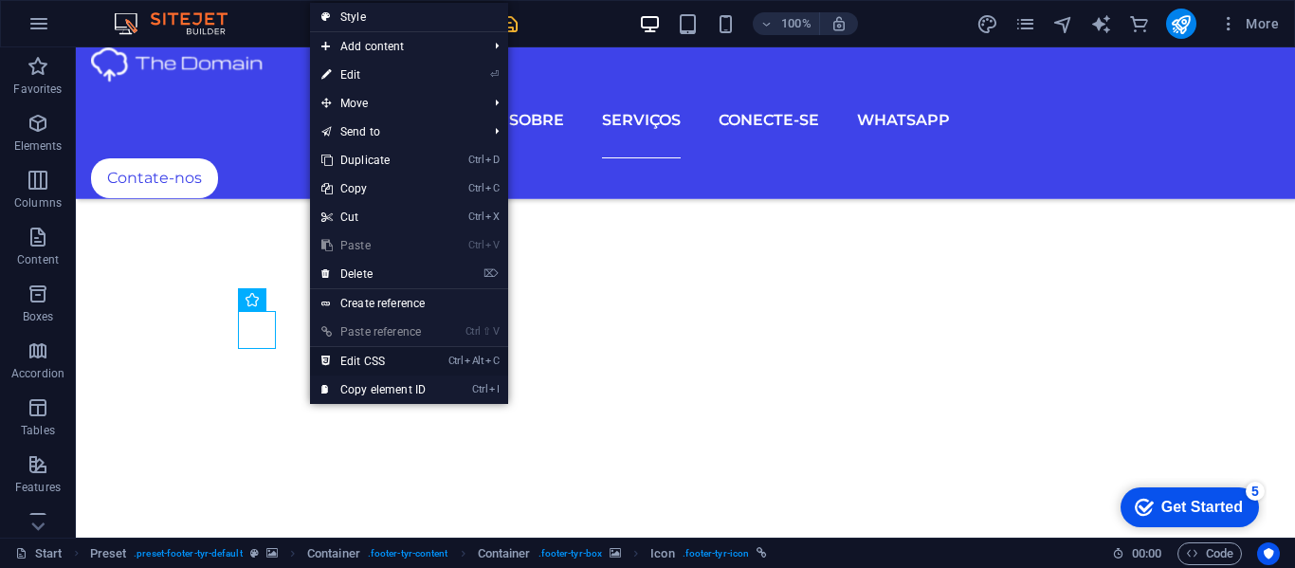
click at [356, 359] on link "Ctrl Alt C Edit CSS" at bounding box center [373, 361] width 127 height 28
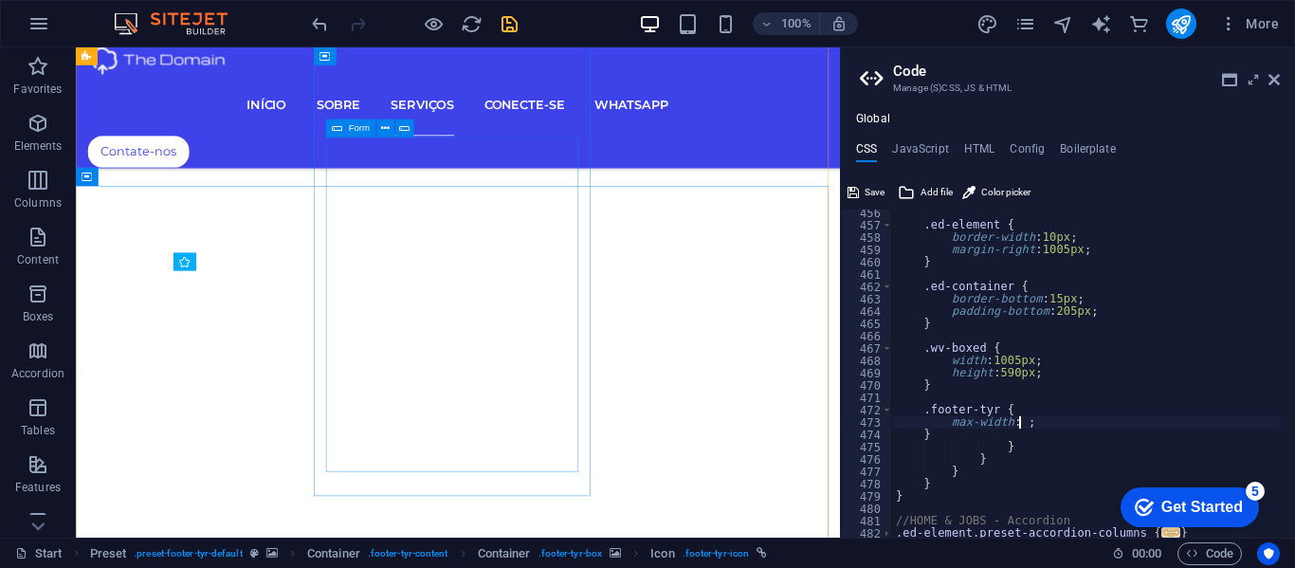
scroll to position [6408, 0]
type textarea "a { color: $white; }"
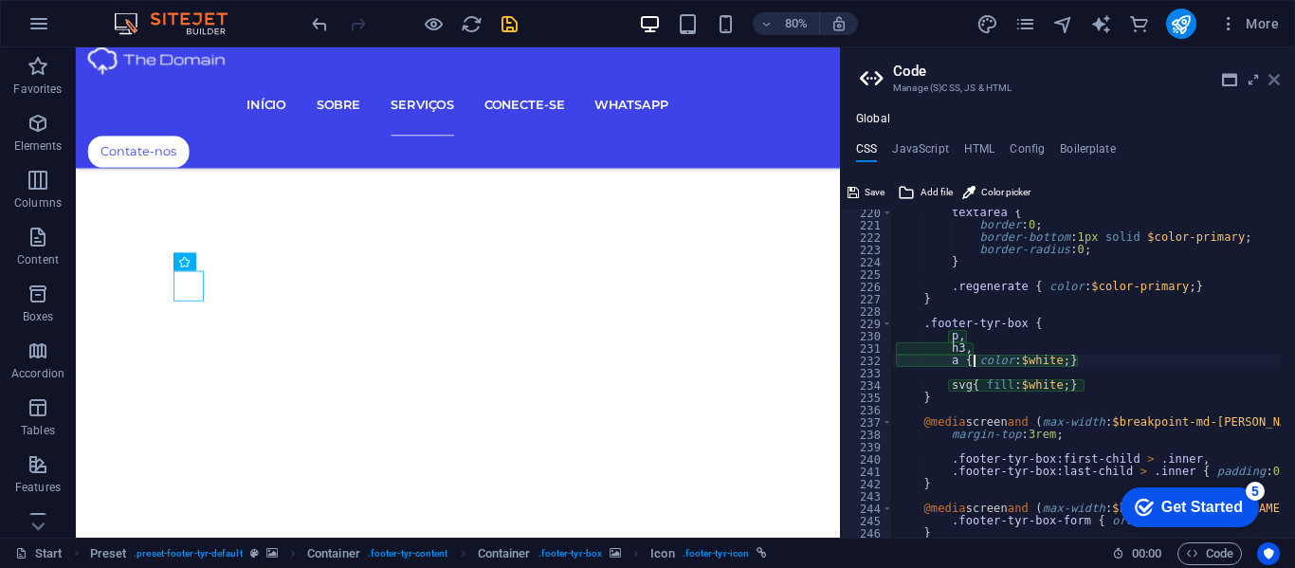
click at [1271, 73] on icon at bounding box center [1274, 79] width 11 height 15
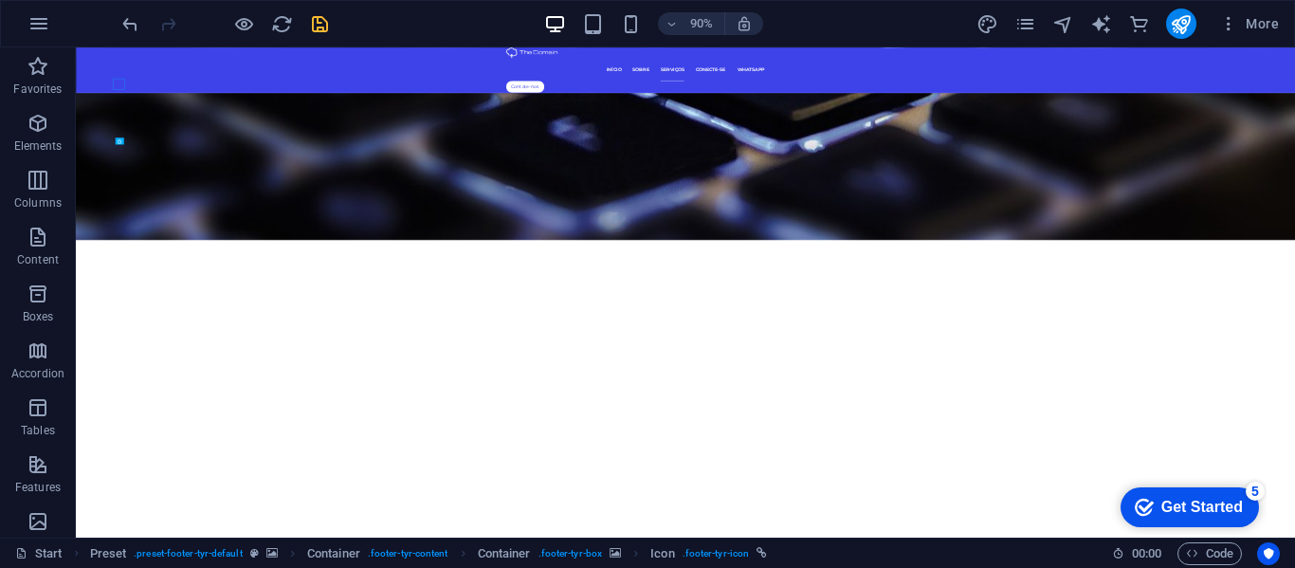
scroll to position [7637, 0]
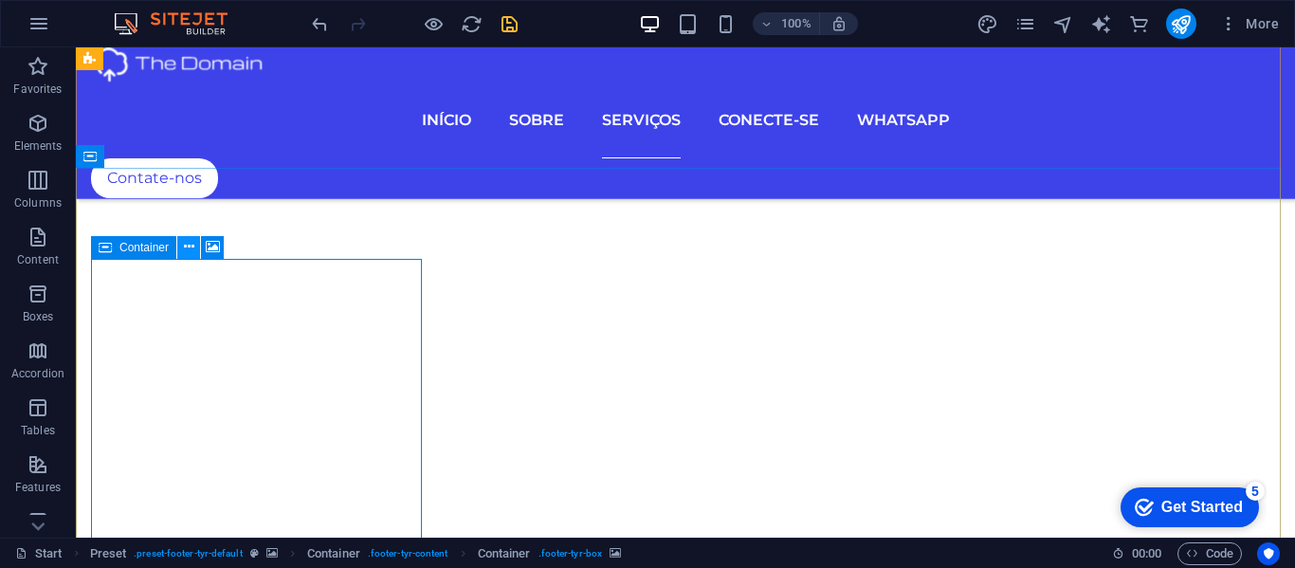
click at [187, 246] on icon at bounding box center [189, 247] width 10 height 20
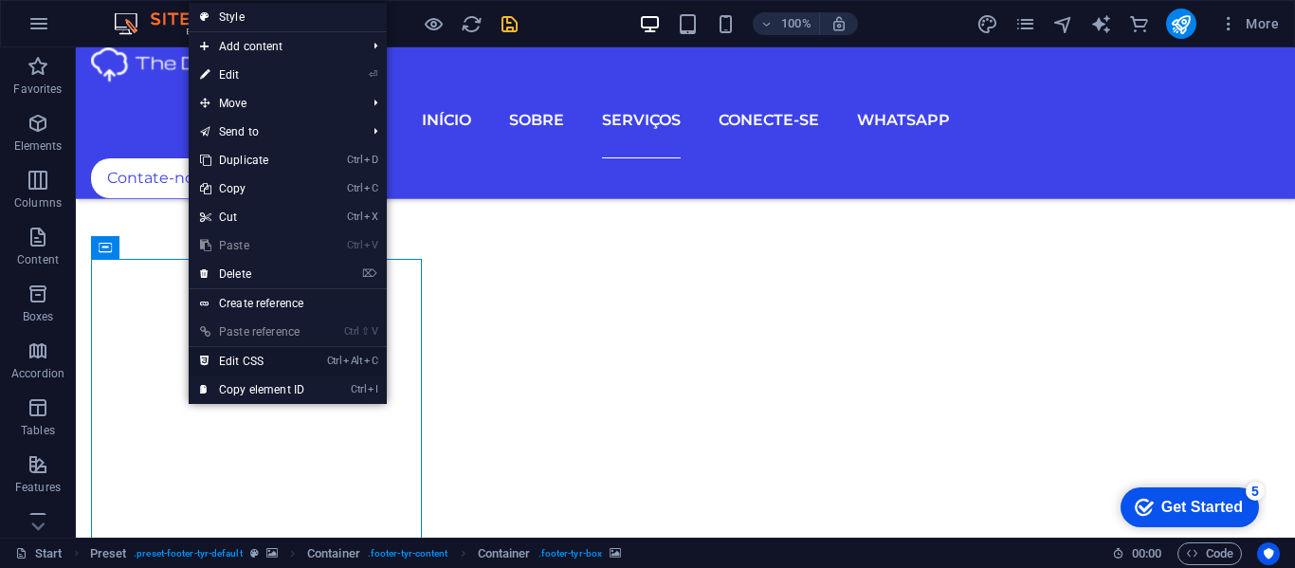
click at [227, 357] on link "Ctrl Alt C Edit CSS" at bounding box center [252, 361] width 127 height 28
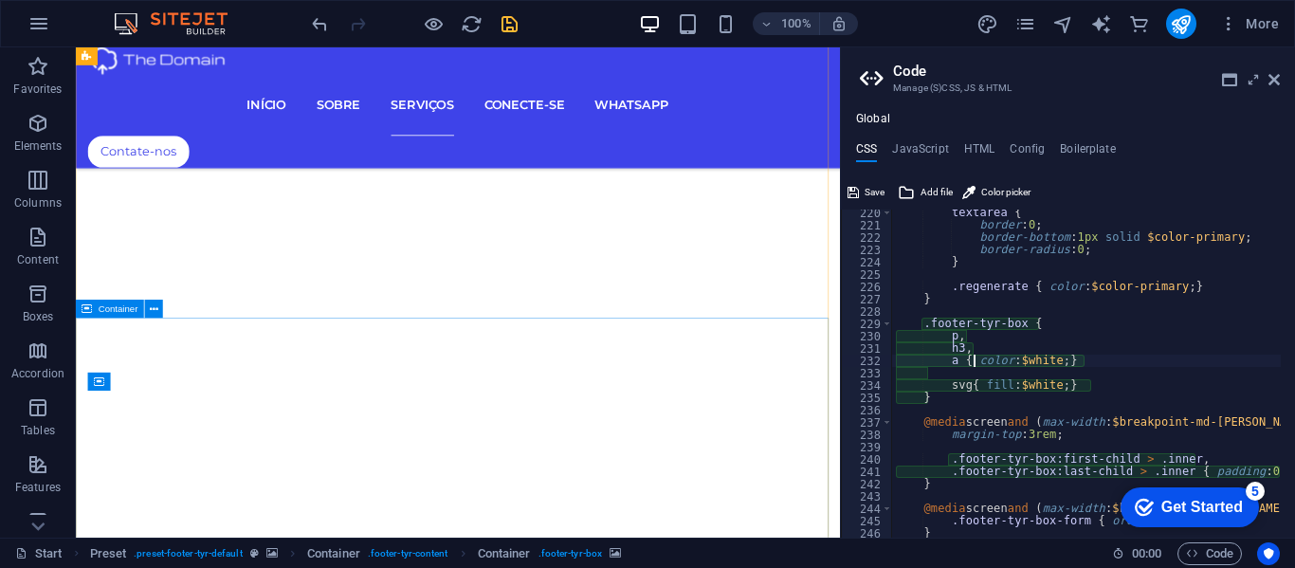
type textarea "p,"
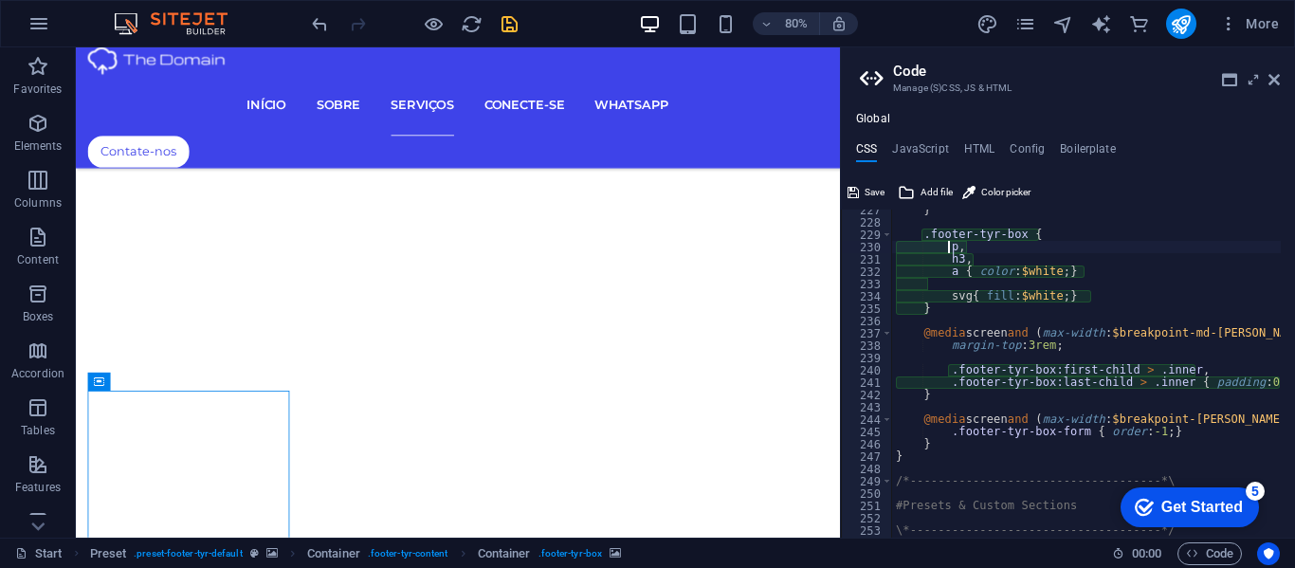
scroll to position [2370, 0]
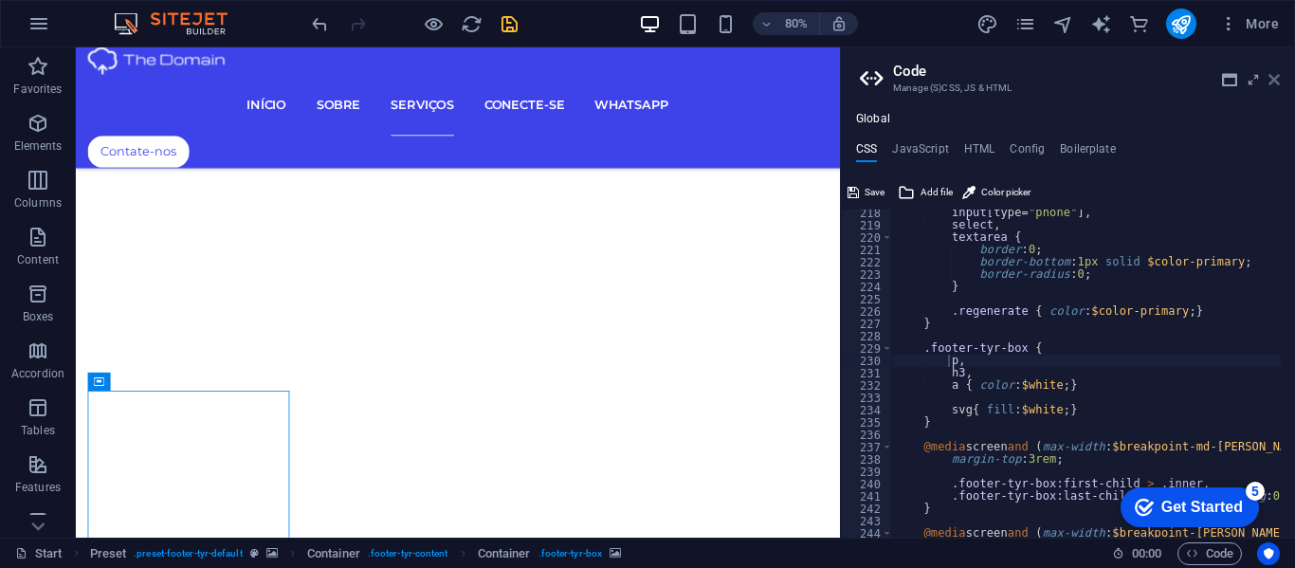
click at [1272, 77] on icon at bounding box center [1274, 79] width 11 height 15
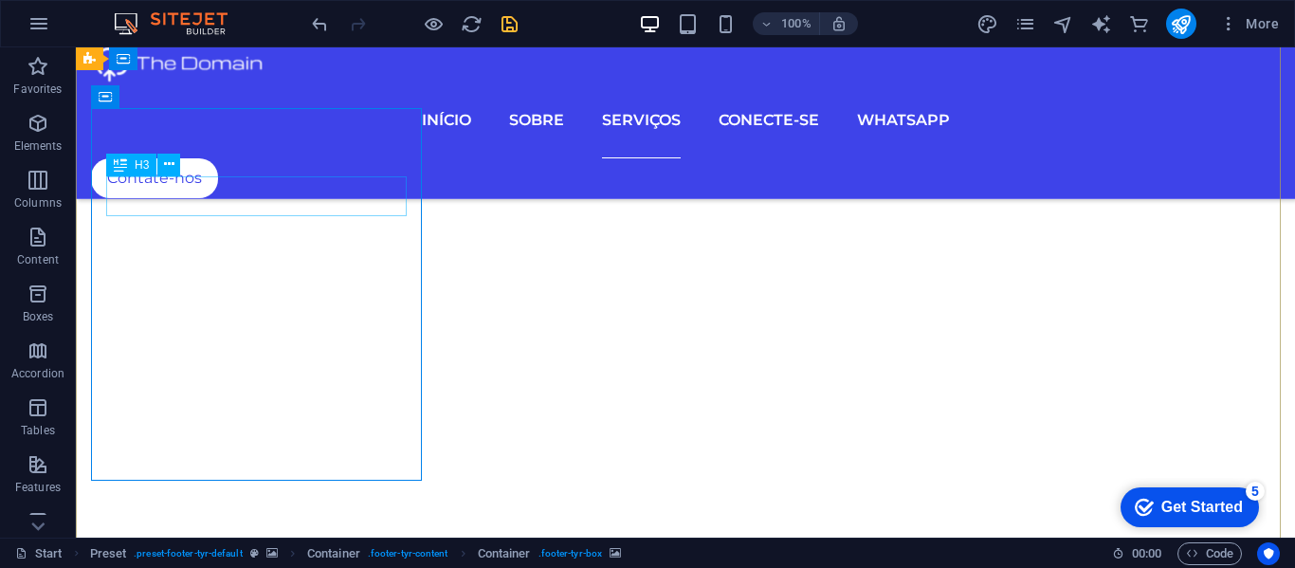
scroll to position [7600, 0]
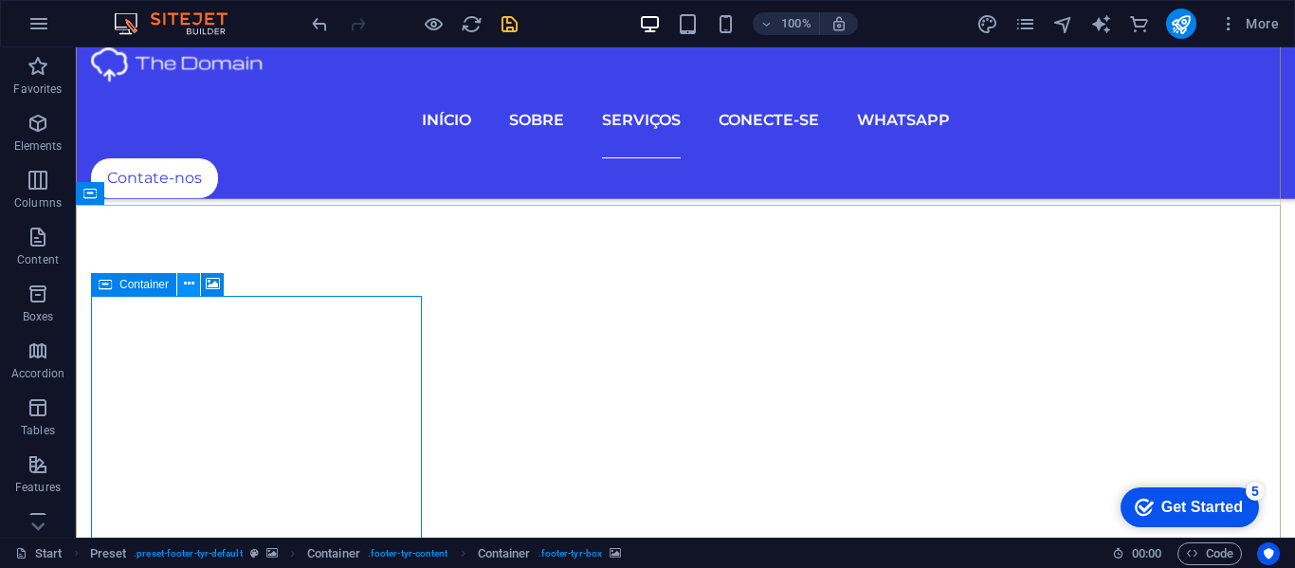
click at [187, 281] on icon at bounding box center [189, 284] width 10 height 20
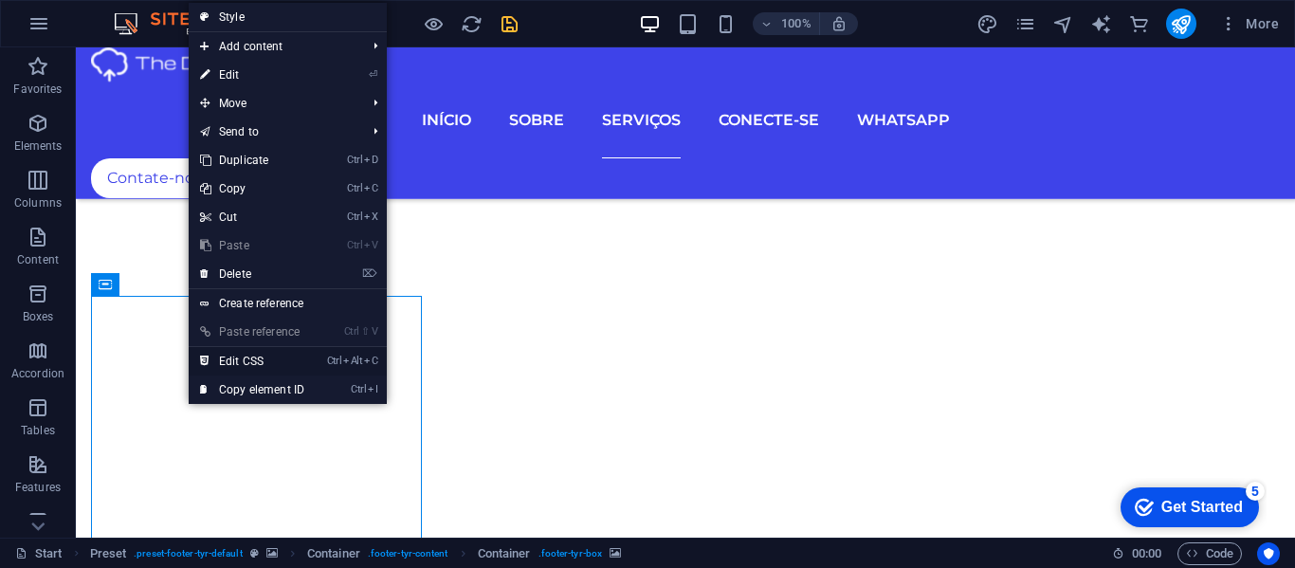
click at [236, 357] on link "Ctrl Alt C Edit CSS" at bounding box center [252, 361] width 127 height 28
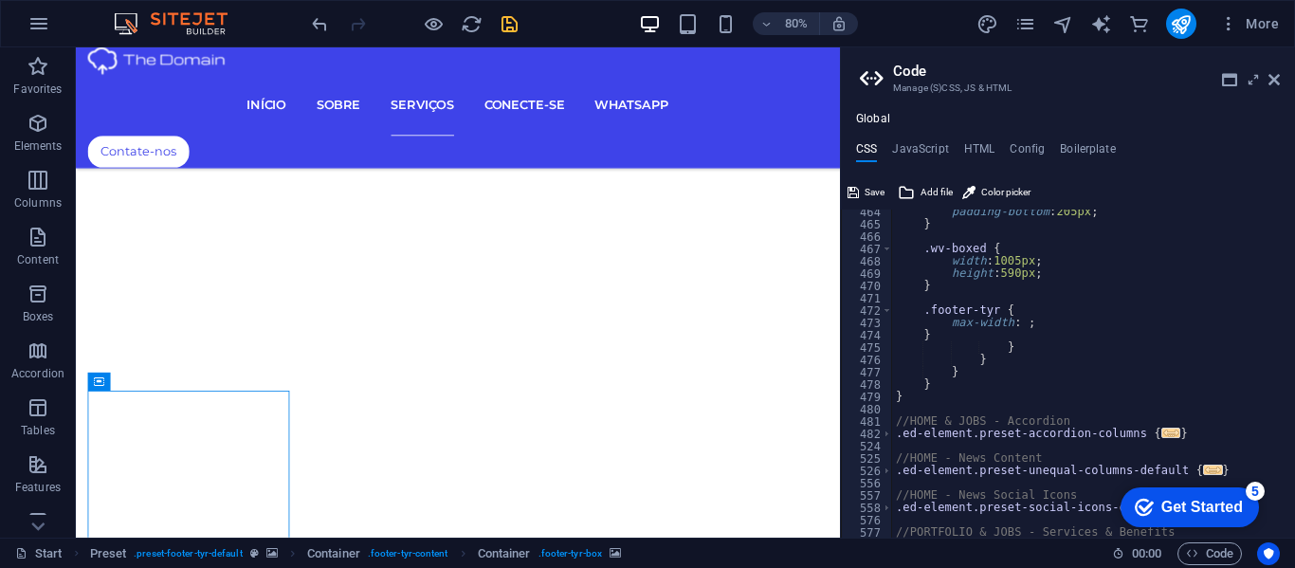
scroll to position [4077, 0]
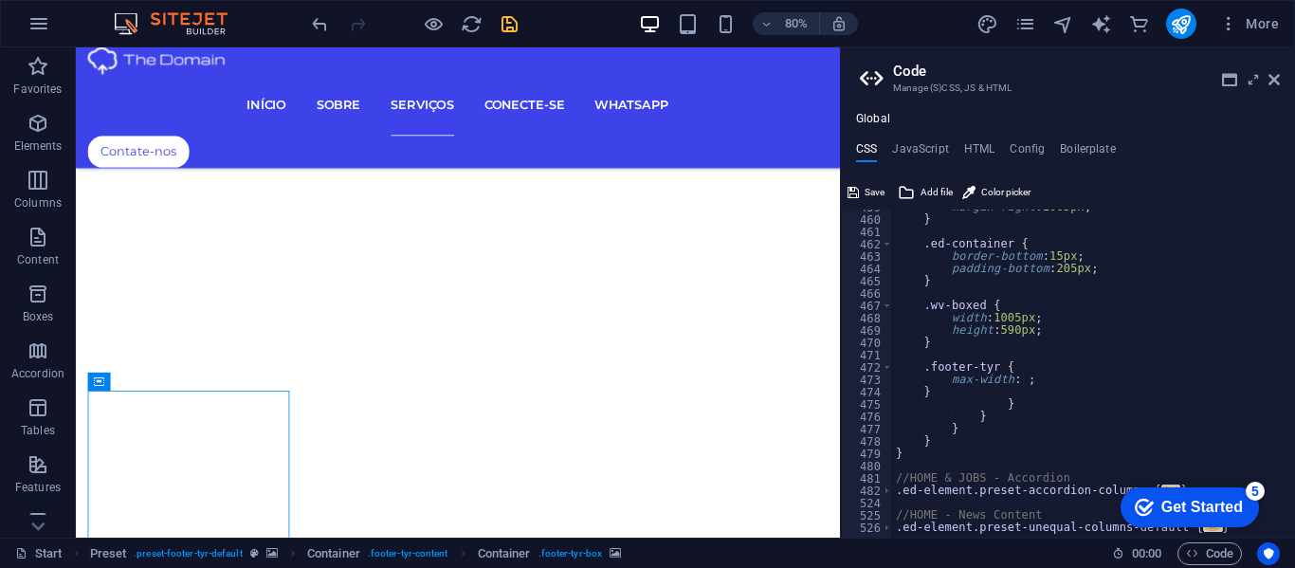
click at [1019, 380] on div "margin-right : 1005px ; } .ed-container { border-bottom : 15px ; padding-bottom…" at bounding box center [1270, 370] width 756 height 338
type textarea "max-width: 270px;"
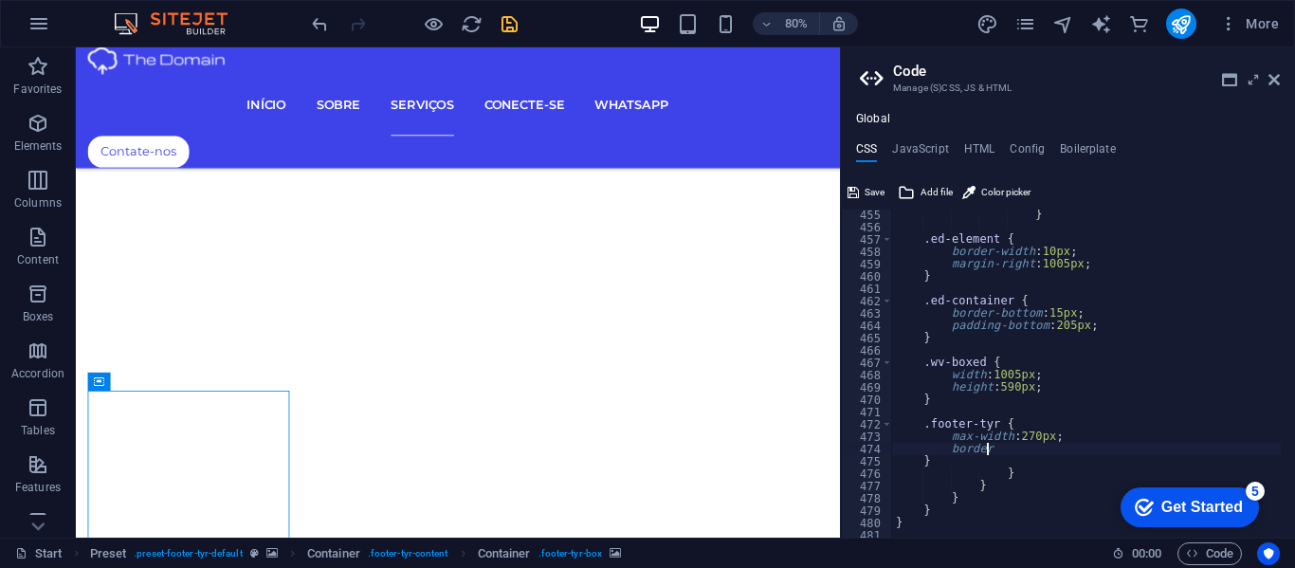
scroll to position [4020, 0]
type textarea "b"
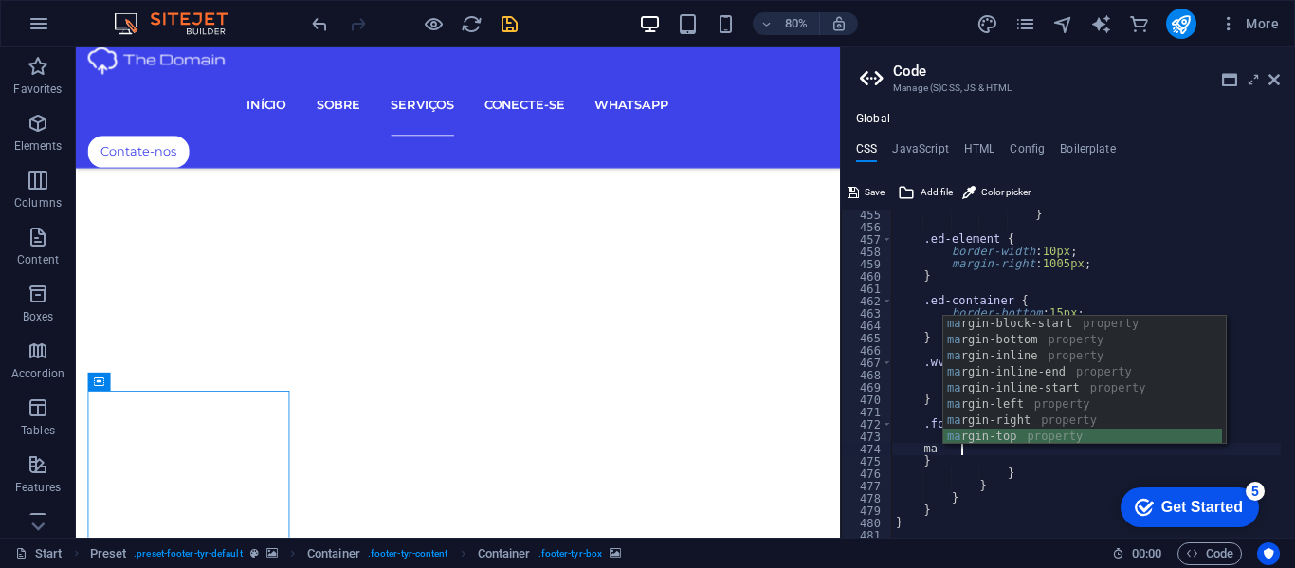
scroll to position [48, 0]
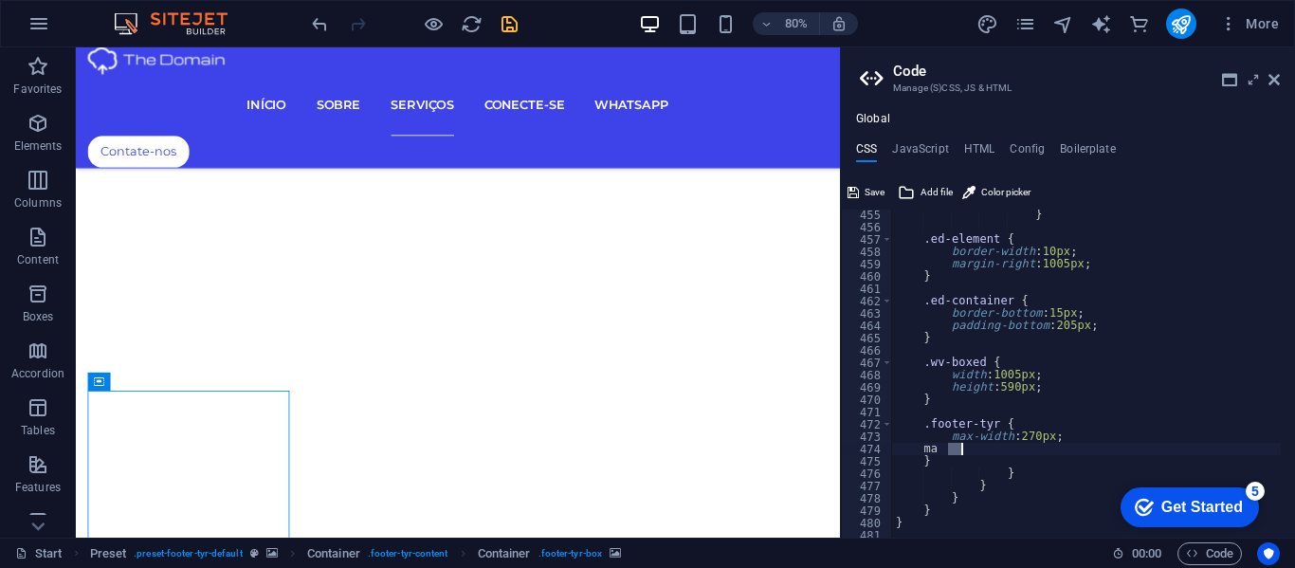
type textarea "r"
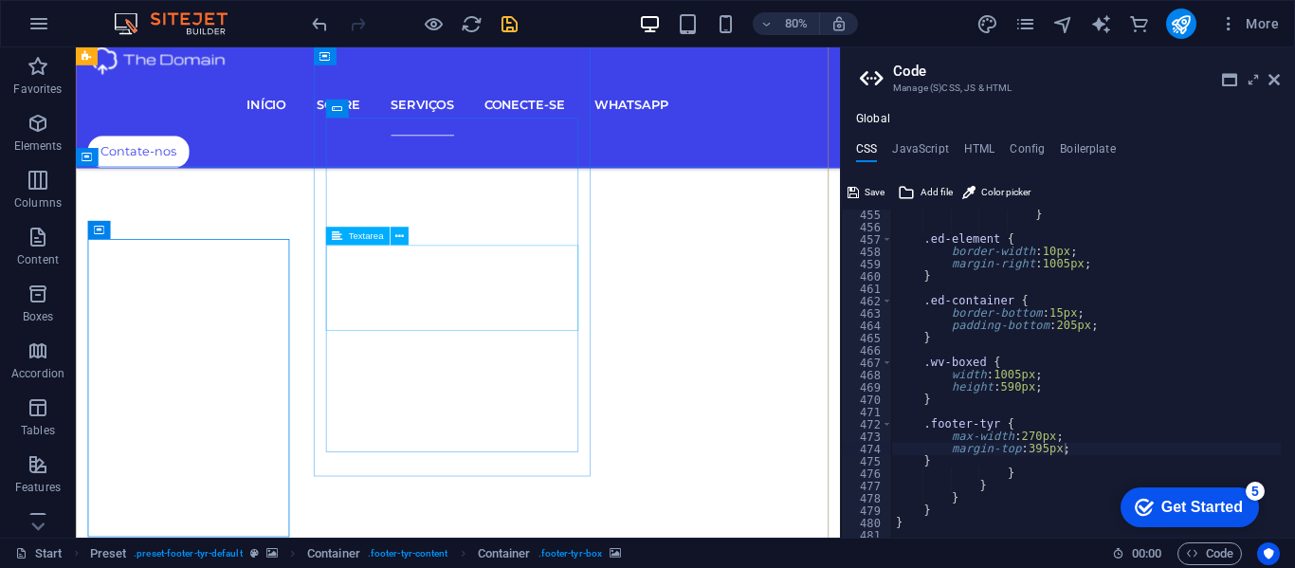
scroll to position [6338, 0]
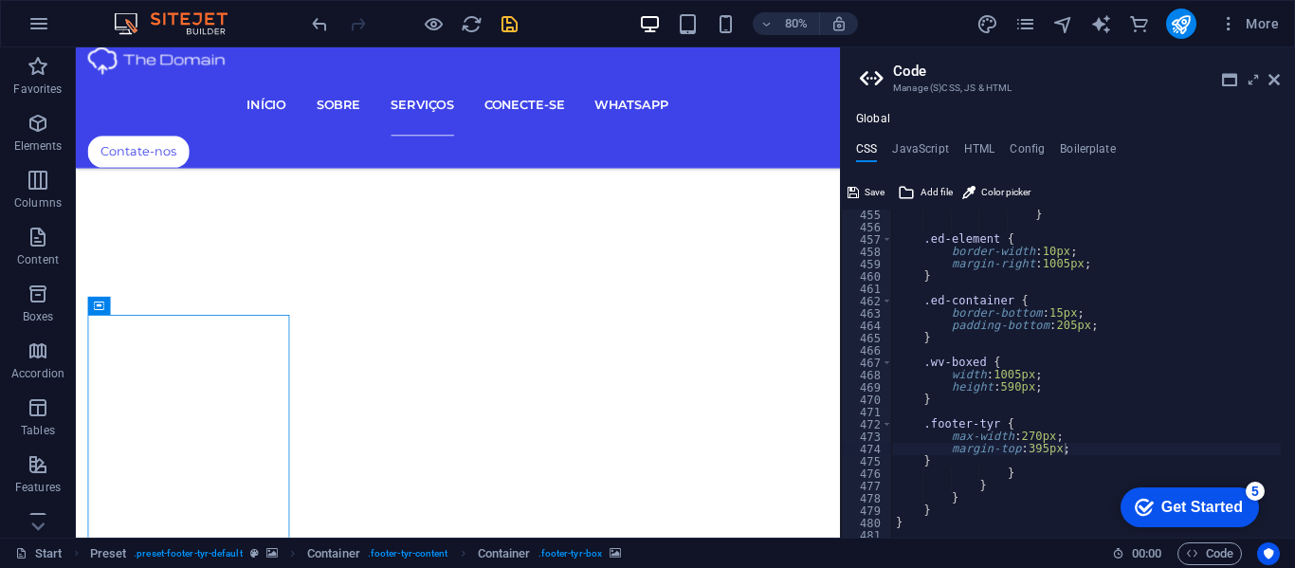
click at [938, 460] on div "} .ed-element { border-width : 10px ; margin-right : 1005px ; } .ed-container {…" at bounding box center [1270, 378] width 756 height 338
type textarea "}"
type textarea ".ed-icon {}"
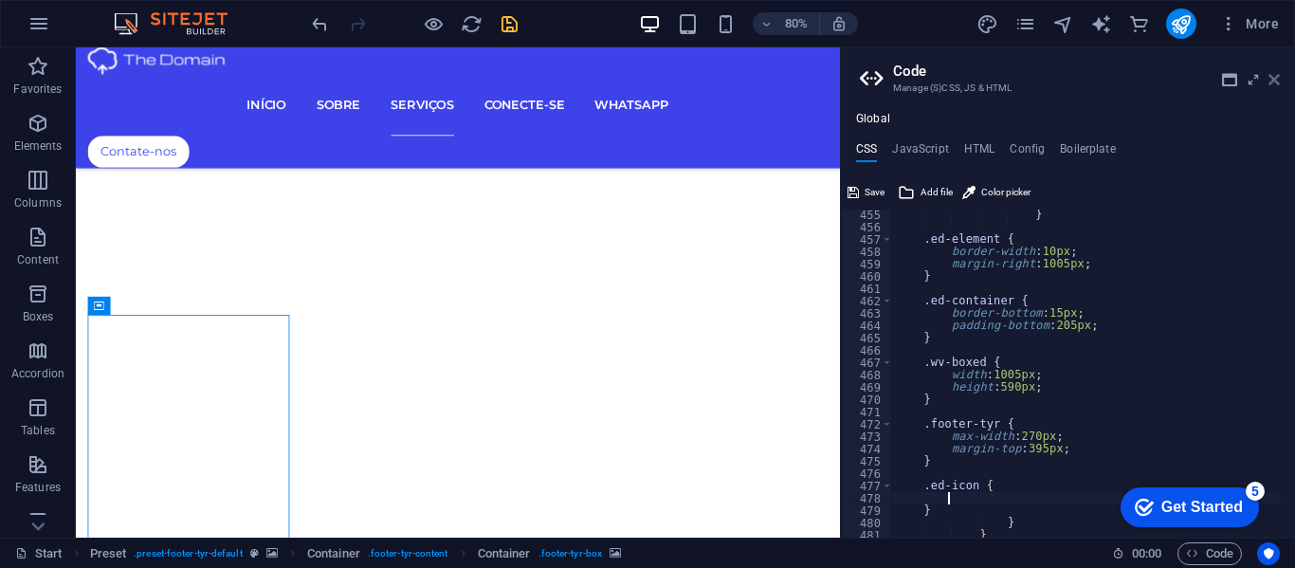
click at [1274, 78] on icon at bounding box center [1274, 79] width 11 height 15
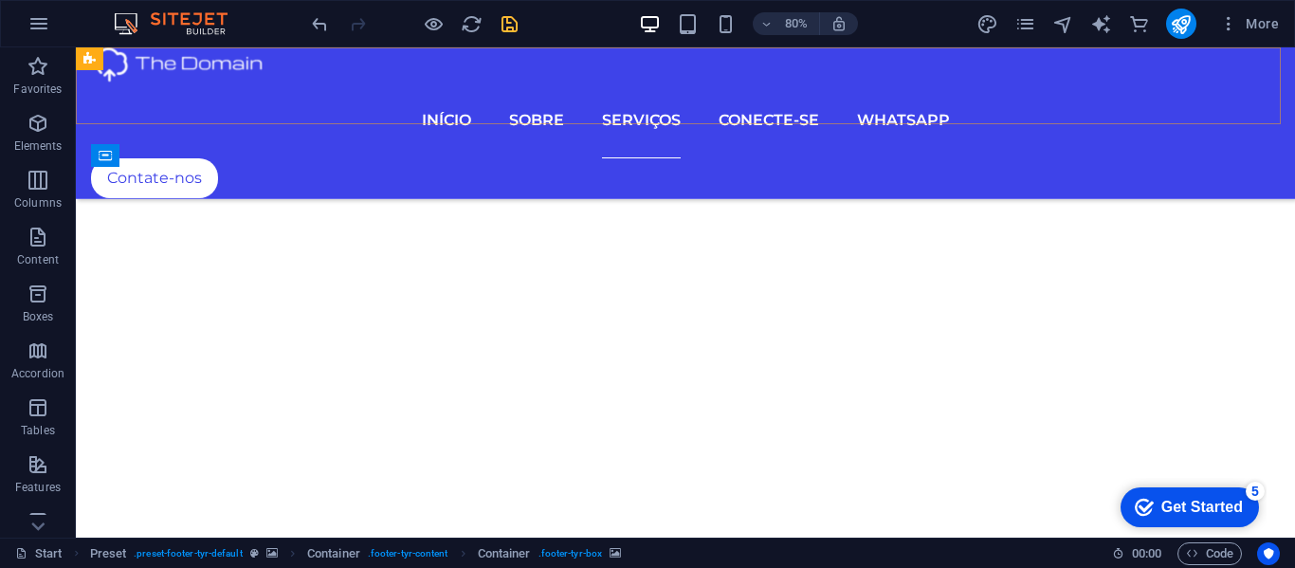
scroll to position [7729, 0]
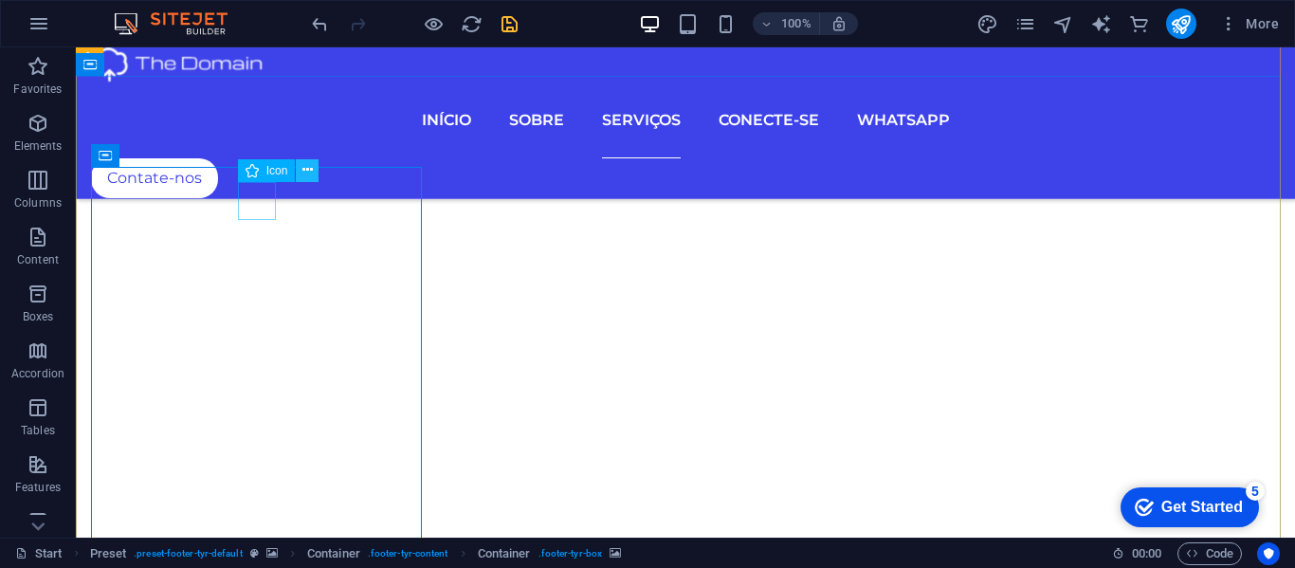
click at [303, 169] on icon at bounding box center [307, 170] width 10 height 20
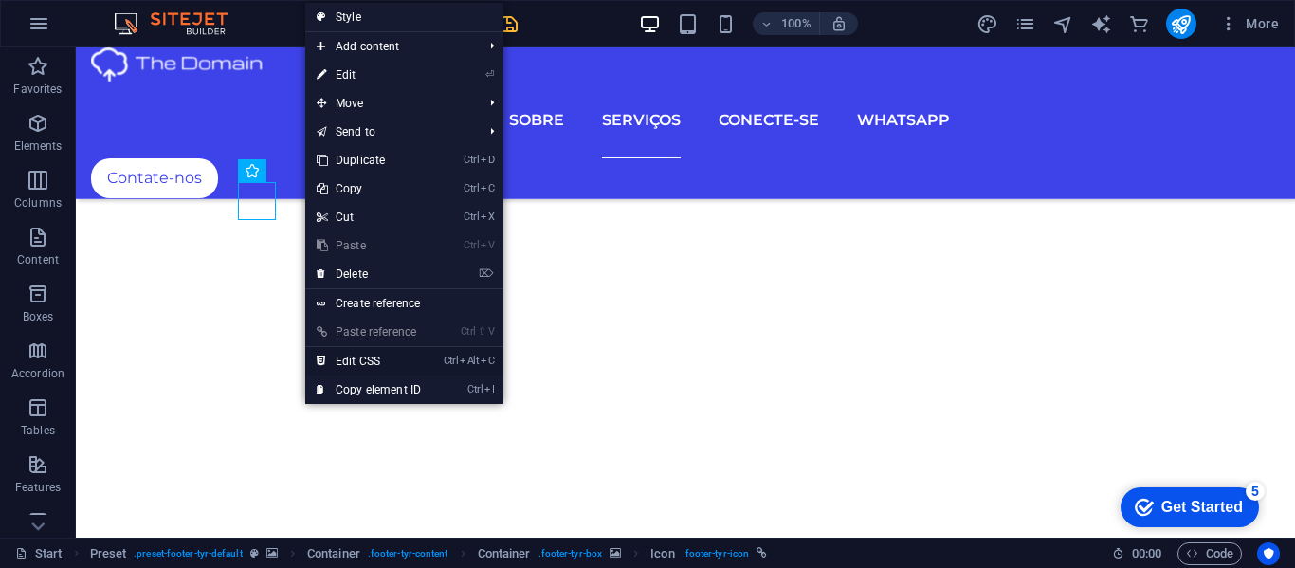
click at [355, 358] on link "Ctrl Alt C Edit CSS" at bounding box center [368, 361] width 127 height 28
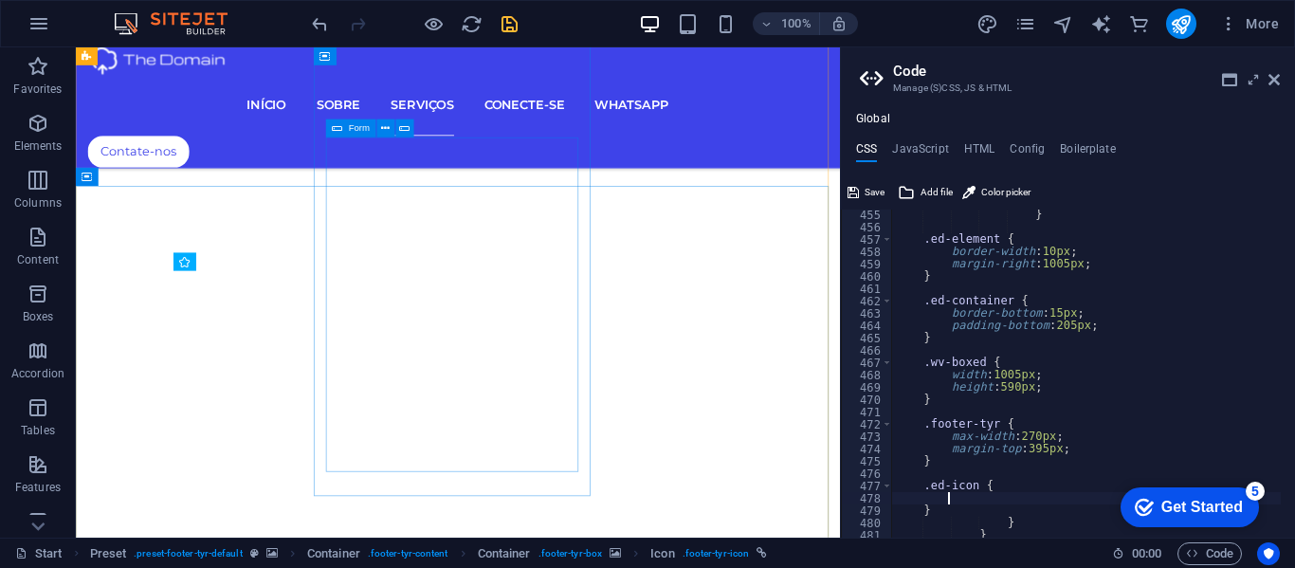
scroll to position [6408, 0]
type textarea "a { color: $white; }"
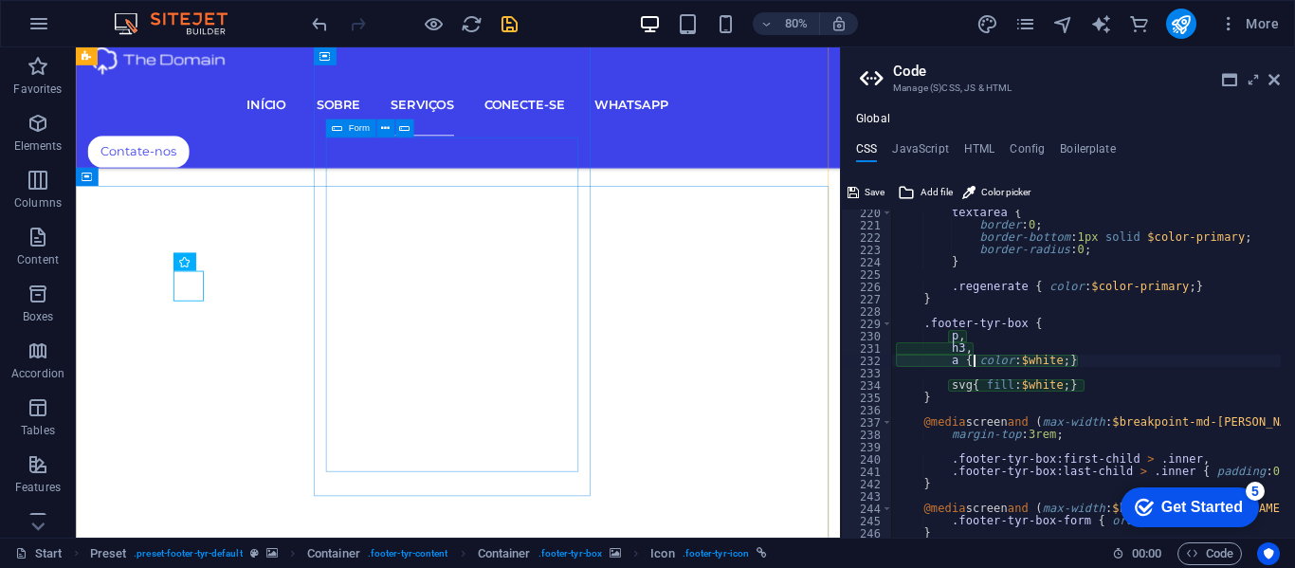
scroll to position [2395, 0]
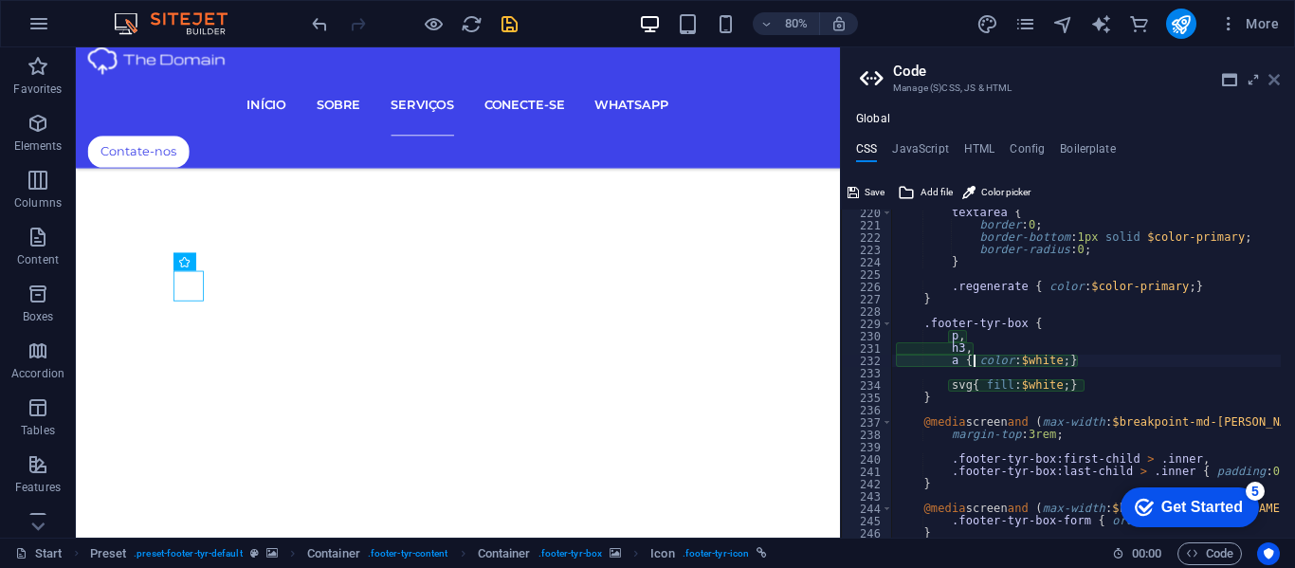
click at [1274, 79] on icon at bounding box center [1274, 79] width 11 height 15
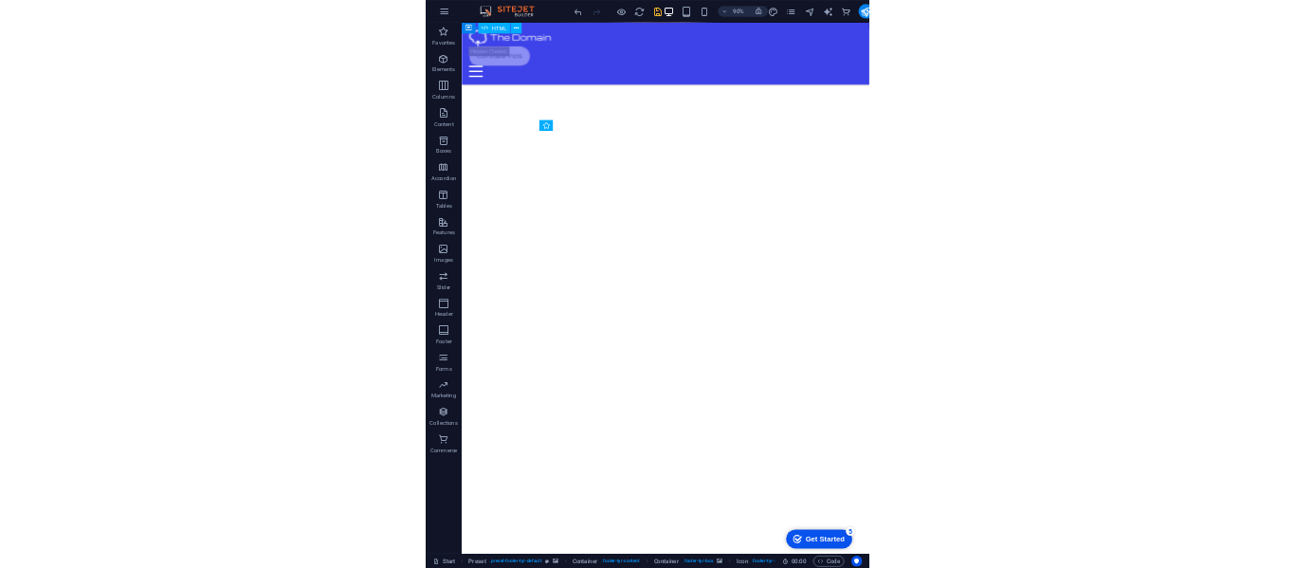
scroll to position [7637, 0]
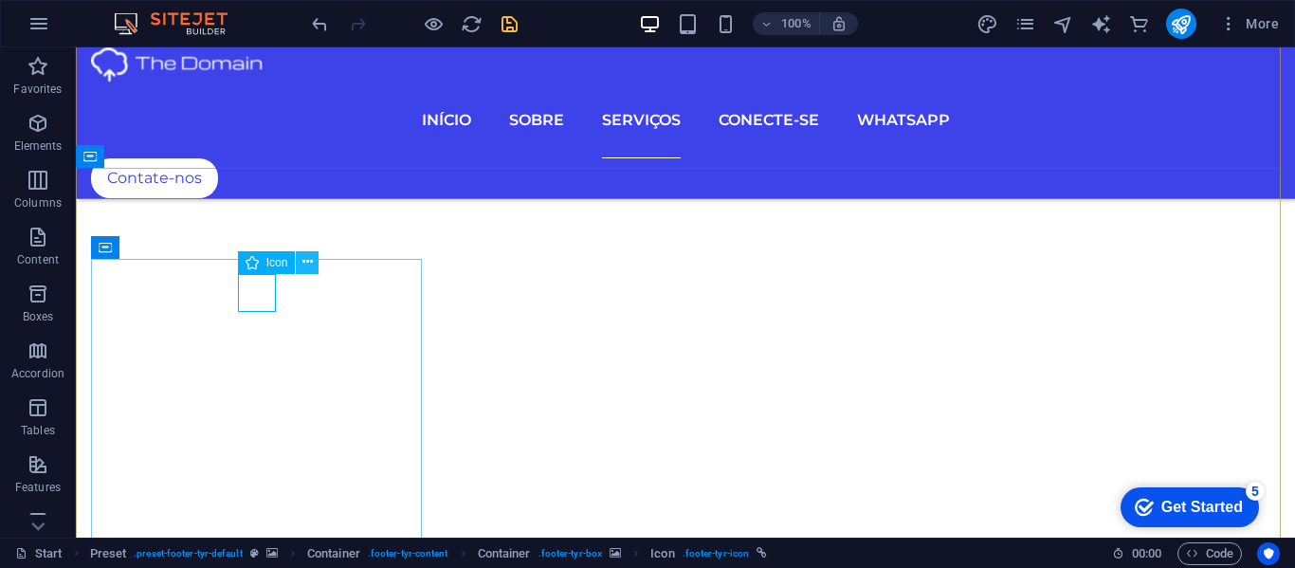
click at [303, 259] on icon at bounding box center [307, 262] width 10 height 20
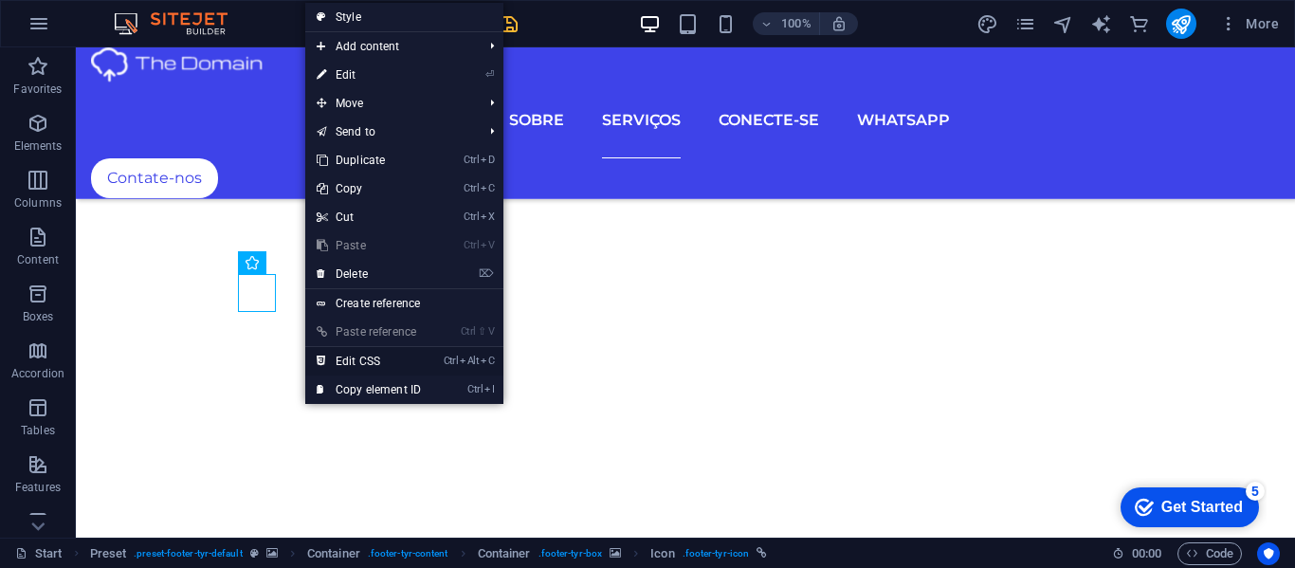
click at [348, 356] on link "Ctrl Alt C Edit CSS" at bounding box center [368, 361] width 127 height 28
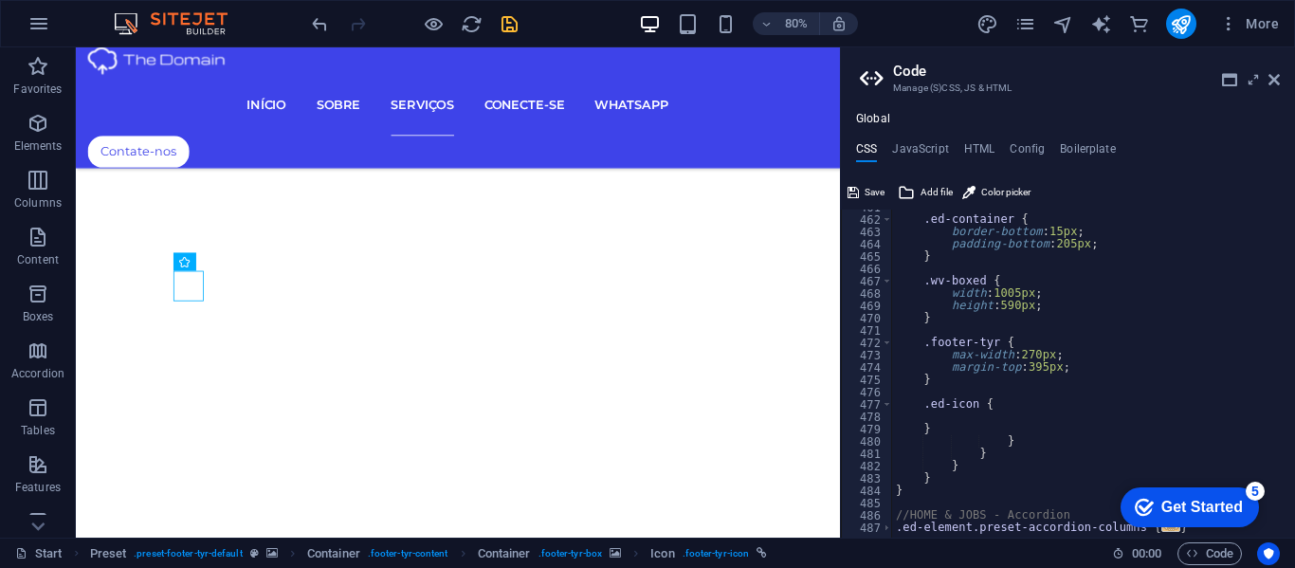
scroll to position [4158, 0]
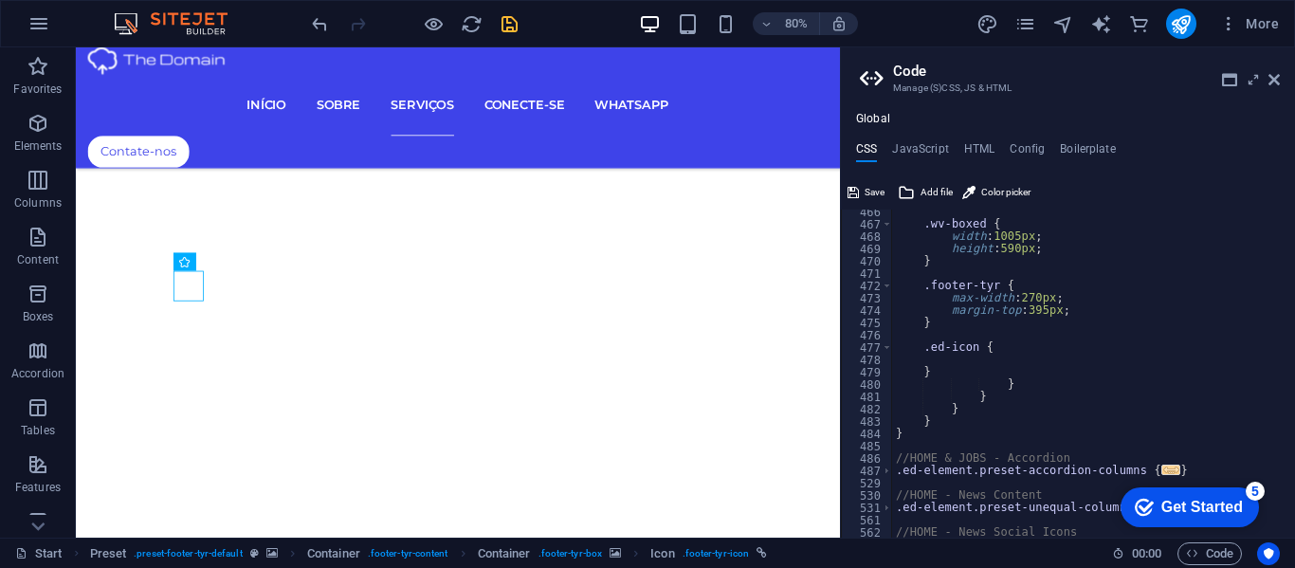
click at [973, 349] on div ".wv-boxed { width : 1005px ; height : 590px ; } .footer-tyr { max-width : 270px…" at bounding box center [1270, 375] width 756 height 338
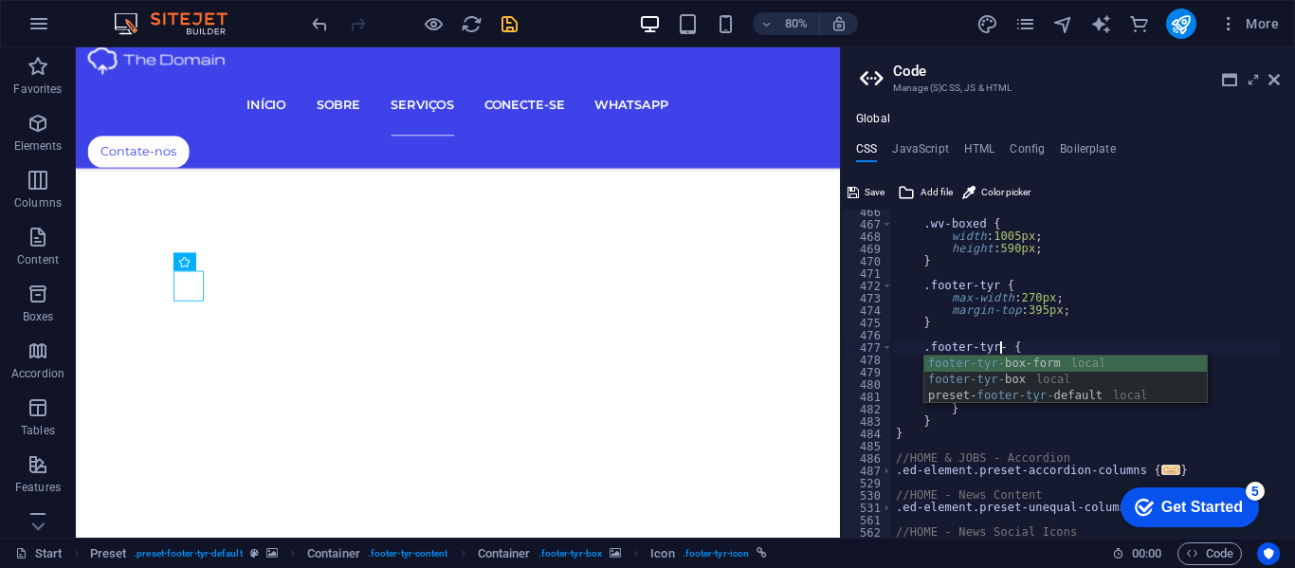
scroll to position [0, 10]
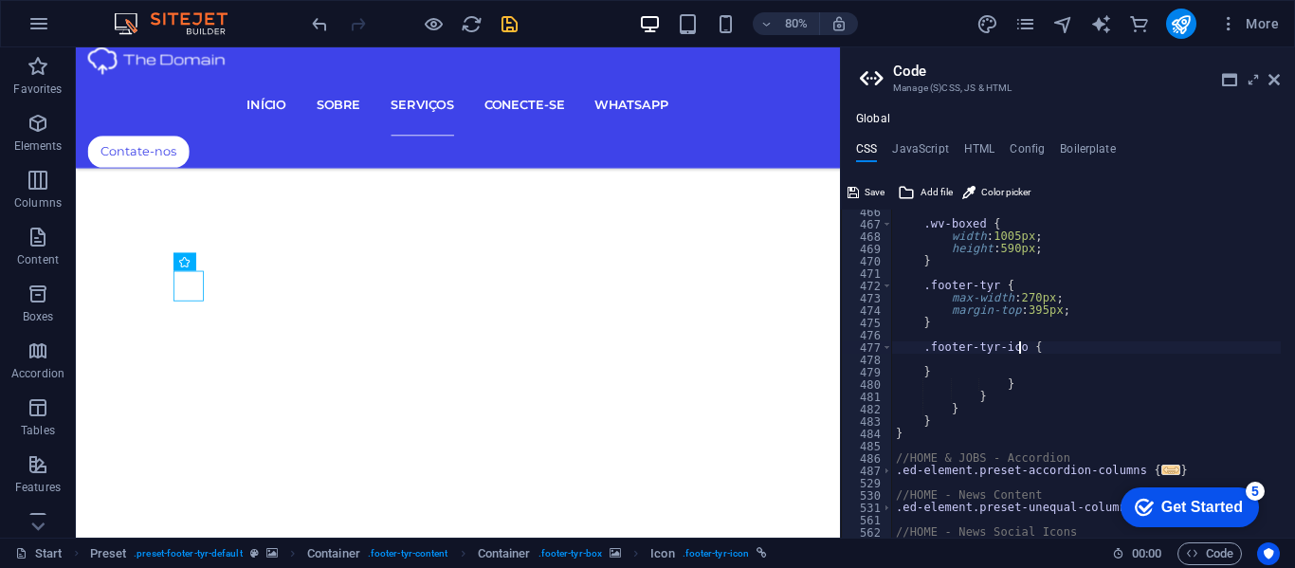
type textarea ".footer-tyr-icon {"
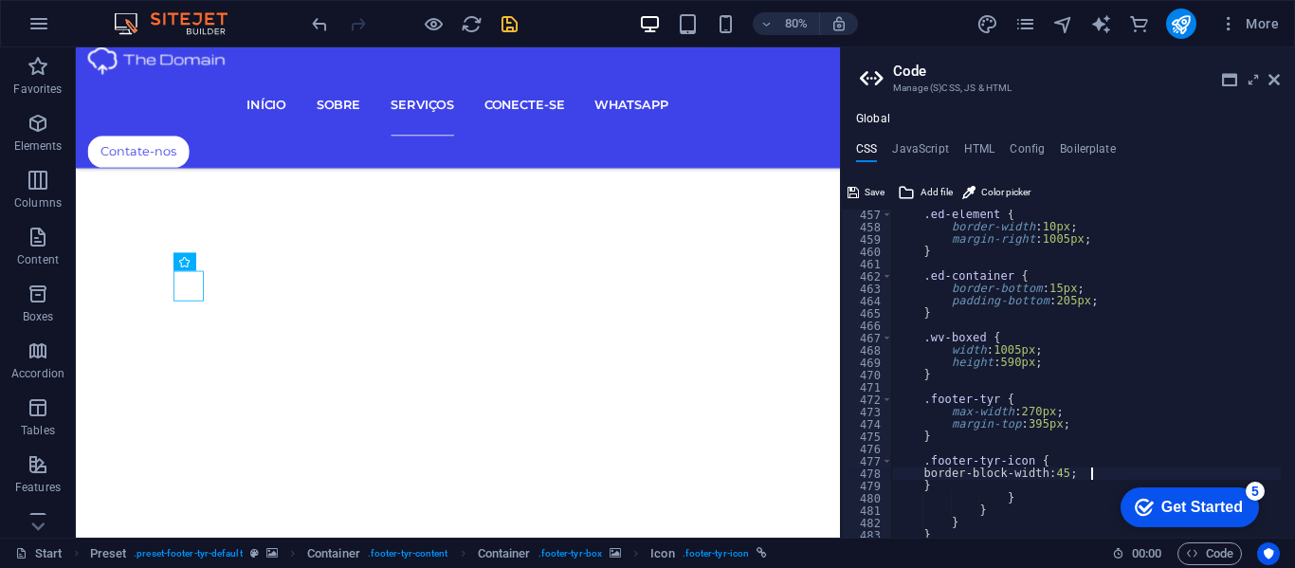
scroll to position [0, 18]
type textarea "border-width: 45px;"
type textarea "}"
click at [1271, 75] on icon at bounding box center [1274, 79] width 11 height 15
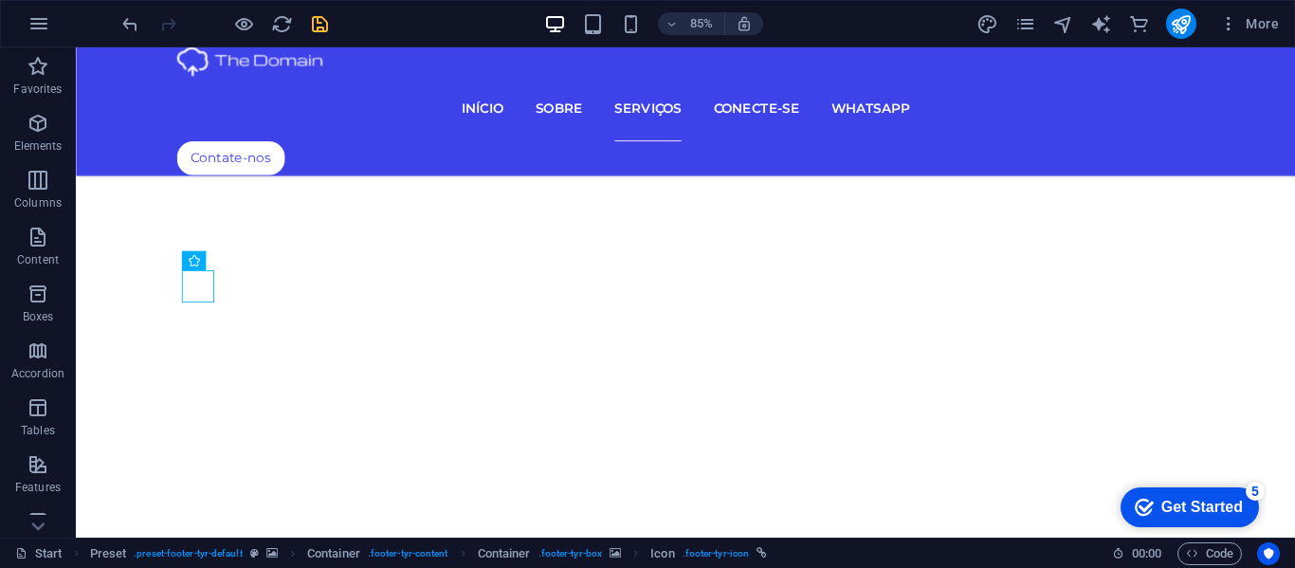
scroll to position [7637, 0]
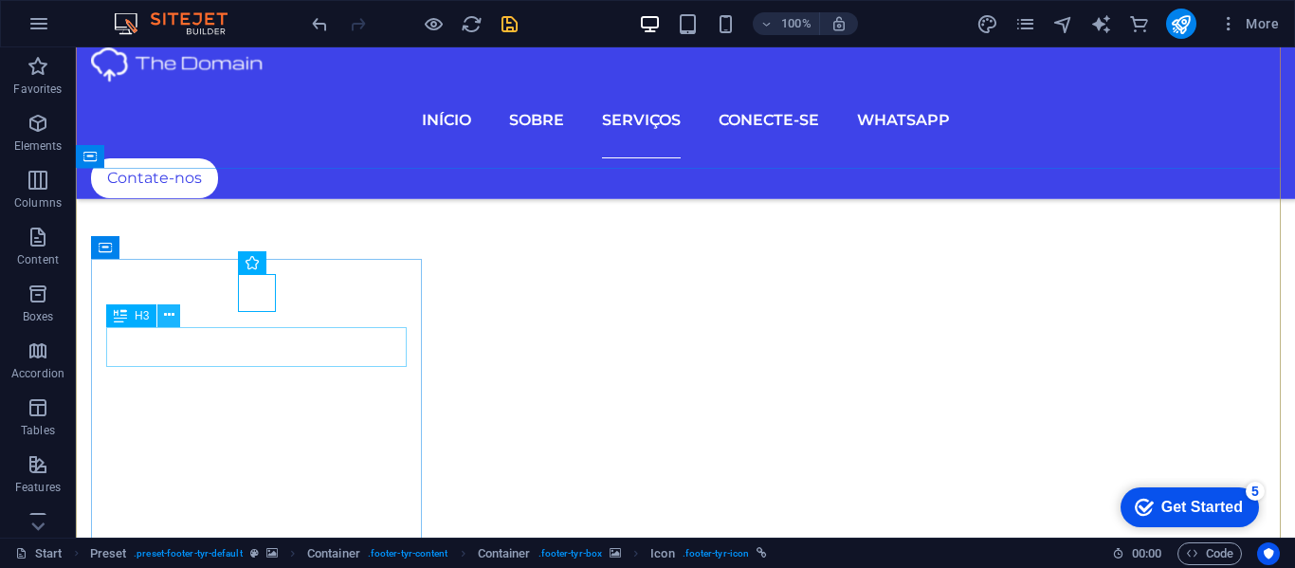
click at [164, 311] on icon at bounding box center [169, 315] width 10 height 20
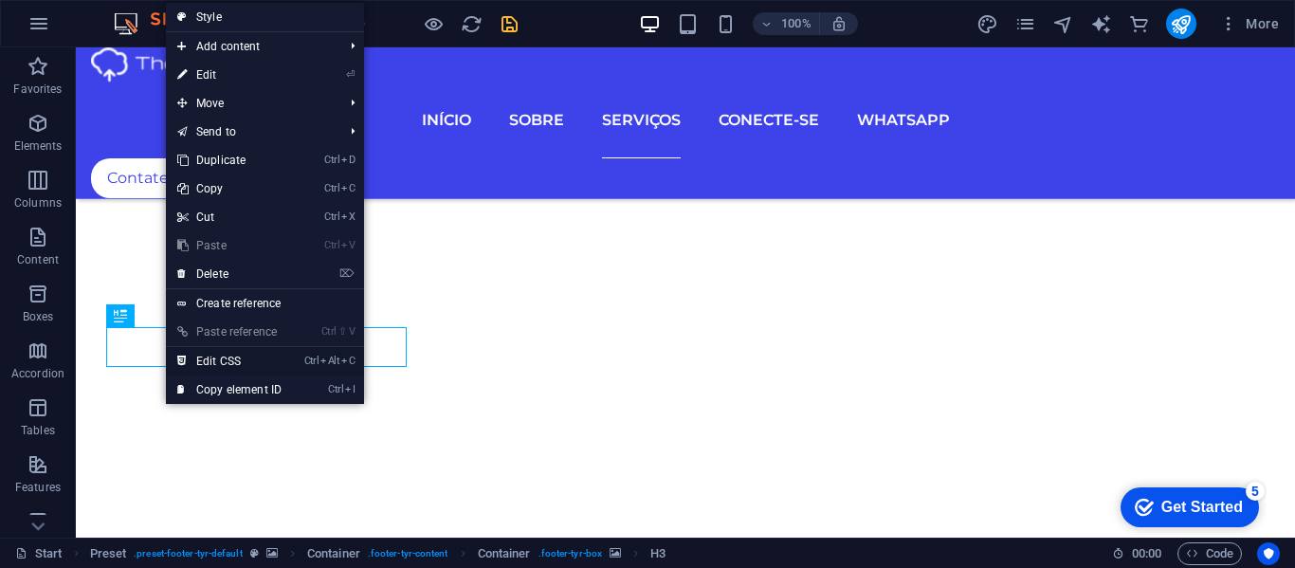
click at [212, 356] on link "Ctrl Alt C Edit CSS" at bounding box center [229, 361] width 127 height 28
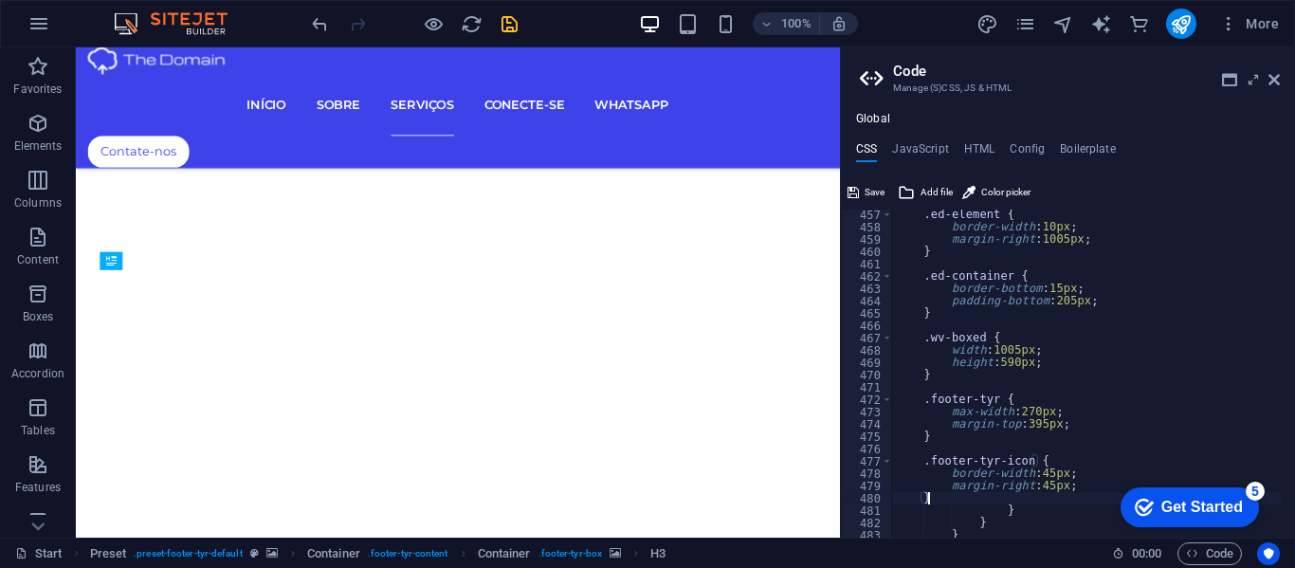
scroll to position [6462, 0]
type textarea "a { color: $white; }"
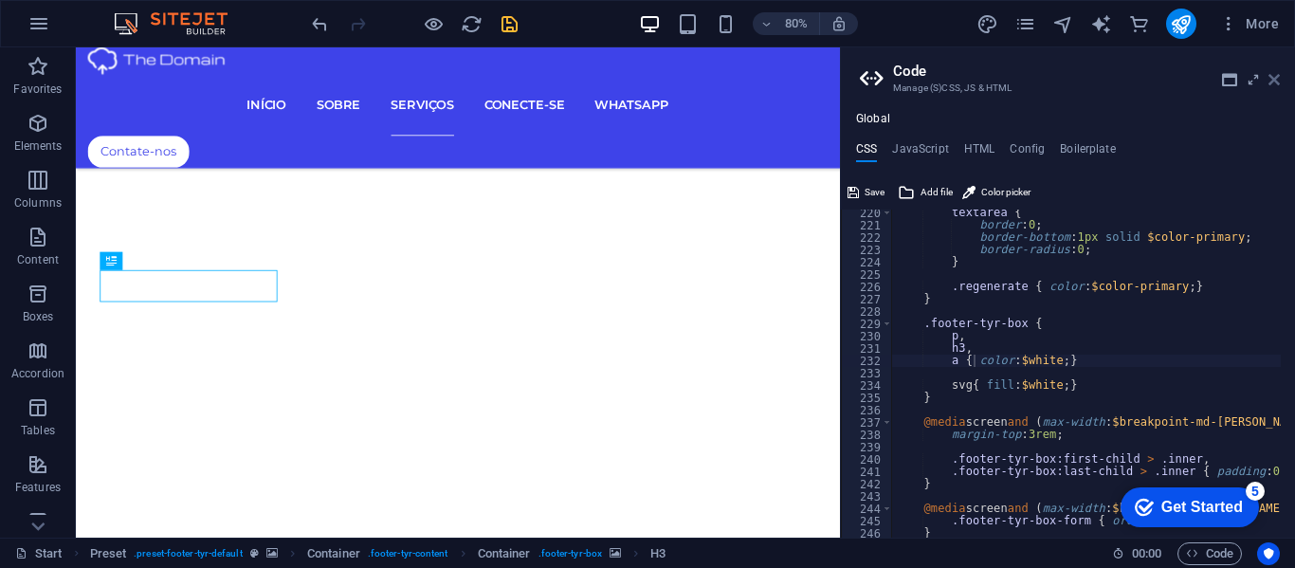
click at [1275, 73] on icon at bounding box center [1274, 79] width 11 height 15
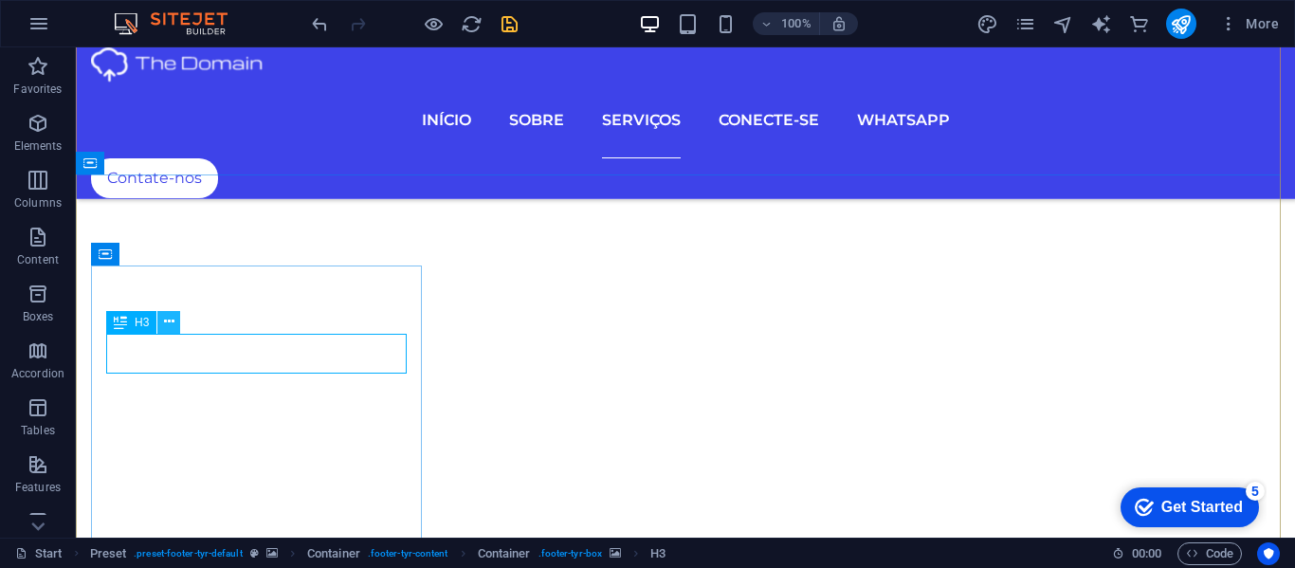
click at [167, 321] on icon at bounding box center [169, 322] width 10 height 20
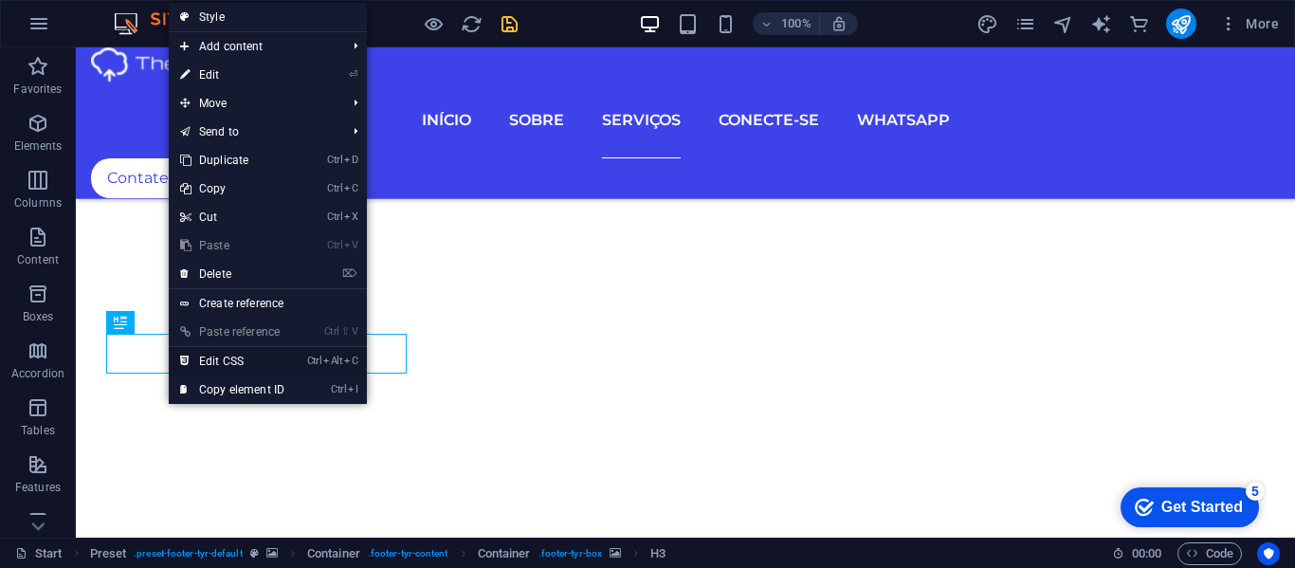
click at [213, 356] on link "Ctrl Alt C Edit CSS" at bounding box center [232, 361] width 127 height 28
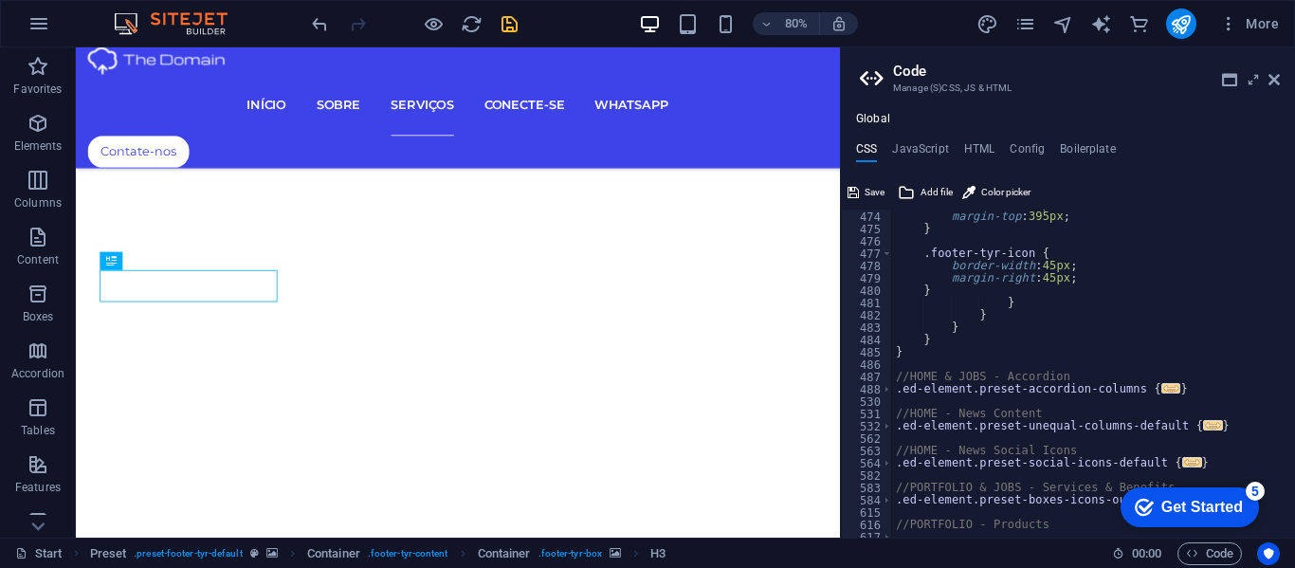
scroll to position [4195, 0]
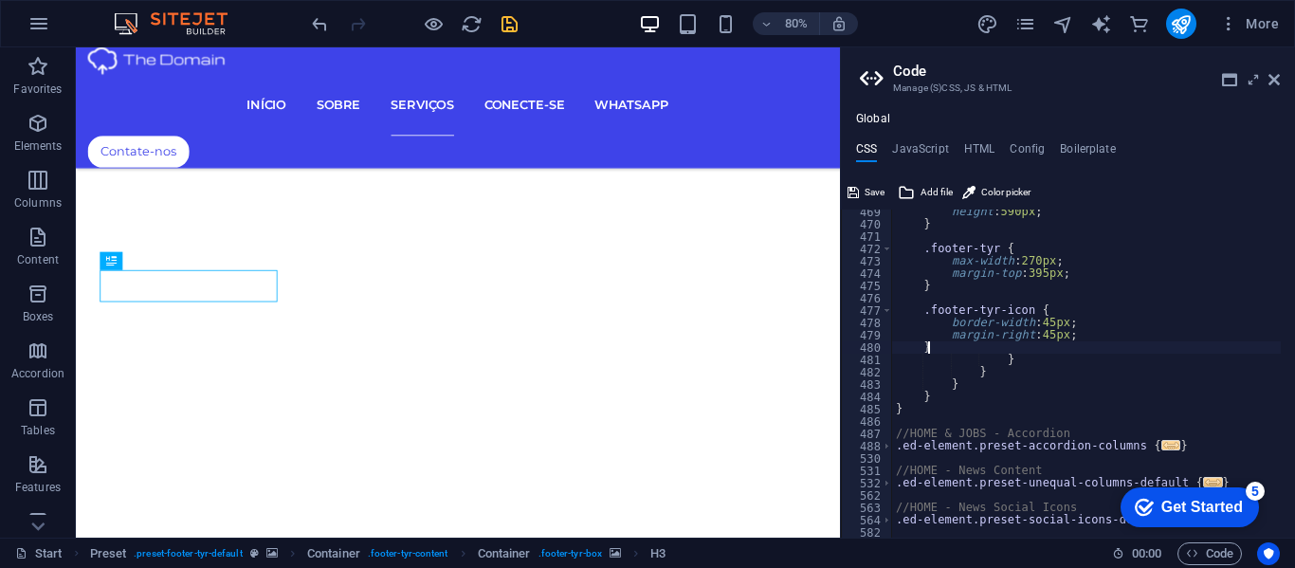
click at [940, 347] on div "height : 590px ; } .footer-tyr { max-width : 270px ; margin-top : 395px ; } .fo…" at bounding box center [1270, 375] width 756 height 338
type textarea "}"
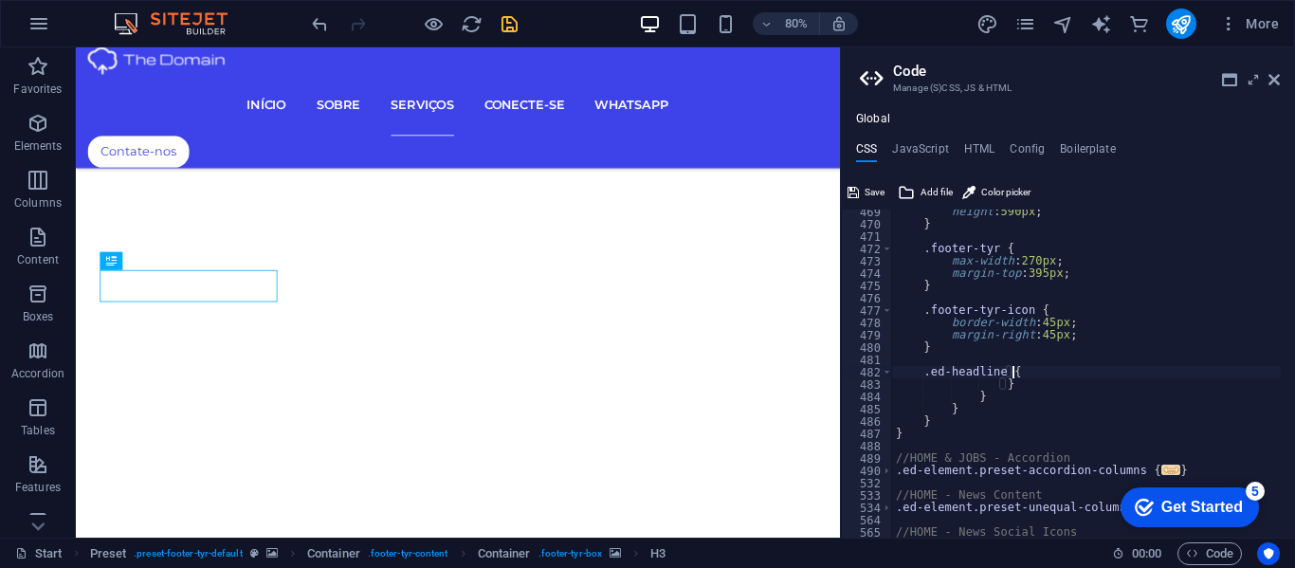
scroll to position [0, 10]
type textarea ".ed-headline {}"
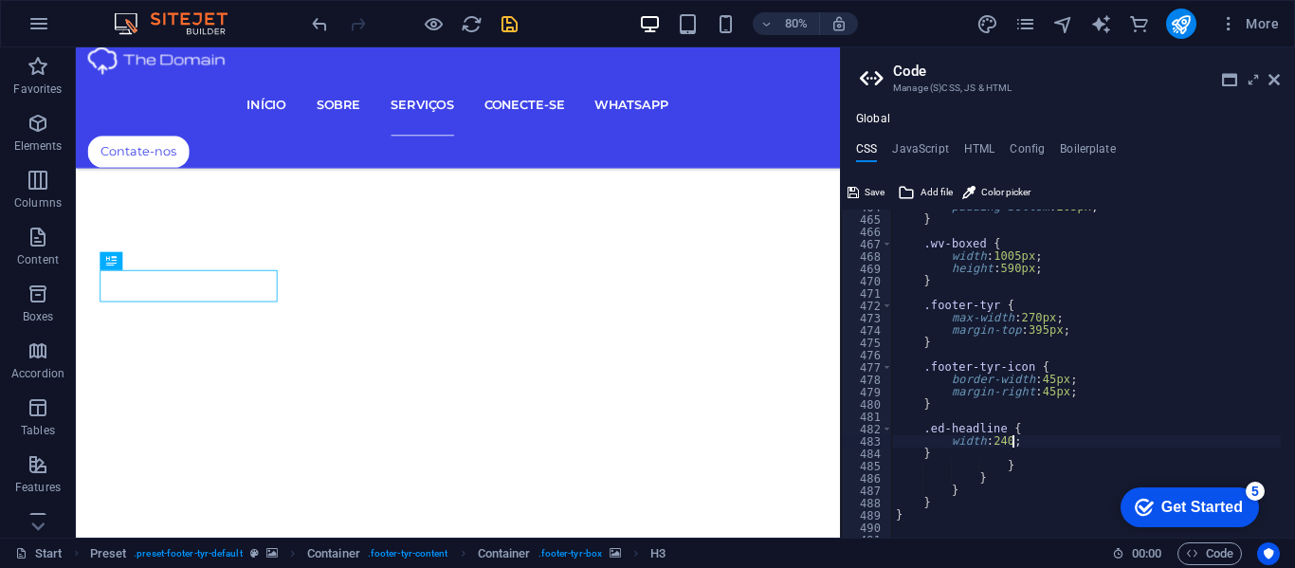
type textarea "width: 240px;"
type textarea ".ed-headline {"
type textarea "}"
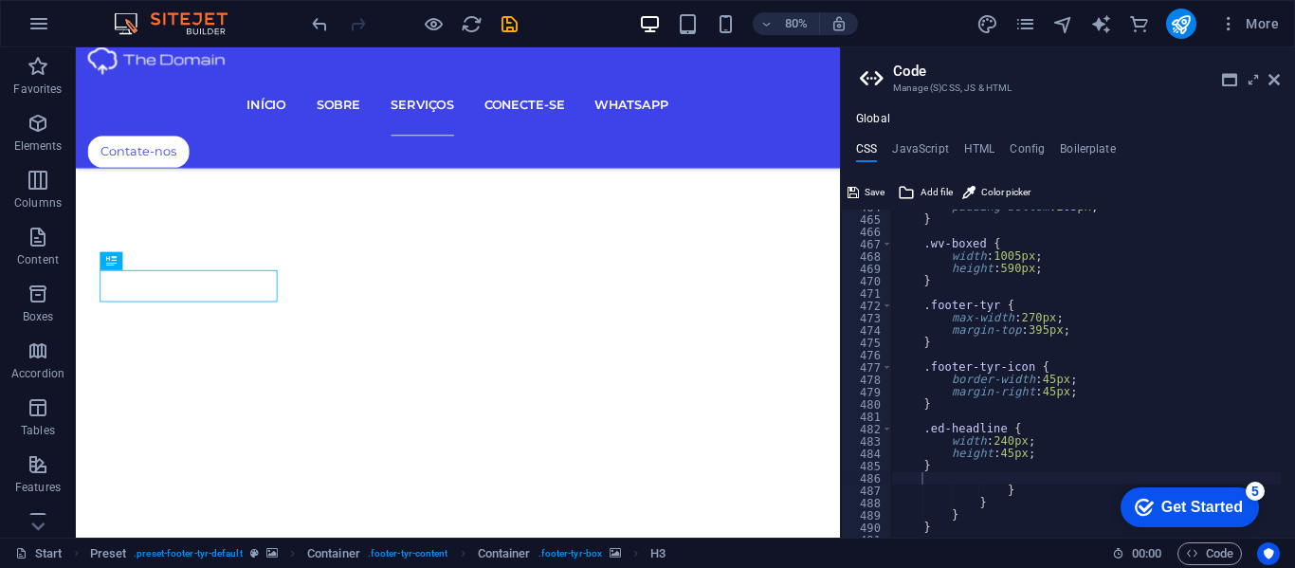
scroll to position [4138, 0]
click at [1273, 76] on icon at bounding box center [1274, 79] width 11 height 15
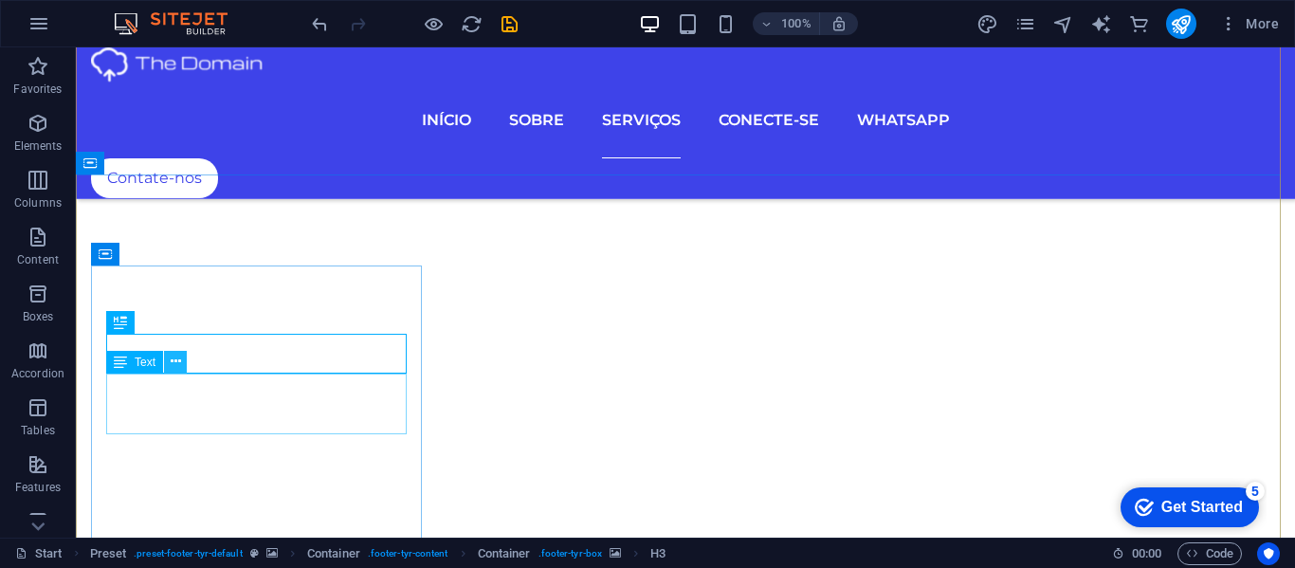
click at [174, 357] on icon at bounding box center [176, 362] width 10 height 20
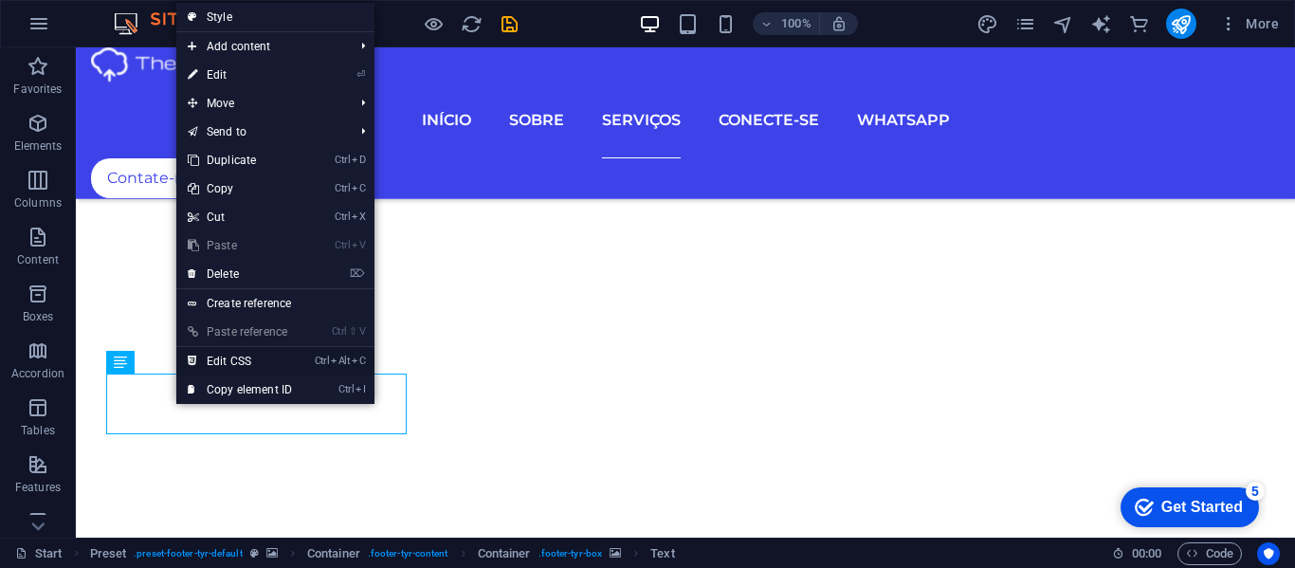
click at [202, 354] on link "Ctrl Alt C Edit CSS" at bounding box center [239, 361] width 127 height 28
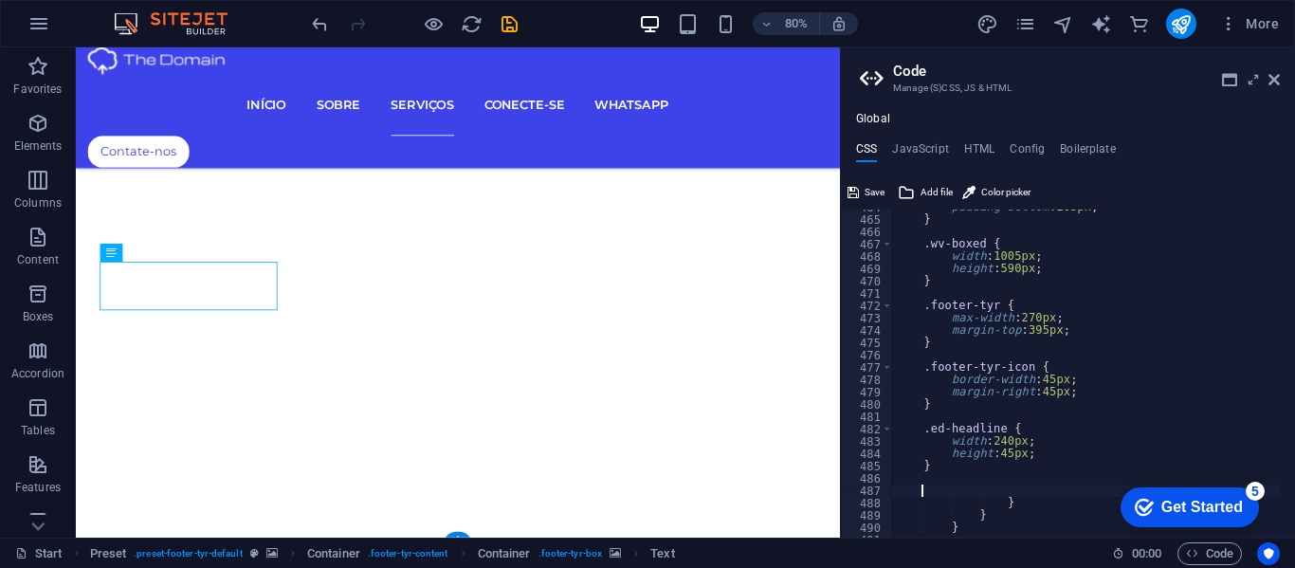
type textarea "a { color: $white; }"
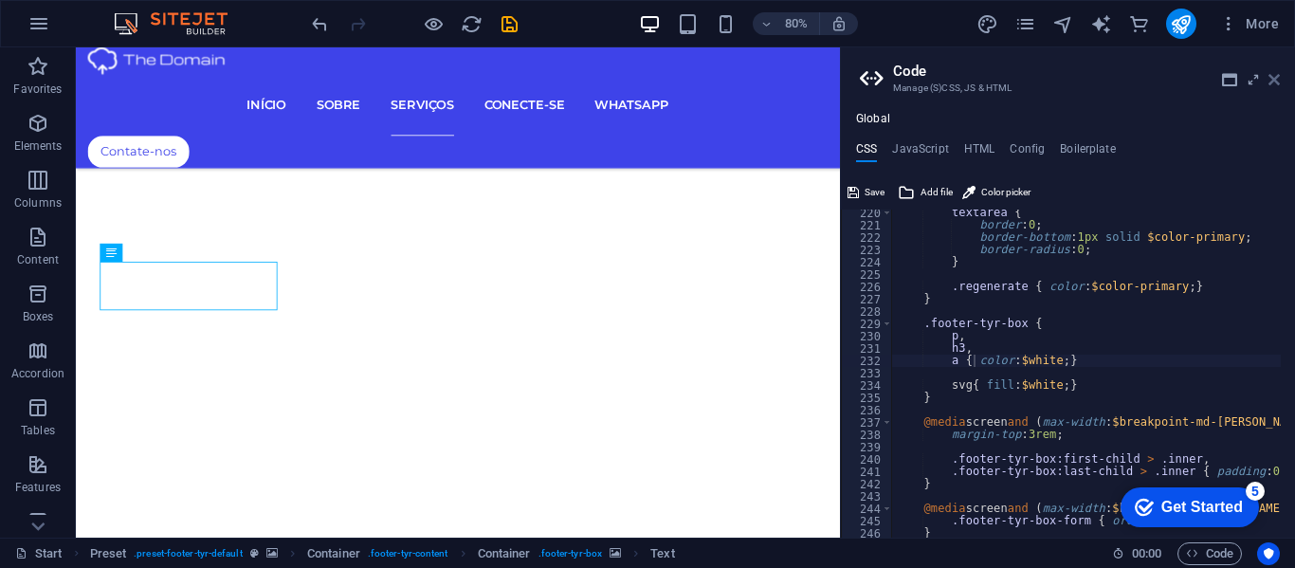
click at [1274, 74] on icon at bounding box center [1274, 79] width 11 height 15
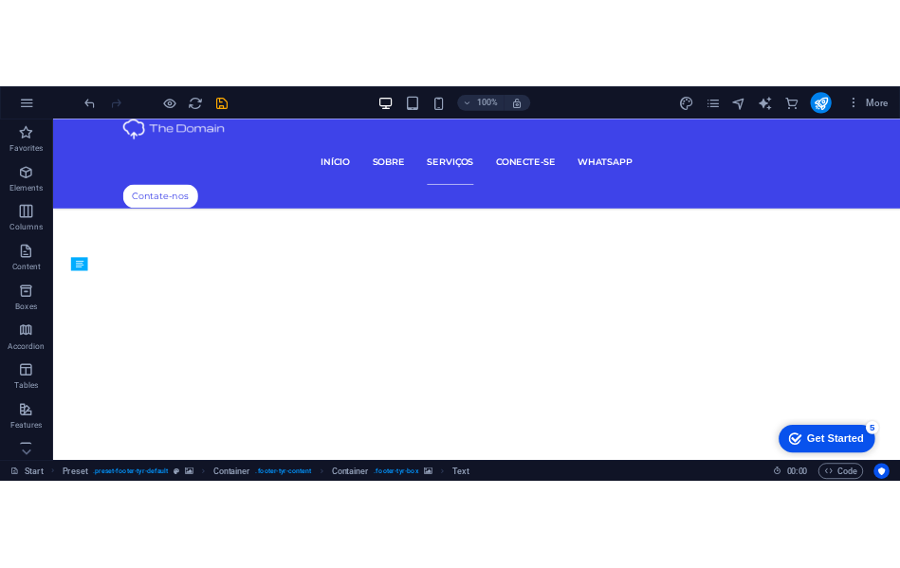
scroll to position [6584, 0]
